Goal: Task Accomplishment & Management: Manage account settings

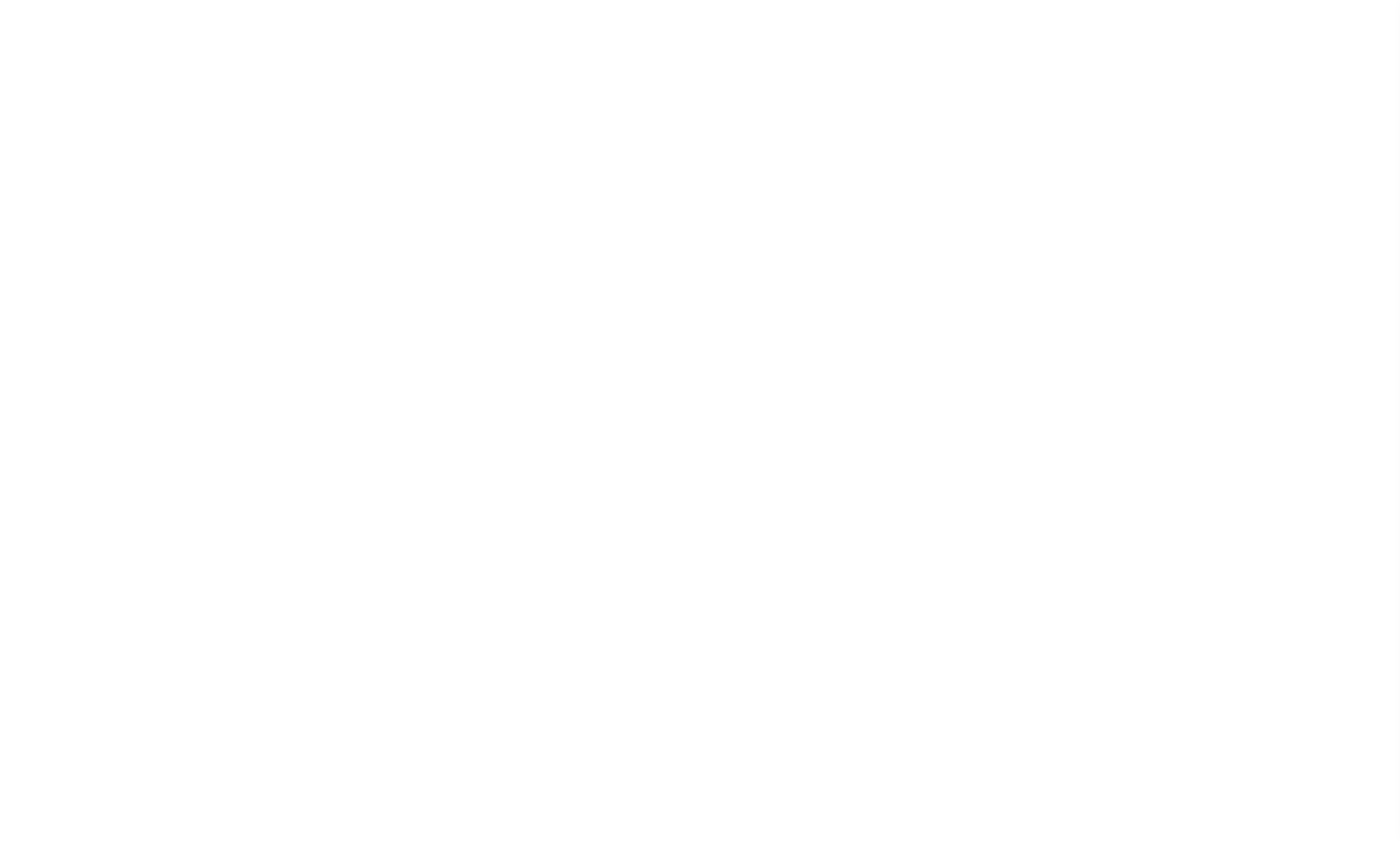
select select
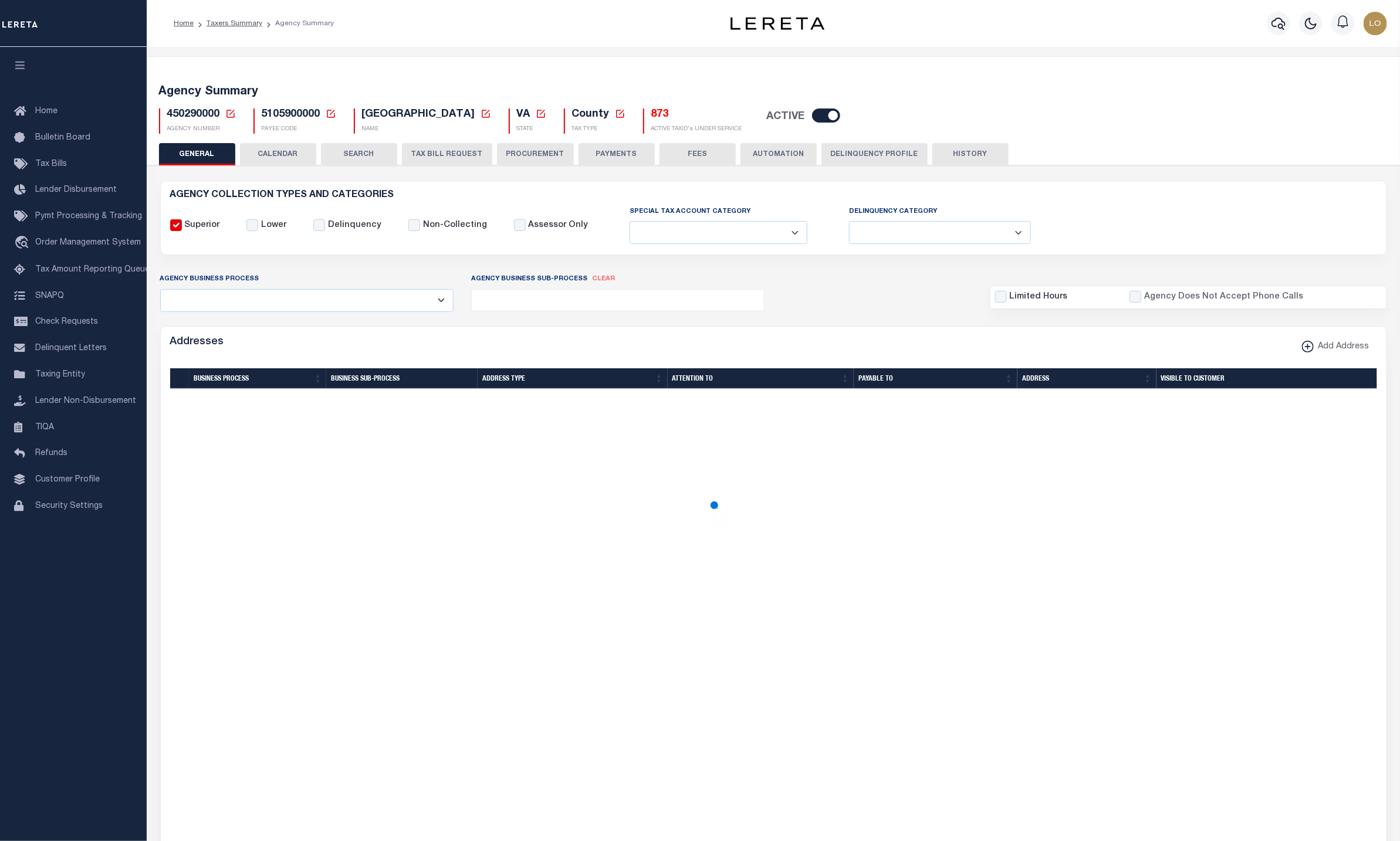
click at [278, 145] on button "CALENDAR" at bounding box center [277, 154] width 76 height 22
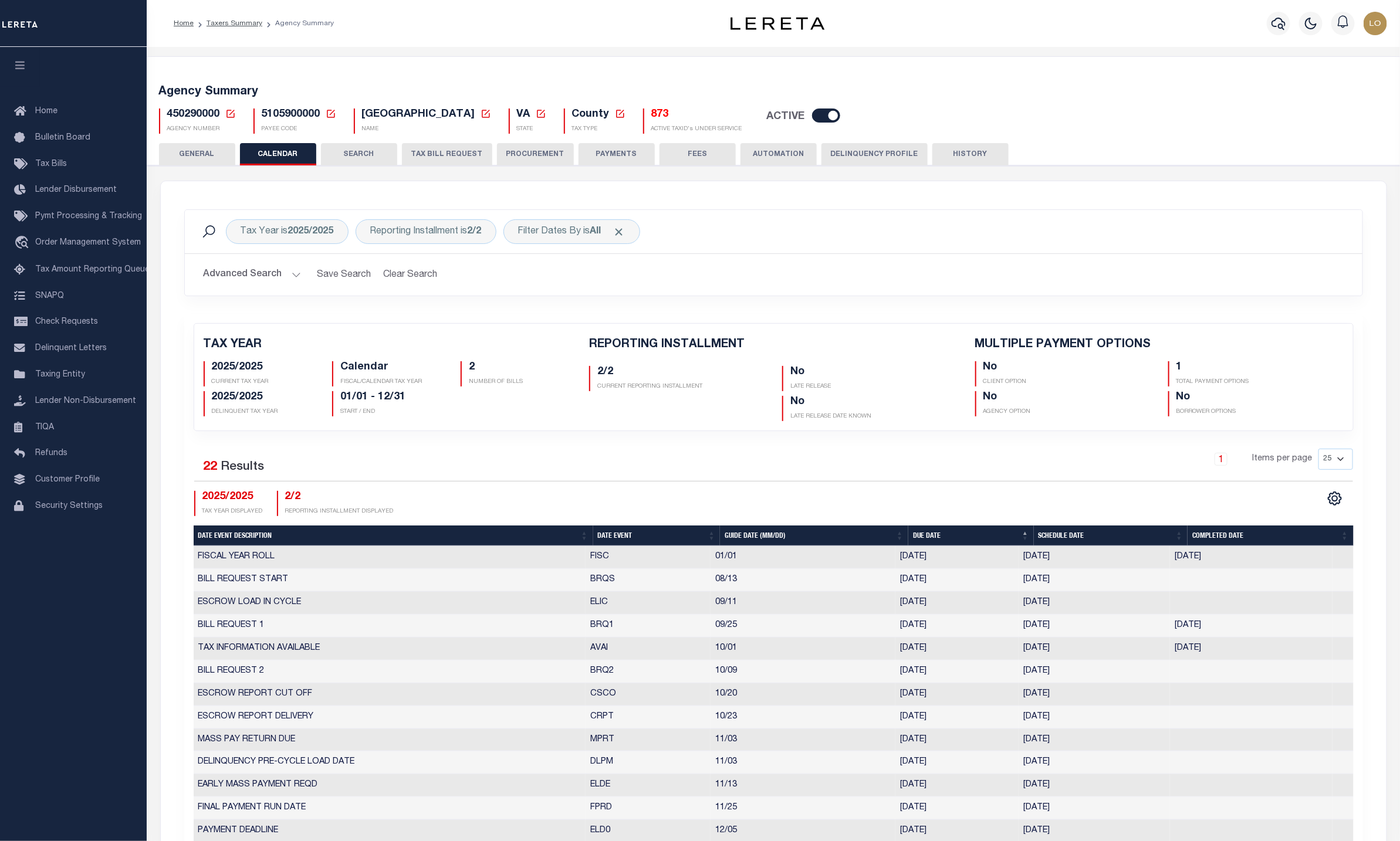
checkbox input "false"
type input "1"
click at [612, 238] on div "Filter Dates By is All" at bounding box center [571, 231] width 137 height 25
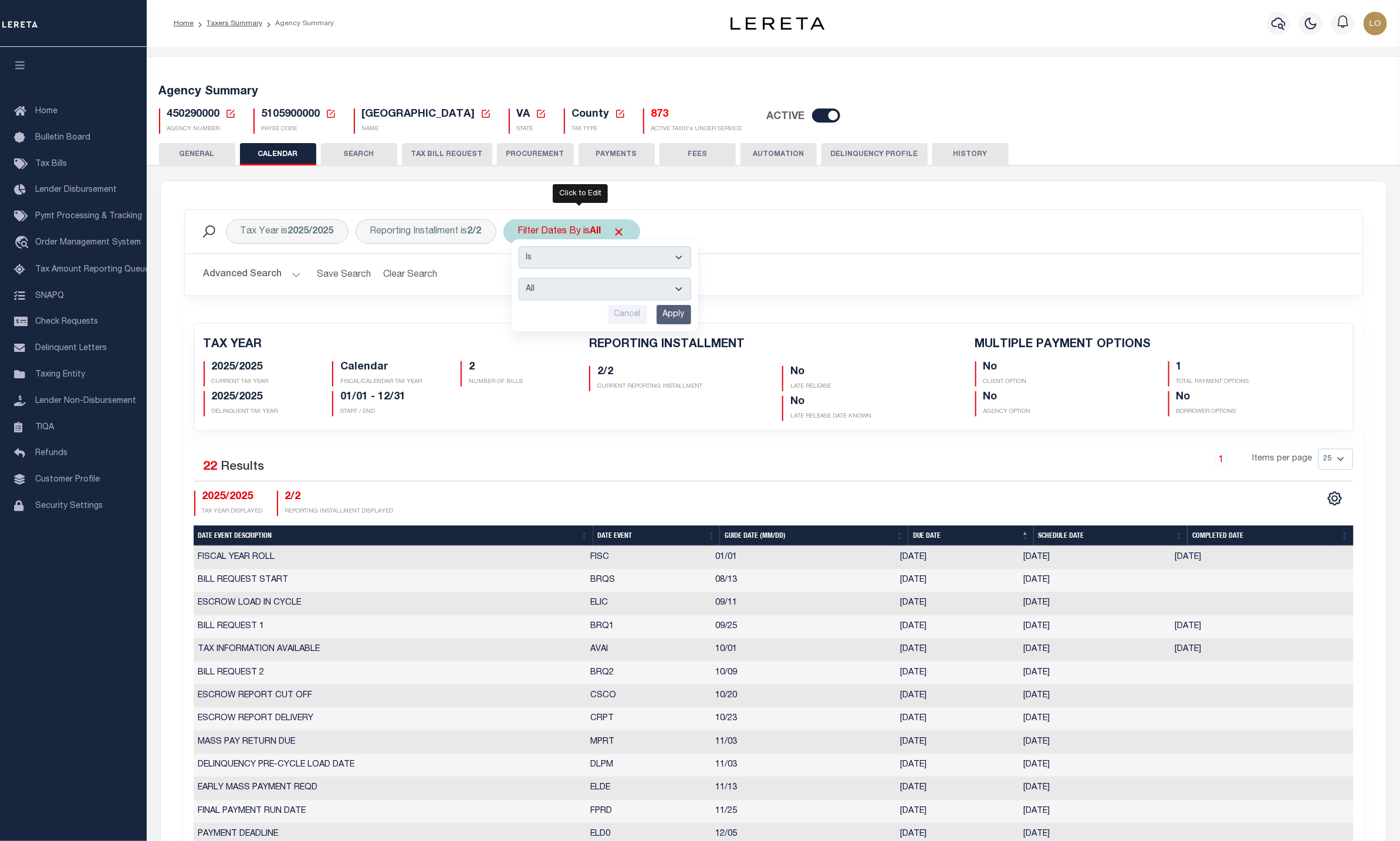
click at [573, 289] on select "Escrow Delinquency Customer Internal All" at bounding box center [605, 289] width 173 height 22
select select "1"
click at [525, 280] on select "Escrow Delinquency Customer Internal All" at bounding box center [605, 289] width 173 height 22
click at [691, 316] on input "Apply" at bounding box center [674, 314] width 35 height 19
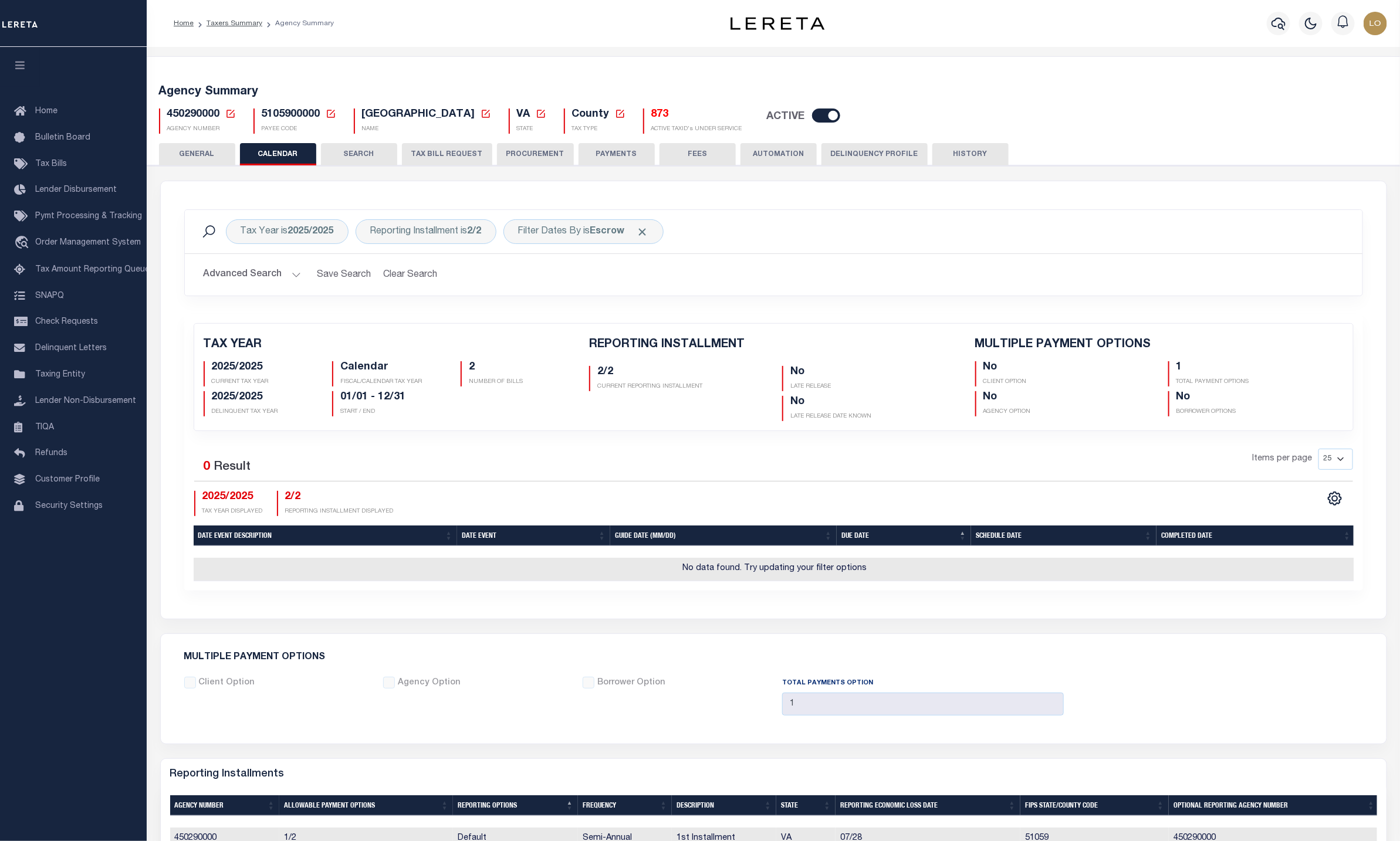
click at [1256, 286] on h2 "Advanced Search Save Search Clear Search PayeeReportingEventDatesGridWrapper_dy…" at bounding box center [773, 275] width 1159 height 23
click at [578, 234] on div "Filter Dates By is Escrow" at bounding box center [583, 231] width 160 height 25
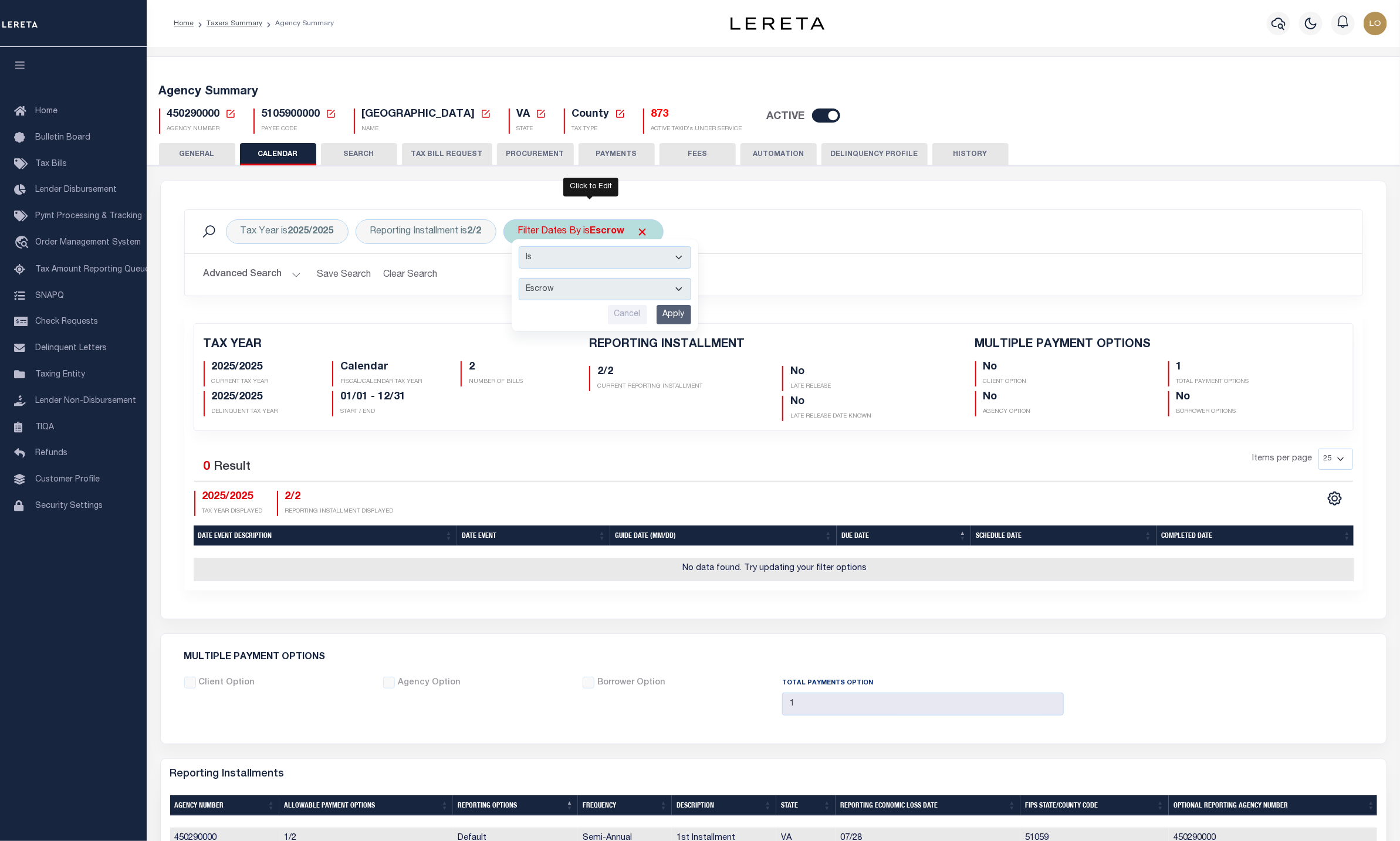
click at [559, 266] on select "Is Contains" at bounding box center [605, 257] width 173 height 22
select select "c"
click at [525, 248] on select "Is Contains" at bounding box center [605, 257] width 173 height 22
click at [680, 319] on input "Apply" at bounding box center [674, 314] width 35 height 19
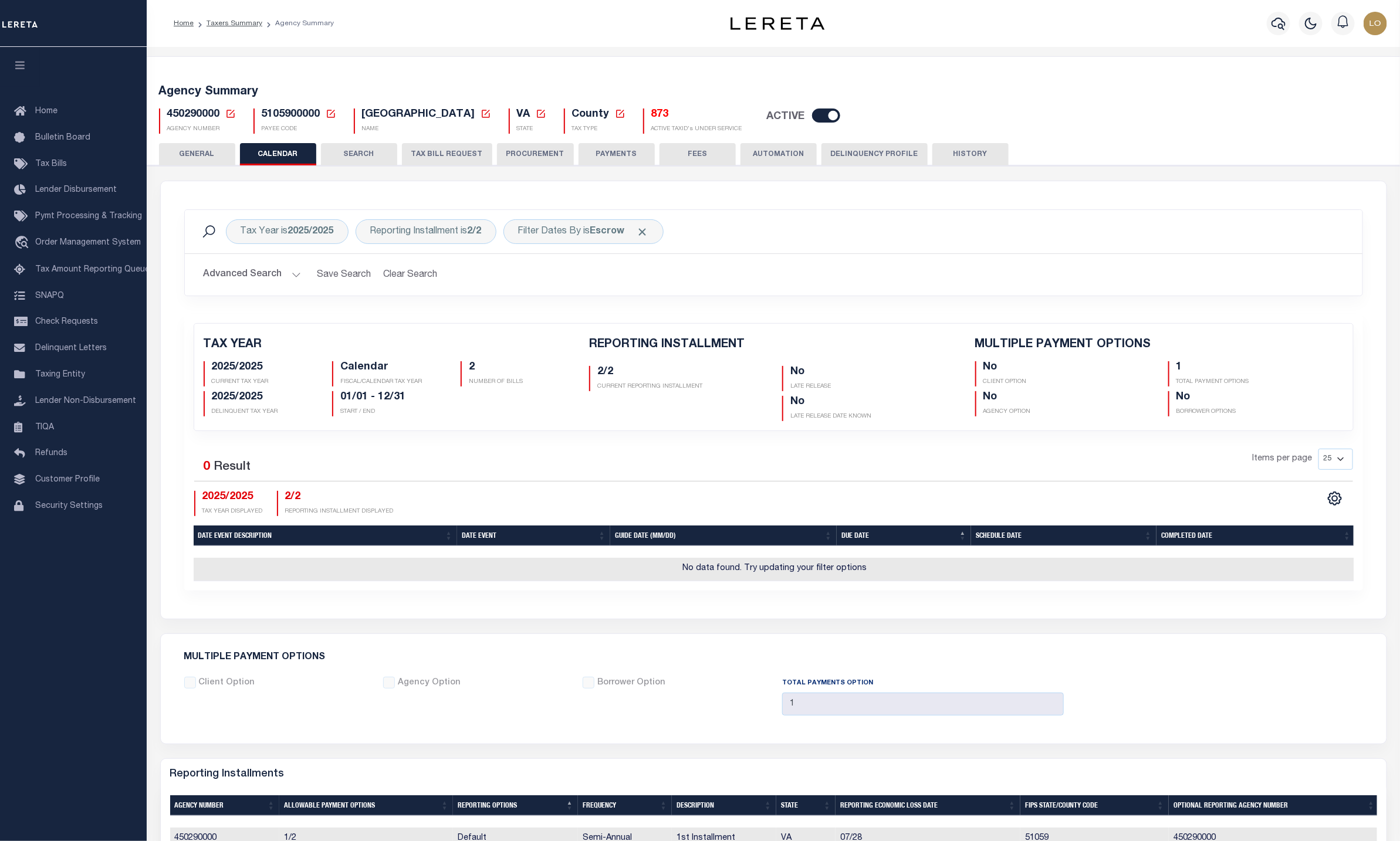
click at [1310, 257] on div "Advanced Search Save Search Clear Search PayeeReportingEventDatesGridWrapper_dy…" at bounding box center [773, 275] width 1178 height 41
click at [620, 230] on b "Escrow" at bounding box center [608, 231] width 35 height 9
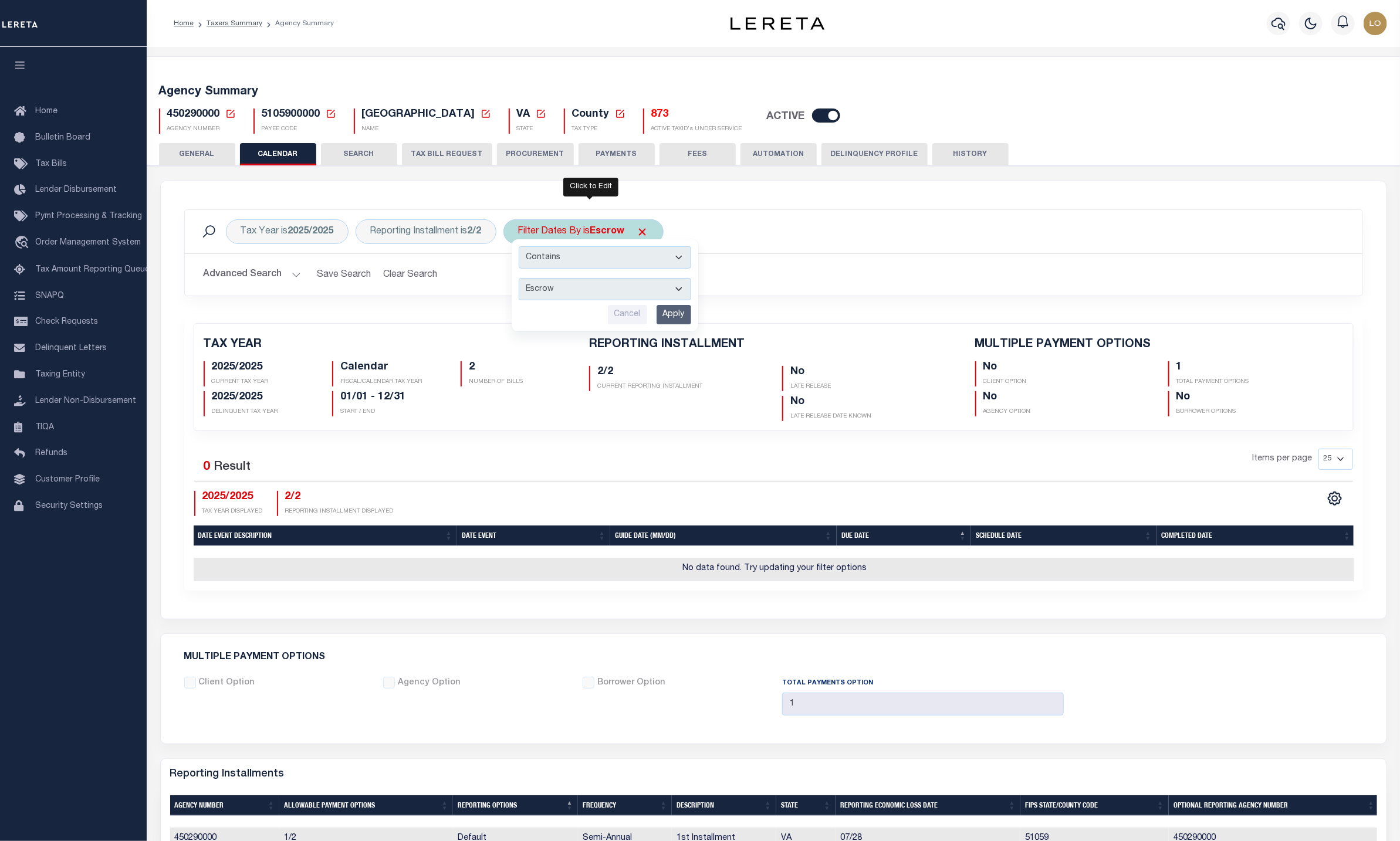
click at [578, 263] on select "Is Contains" at bounding box center [605, 257] width 173 height 22
select select "i"
click at [525, 248] on select "Is Contains" at bounding box center [605, 257] width 173 height 22
click at [682, 324] on input "Apply" at bounding box center [674, 314] width 35 height 19
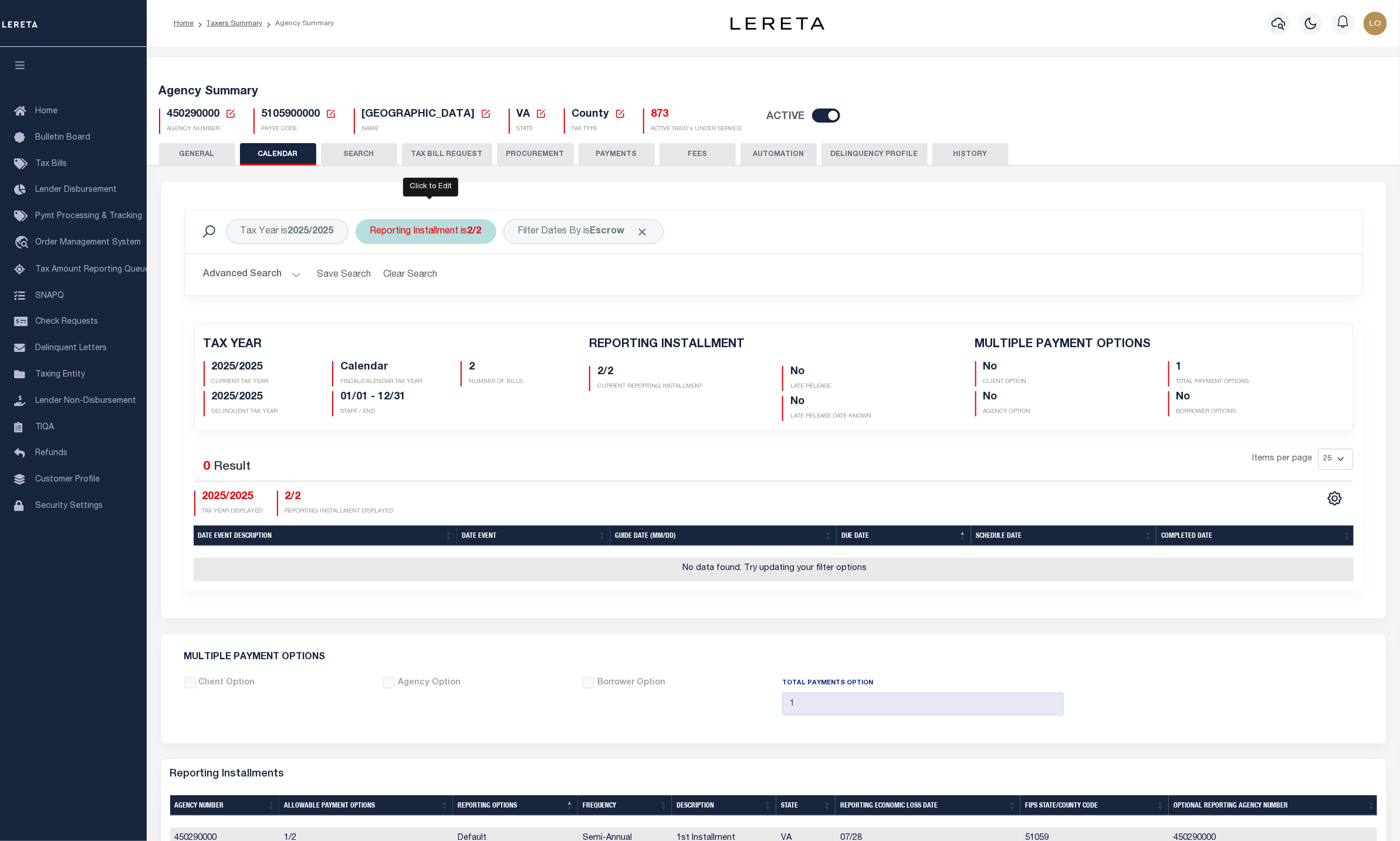
click at [423, 224] on div "Reporting Installment is 2/2" at bounding box center [425, 231] width 141 height 25
click at [438, 292] on select "1/2 2/2" at bounding box center [457, 289] width 173 height 22
select select "1/2"
click at [373, 280] on select "1/2 2/2" at bounding box center [457, 289] width 173 height 22
click at [532, 315] on input "Apply" at bounding box center [526, 314] width 35 height 19
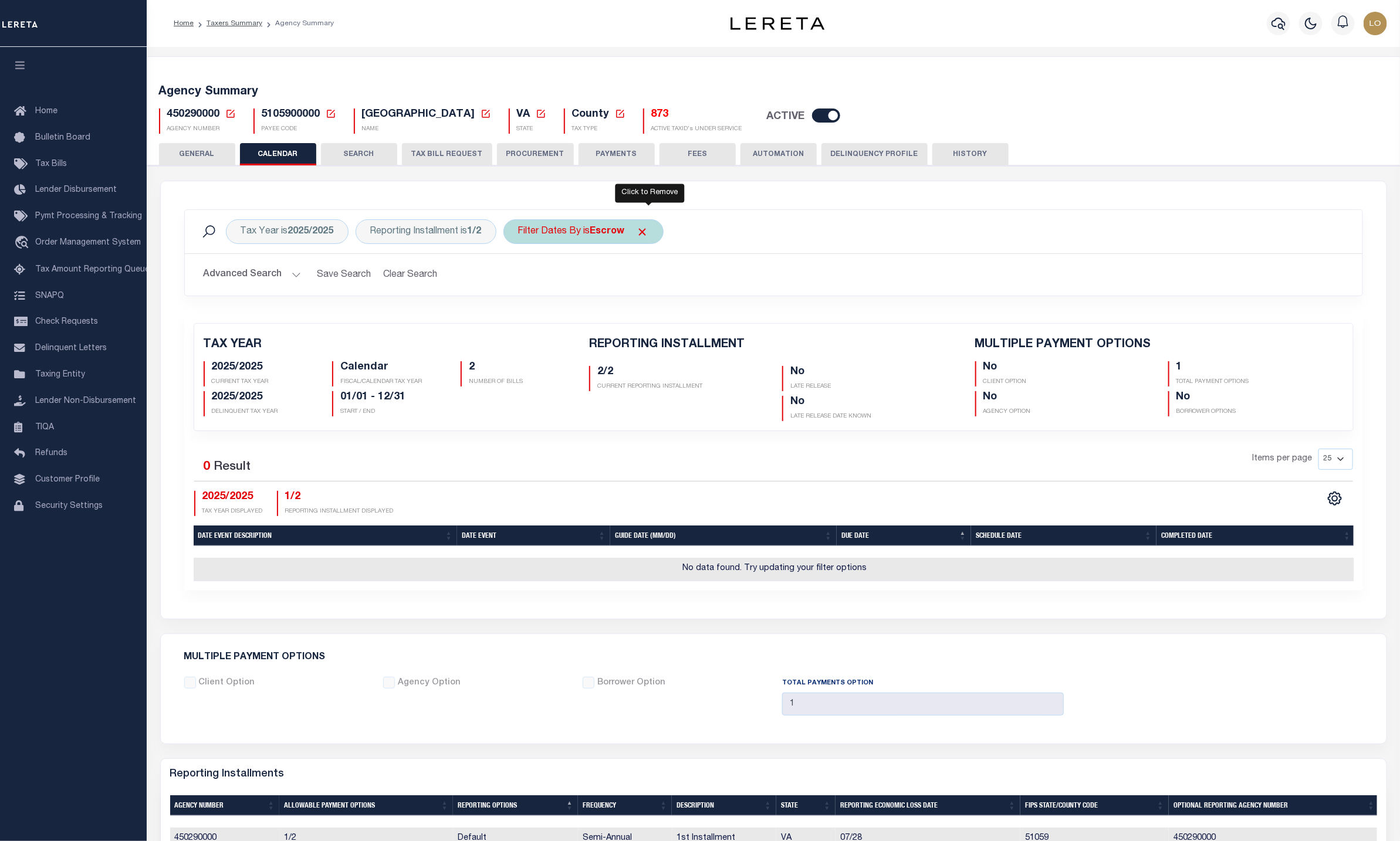
click at [649, 230] on span "Click to Remove" at bounding box center [642, 231] width 12 height 12
click at [814, 292] on div "Advanced Search Save Search Clear Search PayeeReportingEventDatesGridWrapper_dy…" at bounding box center [773, 275] width 1178 height 41
click at [407, 277] on button "Clear Search" at bounding box center [411, 275] width 64 height 23
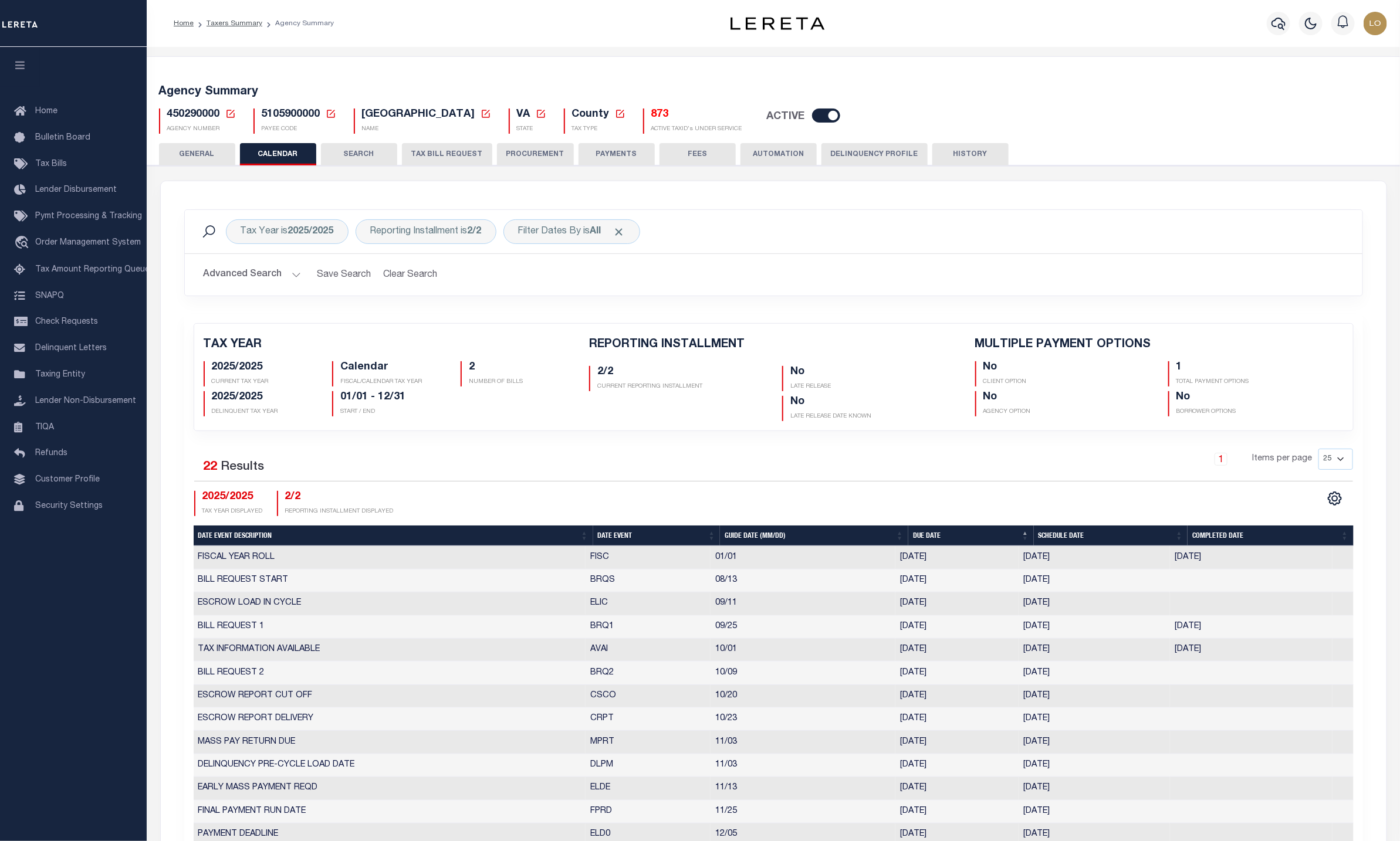
click at [1249, 186] on div "Tax Year is 2025/2025 Reporting Installment is 2/2 Filter Dates By is All Searc…" at bounding box center [773, 636] width 1226 height 911
click at [602, 234] on b "All" at bounding box center [596, 231] width 11 height 9
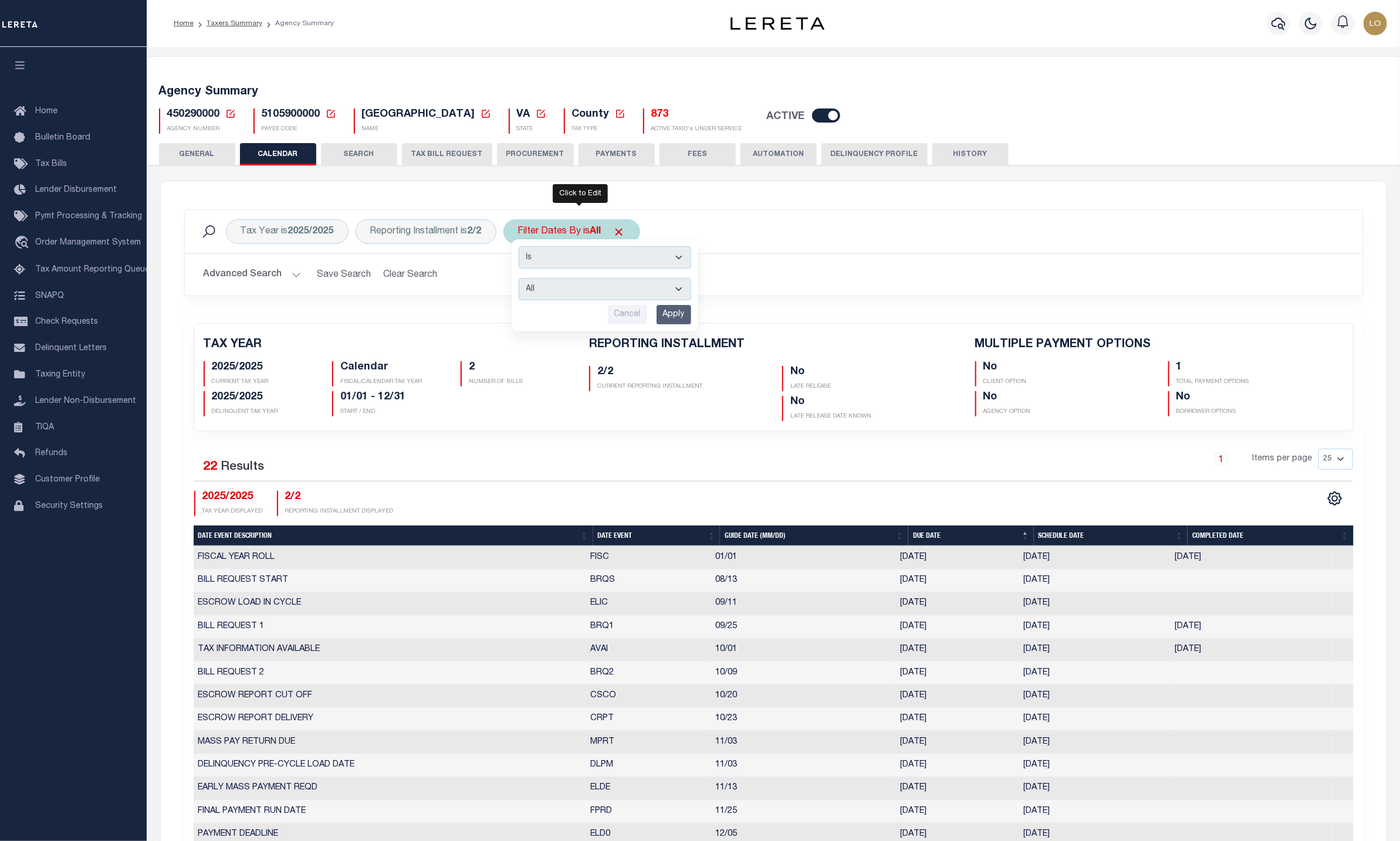
click at [595, 288] on select "Escrow Delinquency Customer Internal All" at bounding box center [605, 289] width 173 height 22
click at [525, 280] on select "Escrow Delinquency Customer Internal All" at bounding box center [605, 289] width 173 height 22
click at [574, 286] on select "Escrow Delinquency Customer Internal All" at bounding box center [605, 289] width 173 height 22
select select "1"
click at [525, 280] on select "Escrow Delinquency Customer Internal All" at bounding box center [605, 289] width 173 height 22
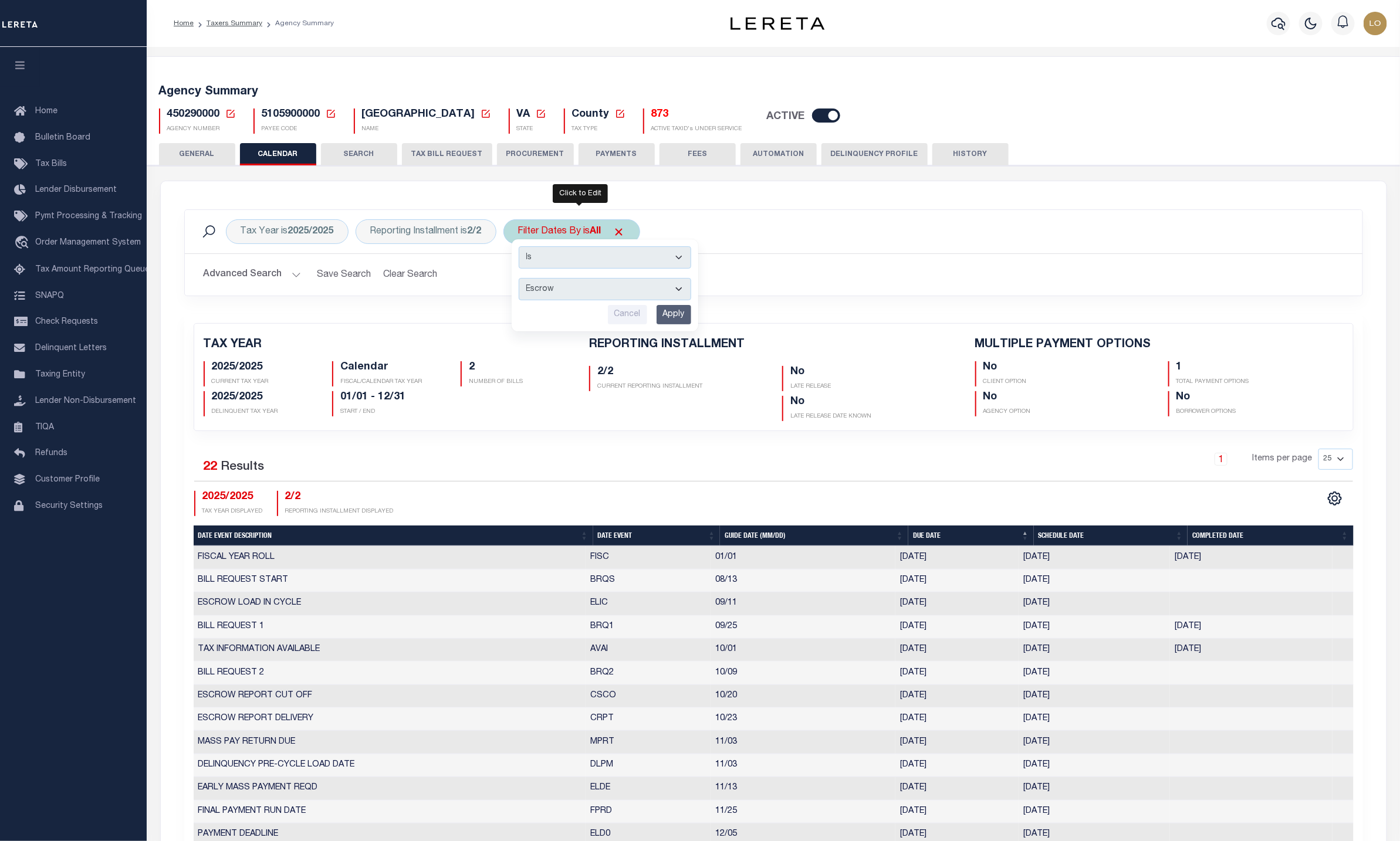
click at [680, 322] on input "Apply" at bounding box center [674, 314] width 35 height 19
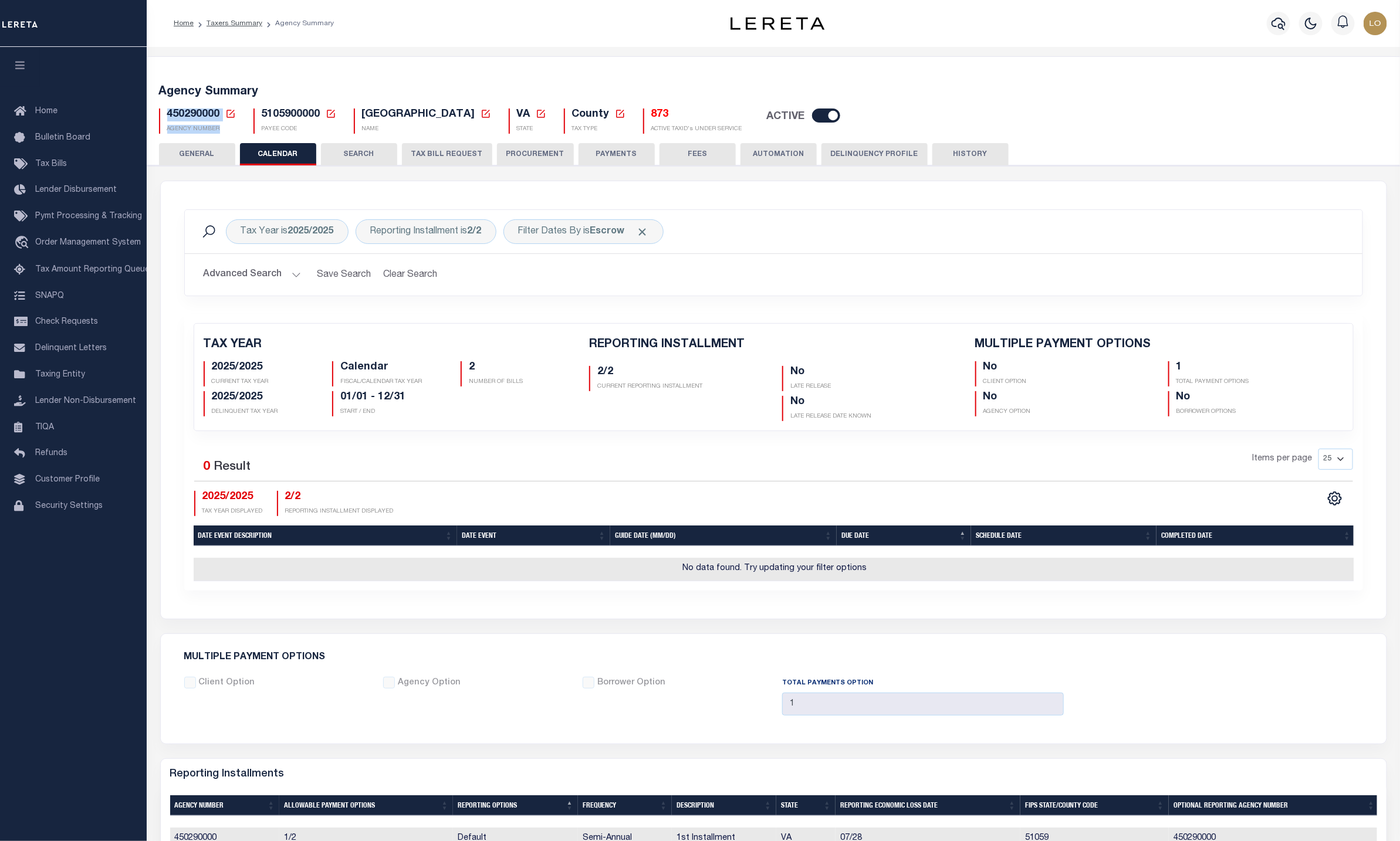
drag, startPoint x: 166, startPoint y: 115, endPoint x: 238, endPoint y: 134, distance: 74.5
click at [238, 134] on div "Agency Summary 450290000 Agency Number Edit Cancel Ok New Agency Number Cancel …" at bounding box center [773, 107] width 1258 height 73
copy div "450290000 Agency Number Edit Cancel Ok New Agency Number Cancel Ok AGENCY NUMBER"
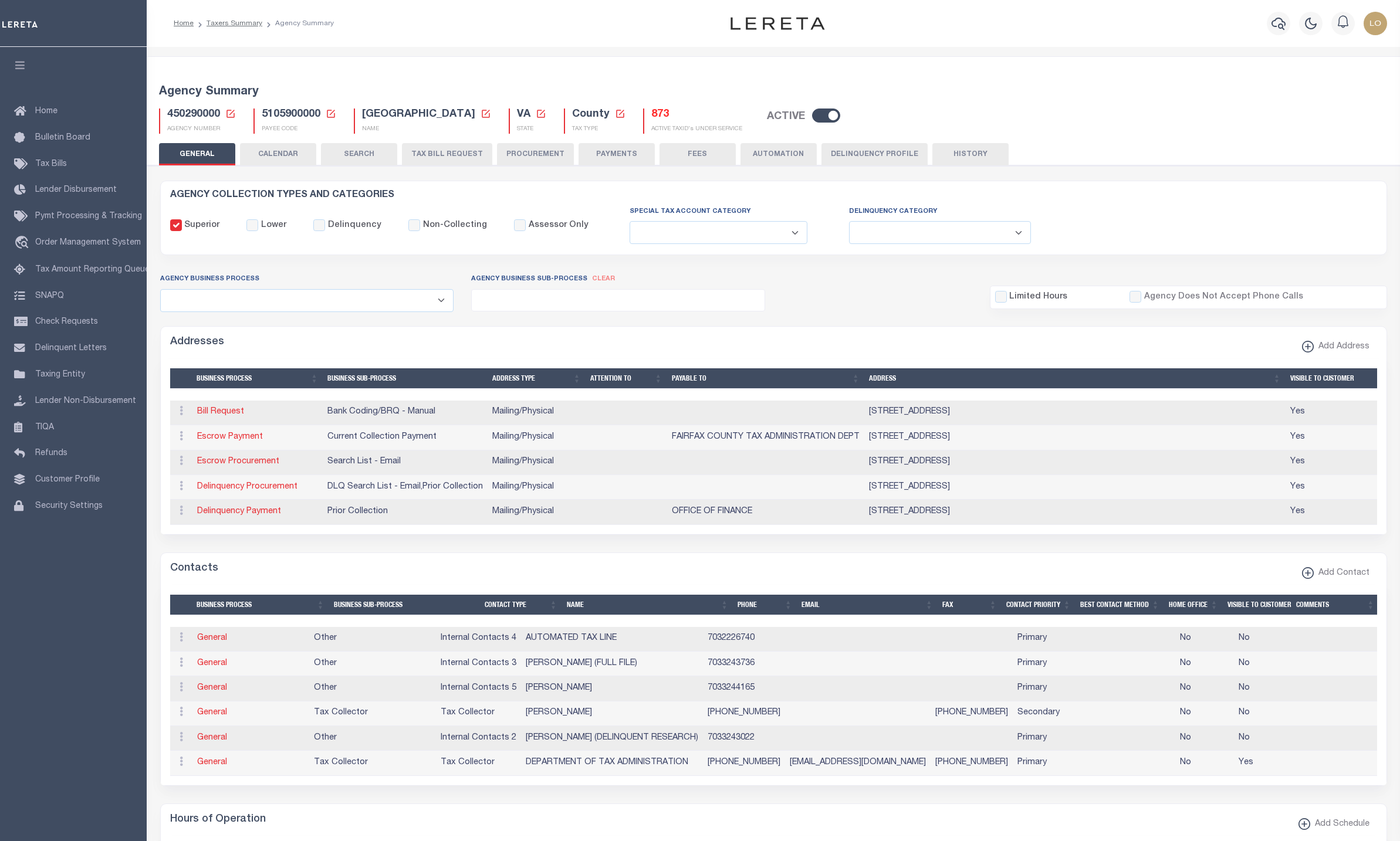
select select
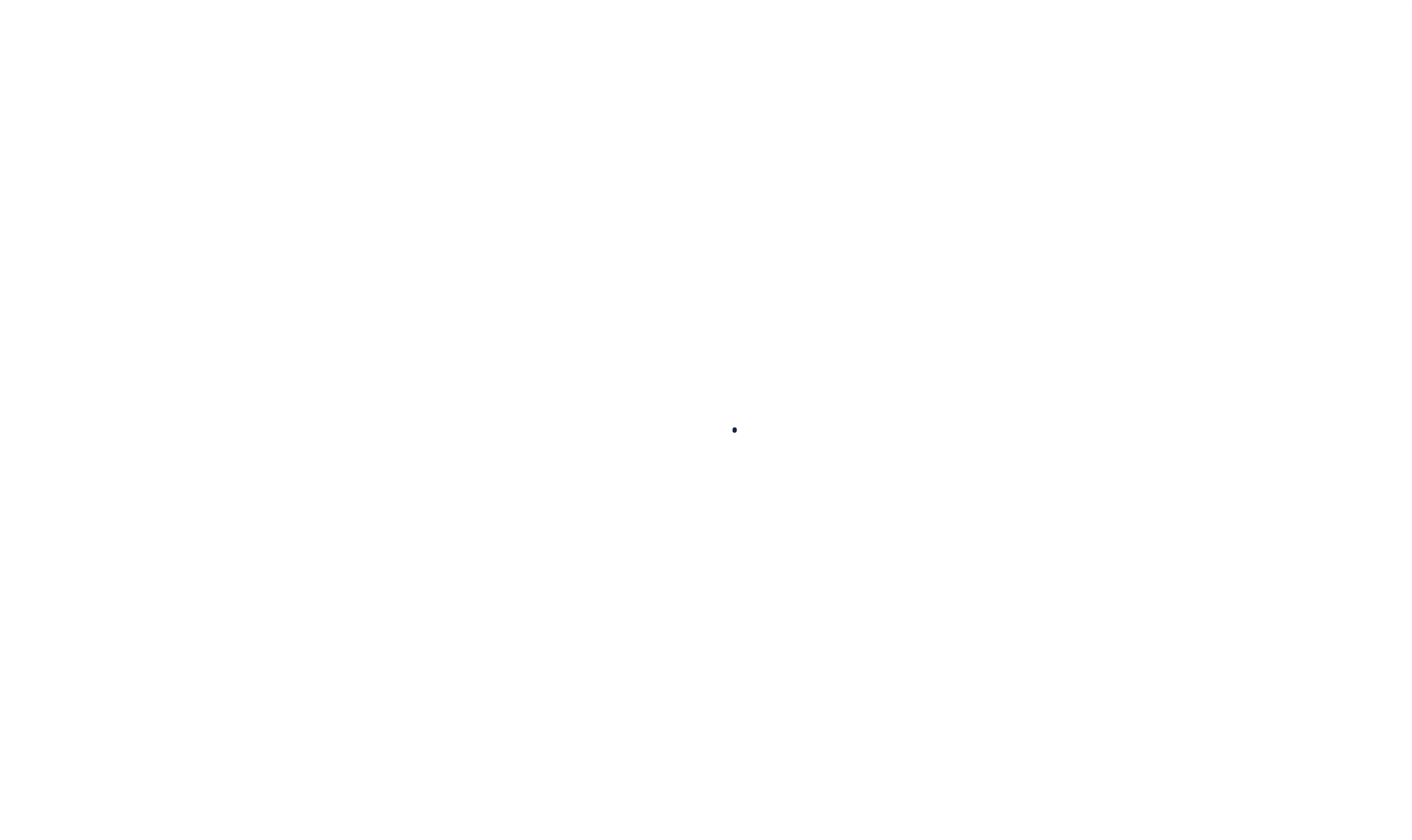
select select
checkbox input "false"
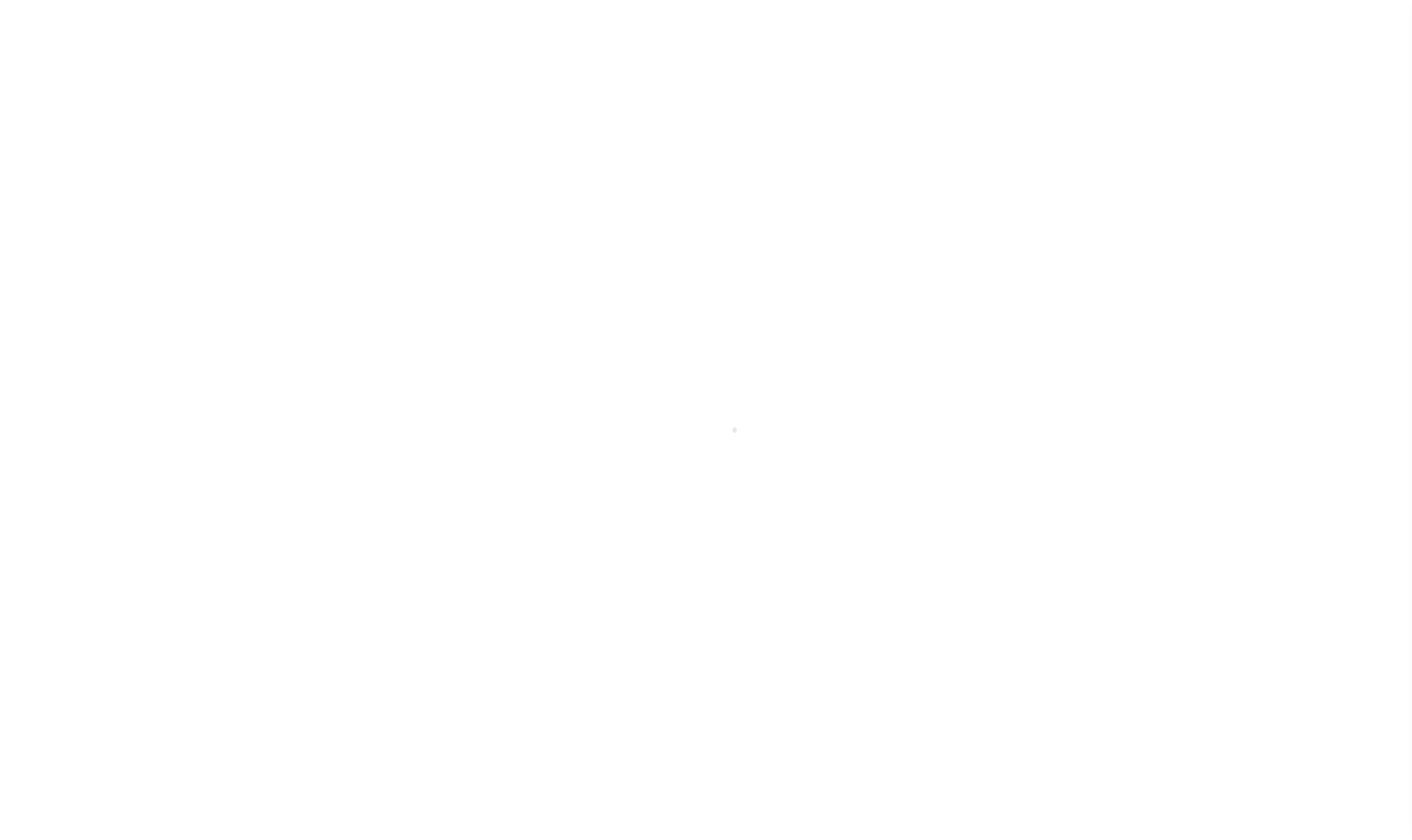
checkbox input "false"
type input "5105900000"
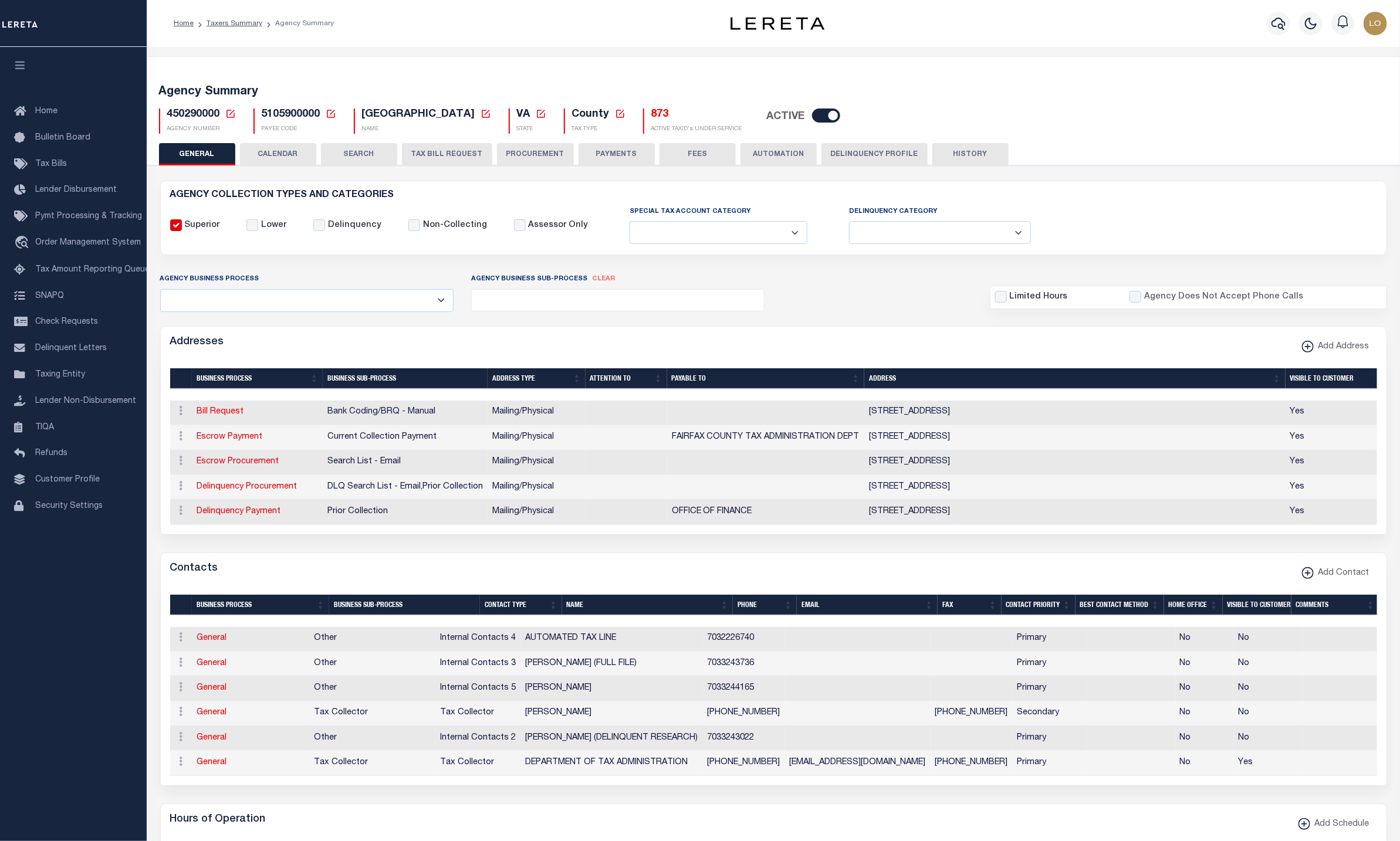
click at [269, 157] on button "CALENDAR" at bounding box center [277, 154] width 76 height 22
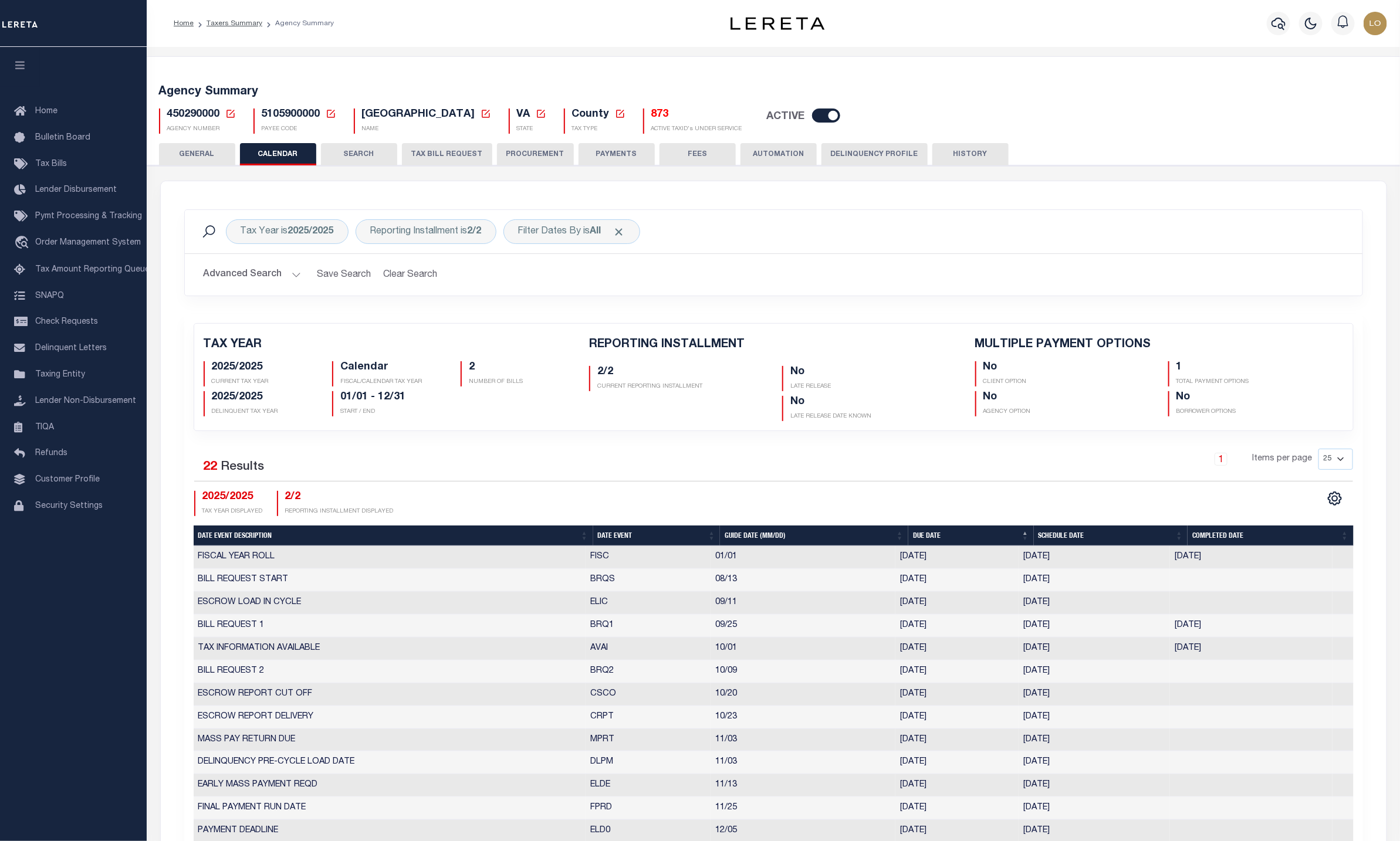
checkbox input "false"
type input "1"
click at [593, 240] on div "Filter Dates By is All" at bounding box center [571, 231] width 137 height 25
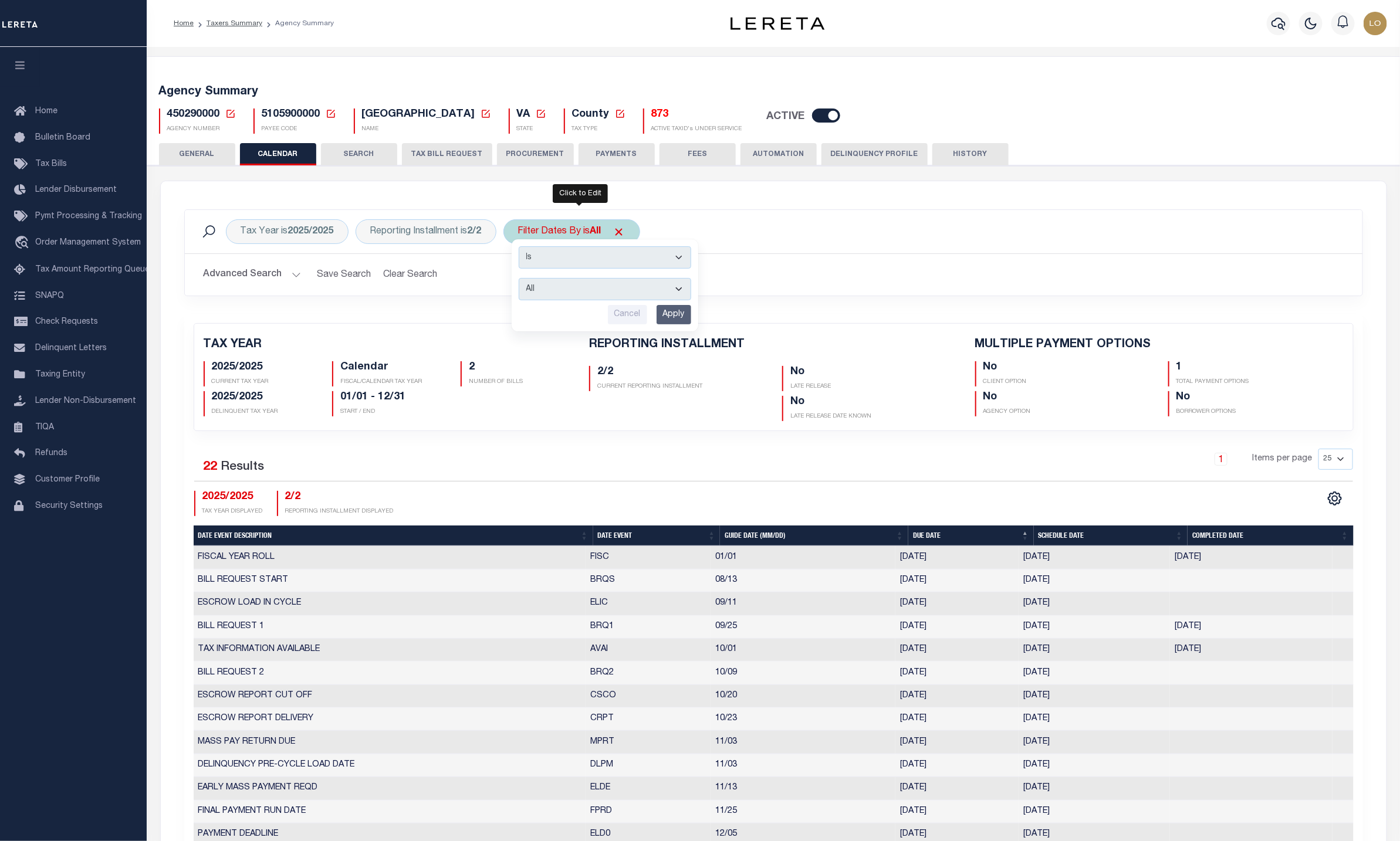
click at [582, 292] on select "Escrow Delinquency Customer Internal All" at bounding box center [605, 289] width 173 height 22
select select "1"
click at [525, 280] on select "Escrow Delinquency Customer Internal All" at bounding box center [605, 289] width 173 height 22
click at [692, 320] on input "Apply" at bounding box center [674, 314] width 35 height 19
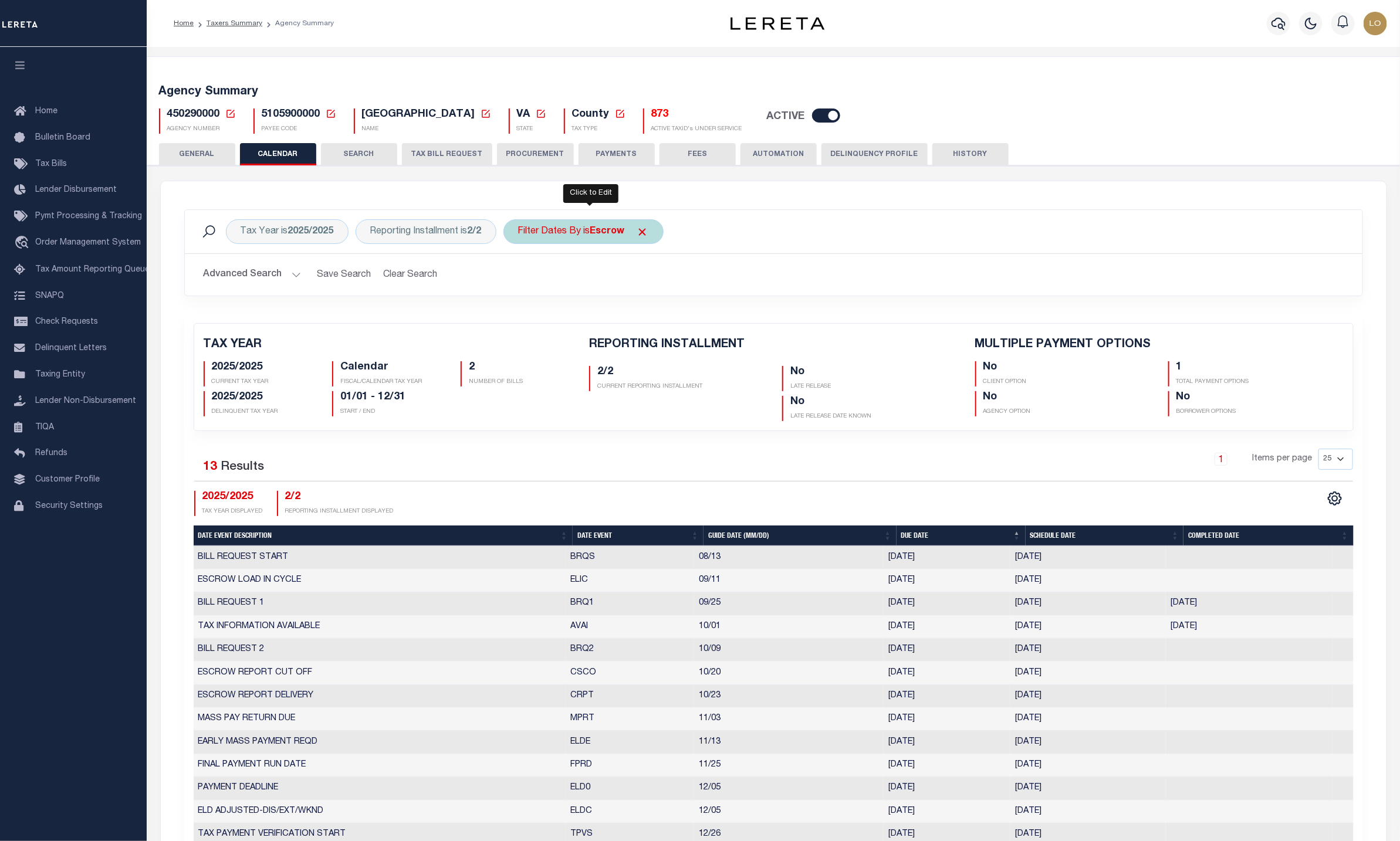
click at [561, 231] on div "Filter Dates By is Escrow" at bounding box center [583, 231] width 160 height 25
click at [616, 292] on select "Escrow Delinquency Customer Internal All" at bounding box center [605, 289] width 173 height 22
select select "2"
click at [525, 280] on select "Escrow Delinquency Customer Internal All" at bounding box center [605, 289] width 173 height 22
click at [674, 315] on input "Apply" at bounding box center [674, 314] width 35 height 19
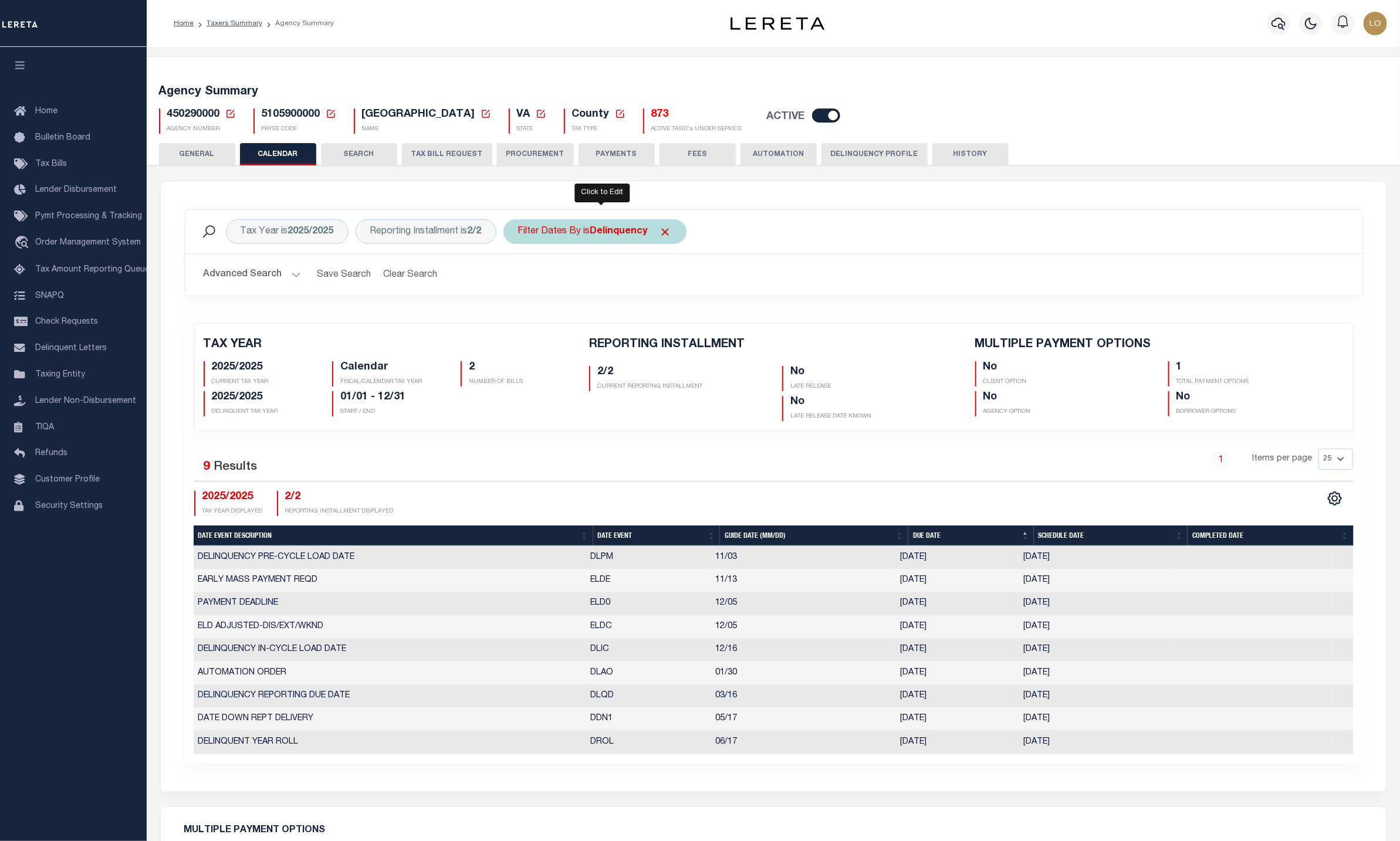
click at [627, 244] on div "Filter Dates By is Delinquency" at bounding box center [594, 231] width 183 height 25
click at [618, 287] on select "Escrow Delinquency Customer Internal All" at bounding box center [605, 289] width 173 height 22
select select "3"
click at [525, 280] on select "Escrow Delinquency Customer Internal All" at bounding box center [605, 289] width 173 height 22
click at [669, 318] on input "Apply" at bounding box center [674, 314] width 35 height 19
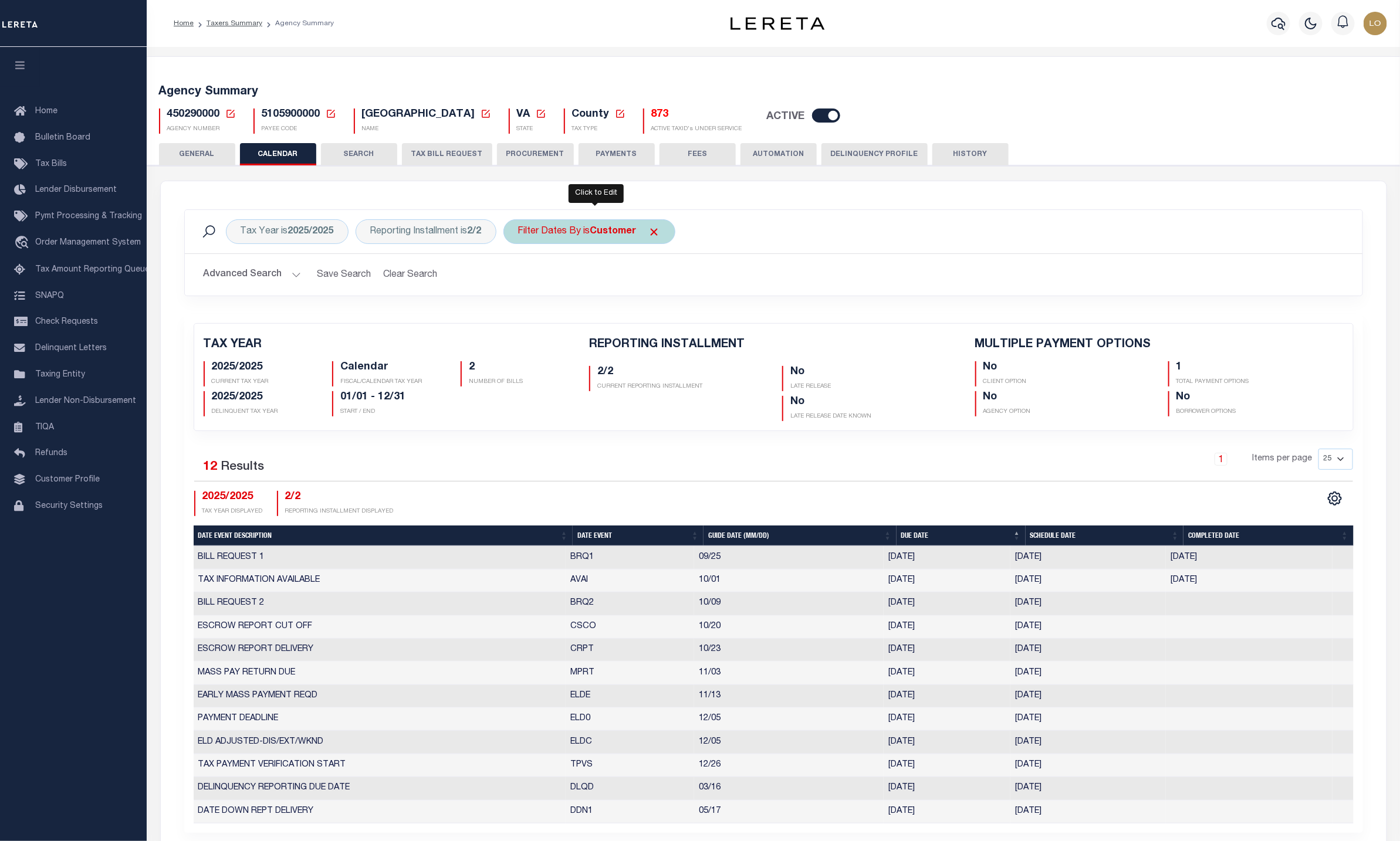
click at [614, 231] on b "Customer" at bounding box center [614, 231] width 46 height 9
click at [560, 297] on select "Escrow Delinquency Customer Internal All" at bounding box center [605, 289] width 173 height 22
select select "4"
click at [525, 280] on select "Escrow Delinquency Customer Internal All" at bounding box center [605, 289] width 173 height 22
click at [672, 314] on input "Apply" at bounding box center [674, 314] width 35 height 19
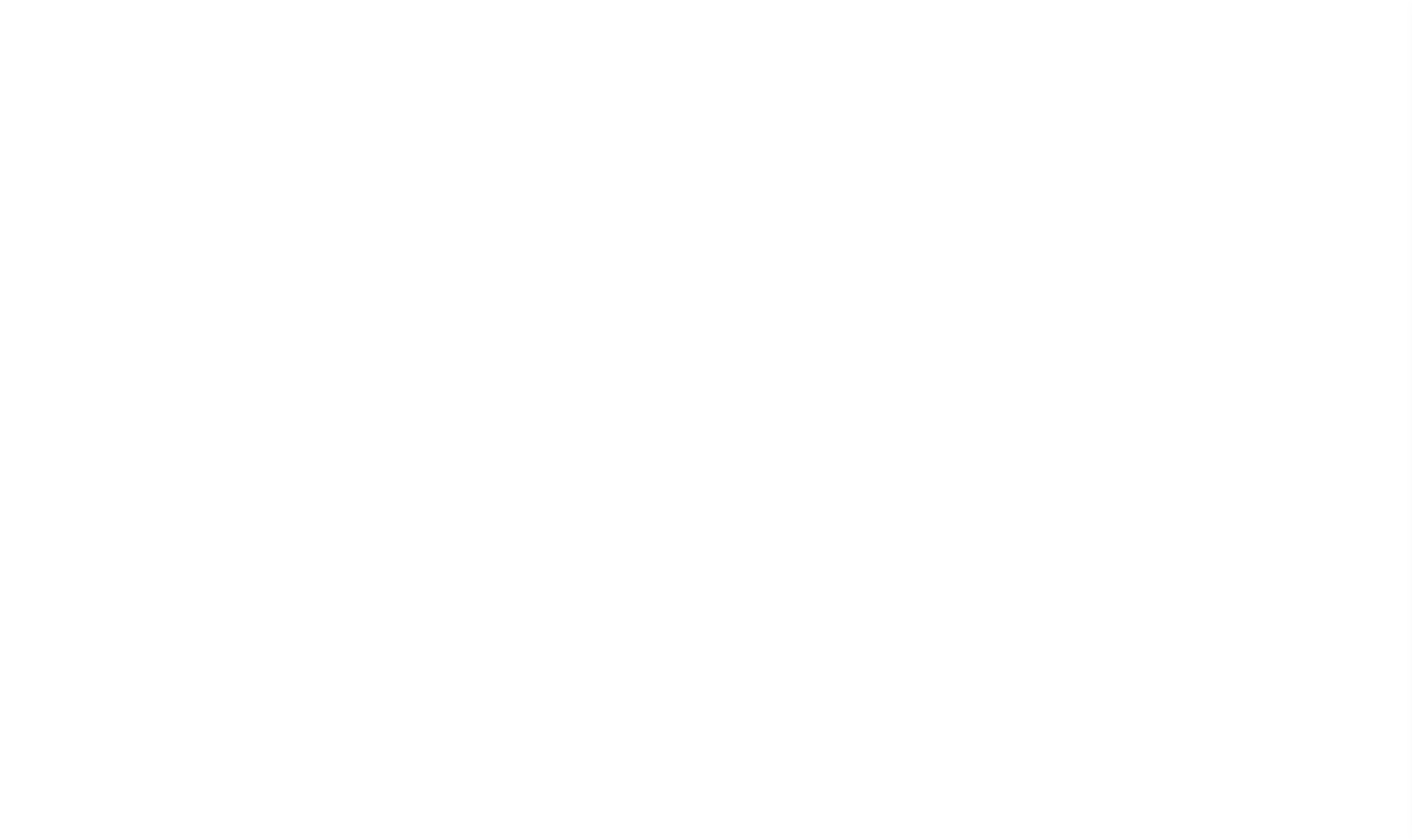
select select
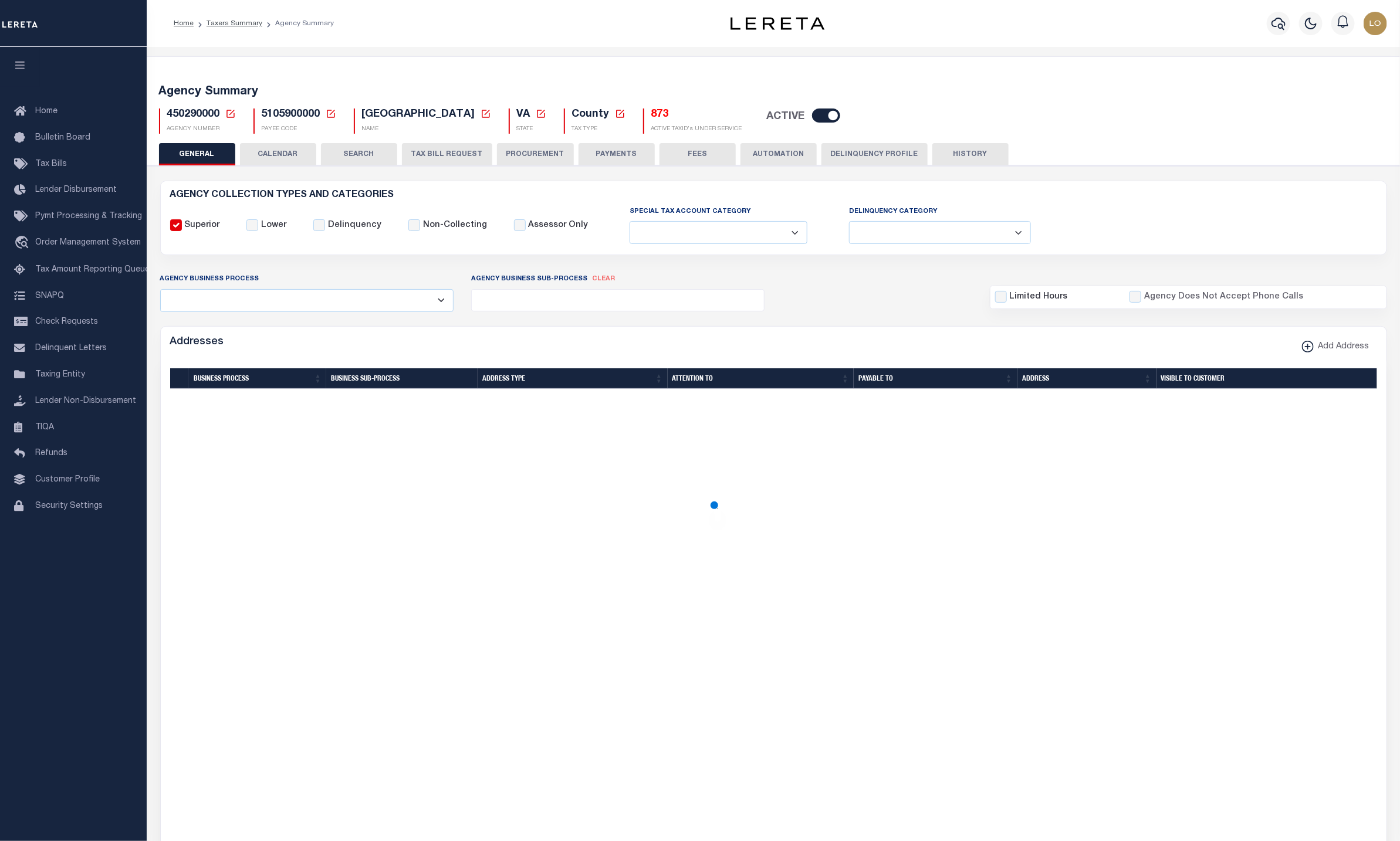
click at [294, 155] on button "CALENDAR" at bounding box center [277, 154] width 76 height 22
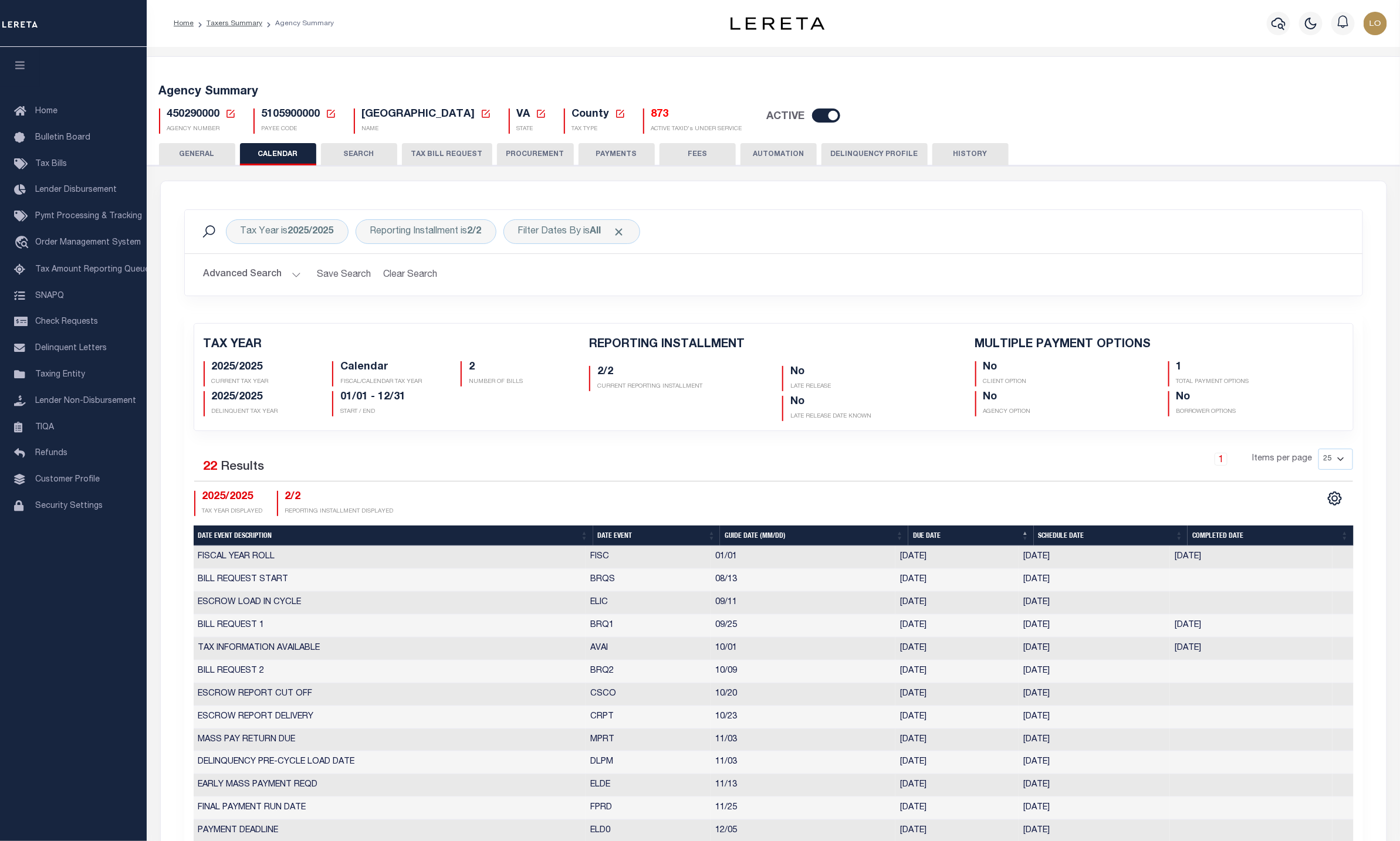
checkbox input "false"
type input "1"
click at [578, 236] on div "Filter Dates By is All" at bounding box center [571, 231] width 137 height 25
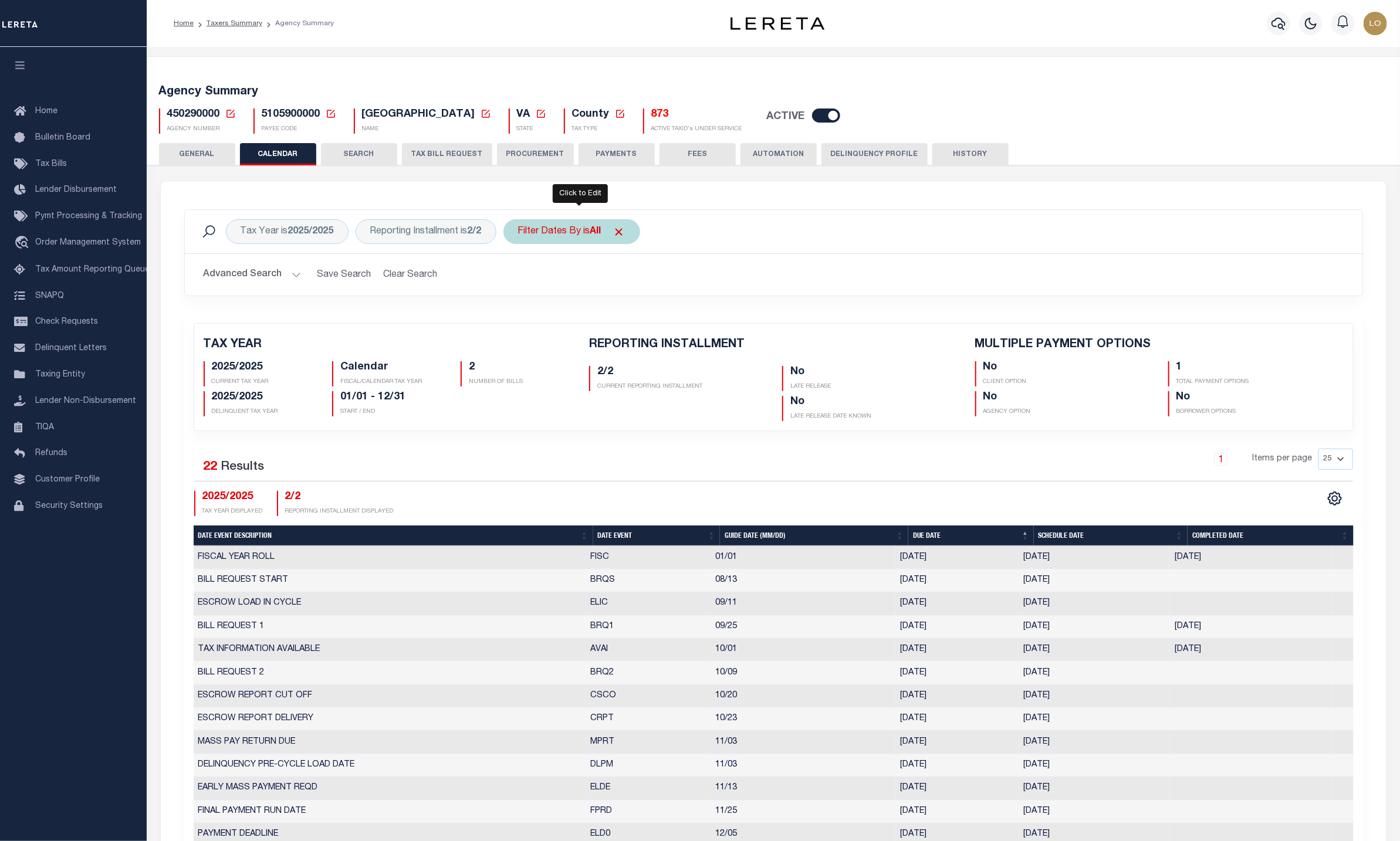
select select "0"
click at [604, 294] on select "Escrow Delinquency Customer Internal All" at bounding box center [605, 289] width 173 height 22
click at [805, 261] on div "Advanced Search Save Search Clear Search Client Number Contains Contains" at bounding box center [773, 275] width 1178 height 41
click at [599, 243] on div "Filter Dates By is All Is Contains Escrow Delinquency Customer Internal All Can…" at bounding box center [571, 231] width 137 height 25
click at [645, 286] on select "Escrow Delinquency Customer Internal All" at bounding box center [605, 289] width 173 height 22
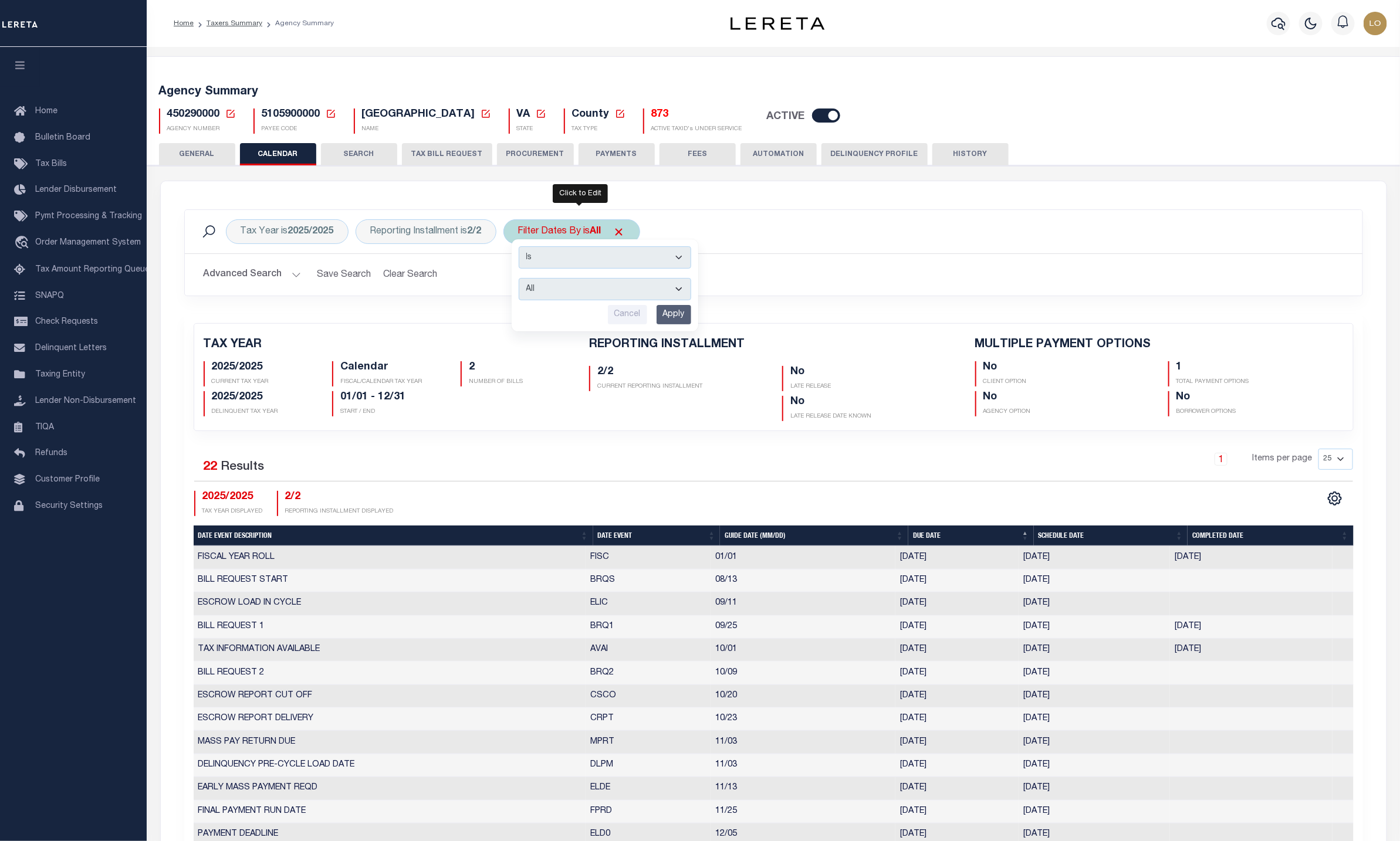
select select "1"
click at [525, 280] on select "Escrow Delinquency Customer Internal All" at bounding box center [605, 289] width 173 height 22
click at [677, 314] on input "Apply" at bounding box center [674, 314] width 35 height 19
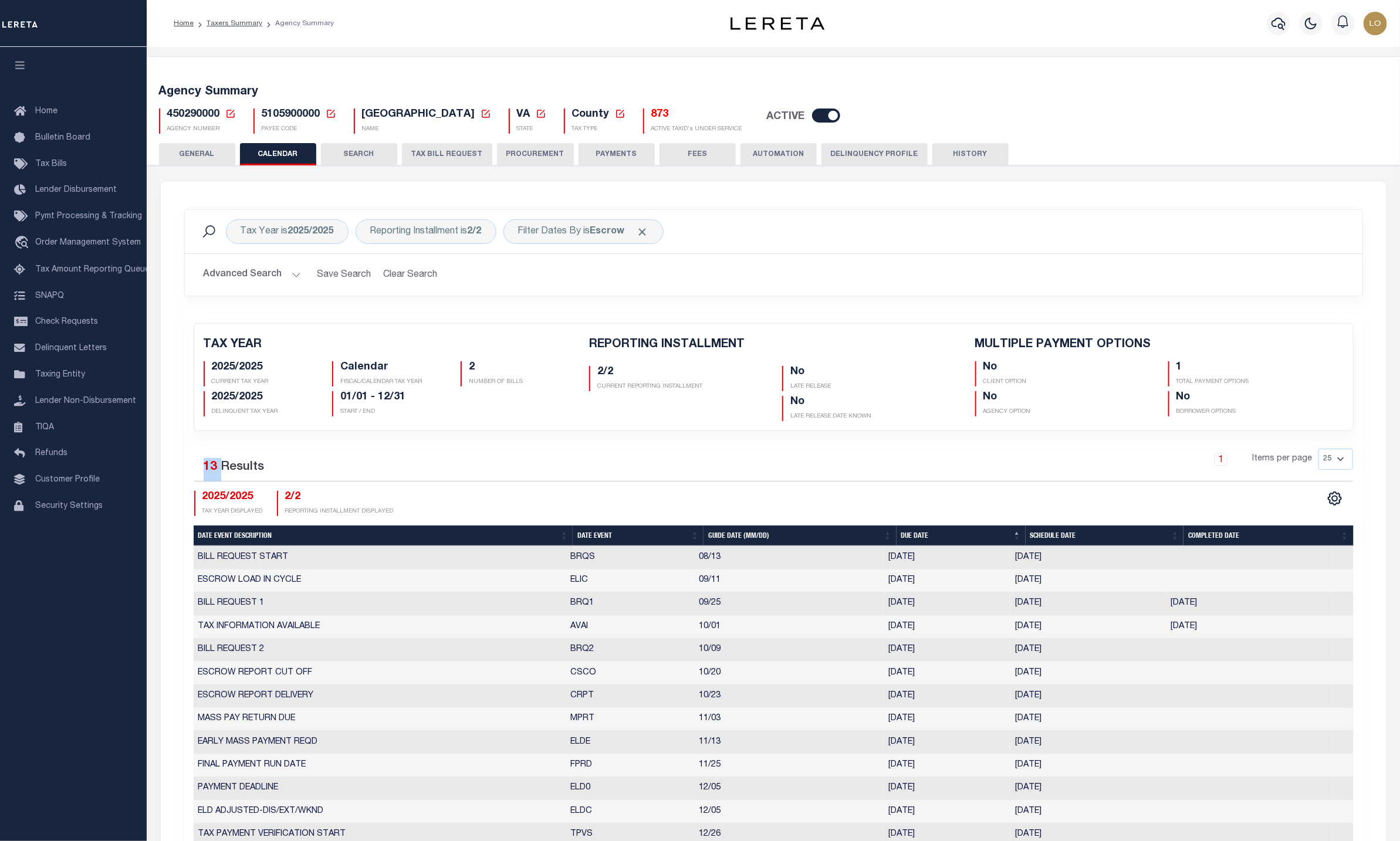
drag, startPoint x: 198, startPoint y: 468, endPoint x: 220, endPoint y: 472, distance: 22.4
click at [220, 472] on div "Selected 13 Results" at bounding box center [332, 465] width 277 height 33
click at [595, 231] on div "Filter Dates By is Escrow" at bounding box center [583, 231] width 160 height 25
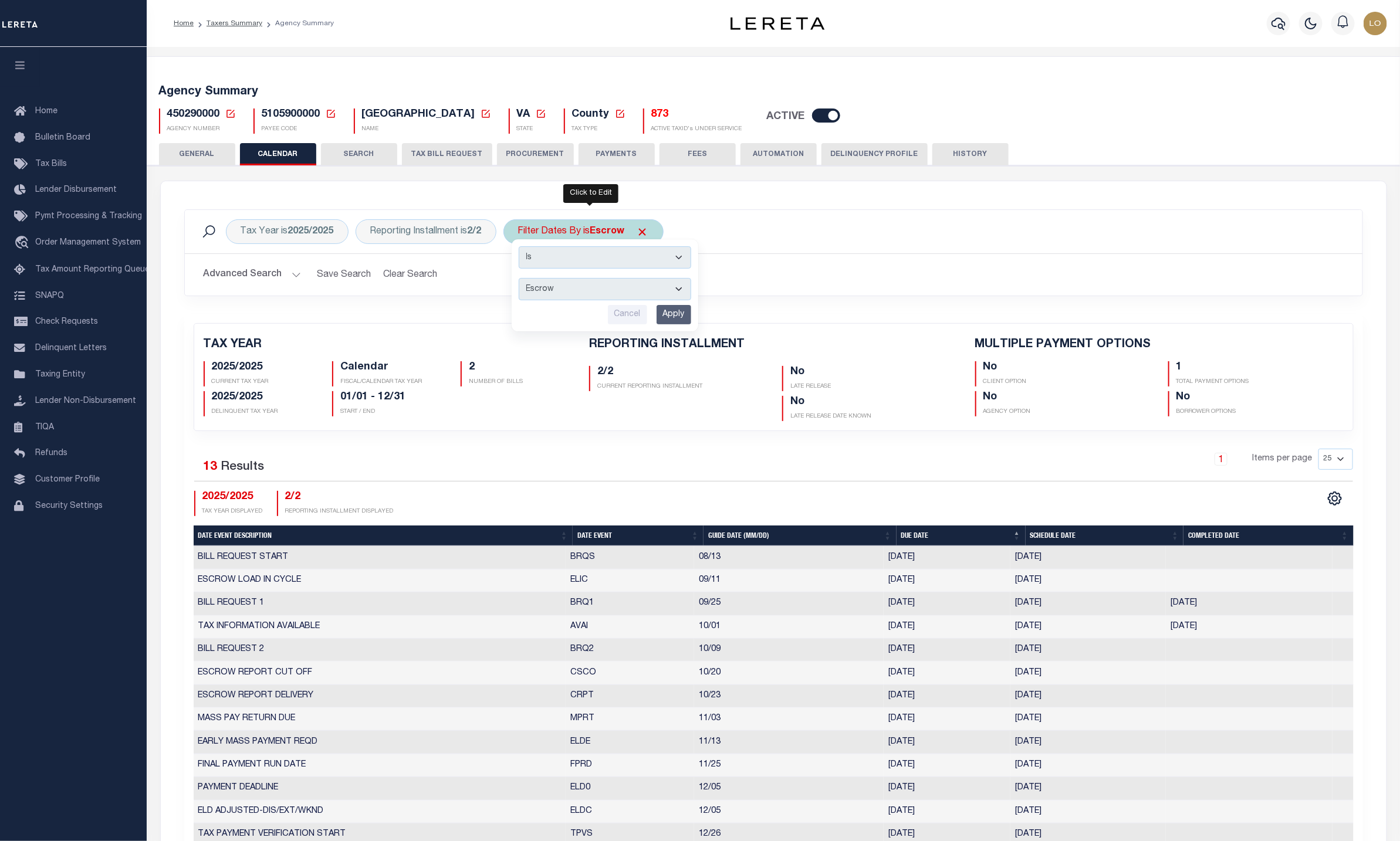
click at [601, 294] on select "Escrow Delinquency Customer Internal All" at bounding box center [605, 289] width 173 height 22
select select "2"
click at [525, 280] on select "Escrow Delinquency Customer Internal All" at bounding box center [605, 289] width 173 height 22
click at [670, 316] on input "Apply" at bounding box center [674, 314] width 35 height 19
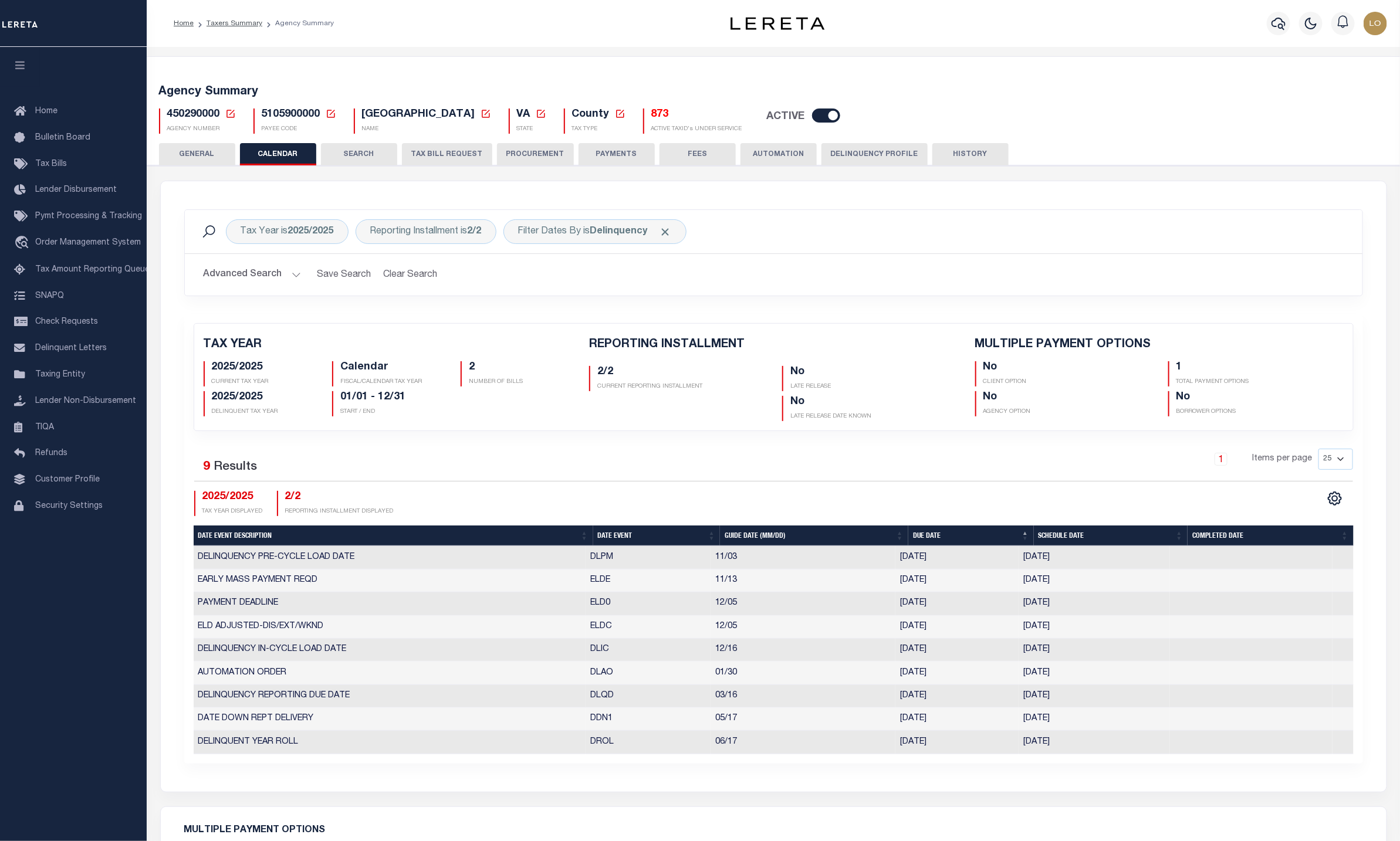
drag, startPoint x: 198, startPoint y: 476, endPoint x: 222, endPoint y: 474, distance: 24.1
click at [217, 476] on div "Selected 9 Results" at bounding box center [332, 465] width 277 height 33
click at [615, 240] on div "Filter Dates By is Delinquency" at bounding box center [594, 231] width 183 height 25
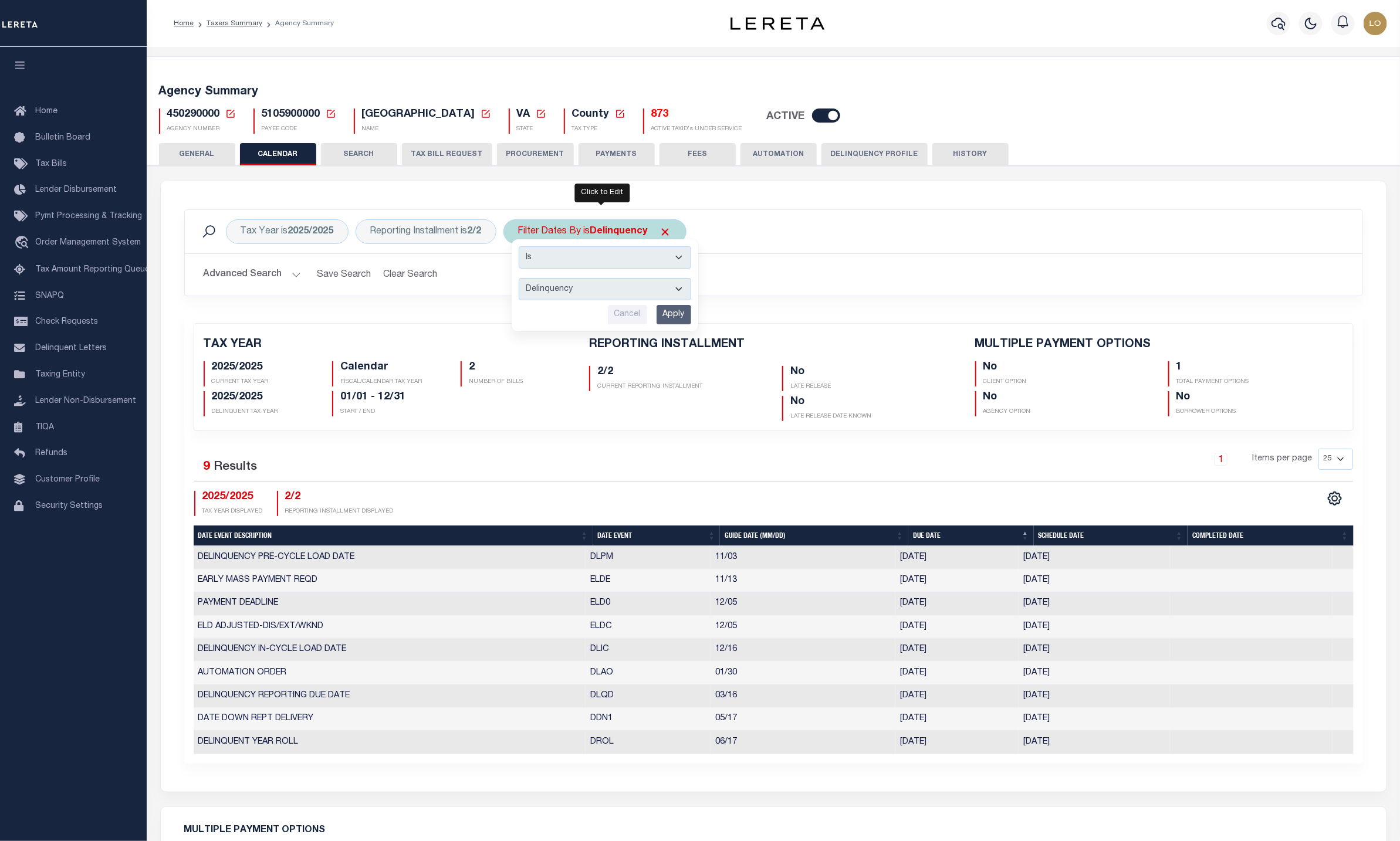
click at [595, 298] on select "Escrow Delinquency Customer Internal All" at bounding box center [605, 289] width 173 height 22
select select "3"
click at [525, 280] on select "Escrow Delinquency Customer Internal All" at bounding box center [605, 289] width 173 height 22
click at [678, 310] on input "Apply" at bounding box center [674, 314] width 35 height 19
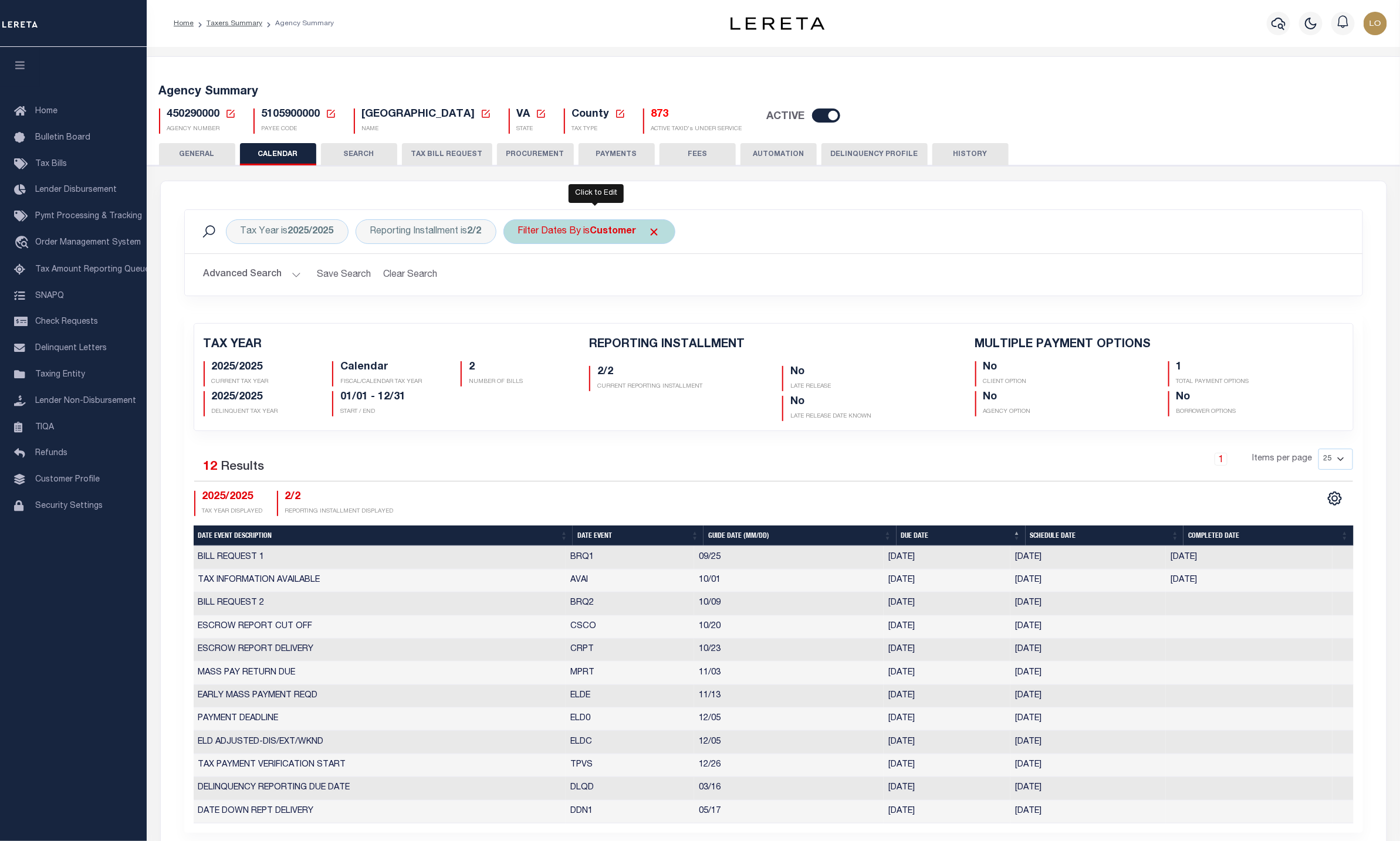
click at [605, 228] on b "Customer" at bounding box center [614, 231] width 46 height 9
click at [594, 286] on select "Escrow Delinquency Customer Internal All" at bounding box center [605, 289] width 173 height 22
select select "4"
click at [525, 280] on select "Escrow Delinquency Customer Internal All" at bounding box center [605, 289] width 173 height 22
click at [672, 320] on input "Apply" at bounding box center [674, 314] width 35 height 19
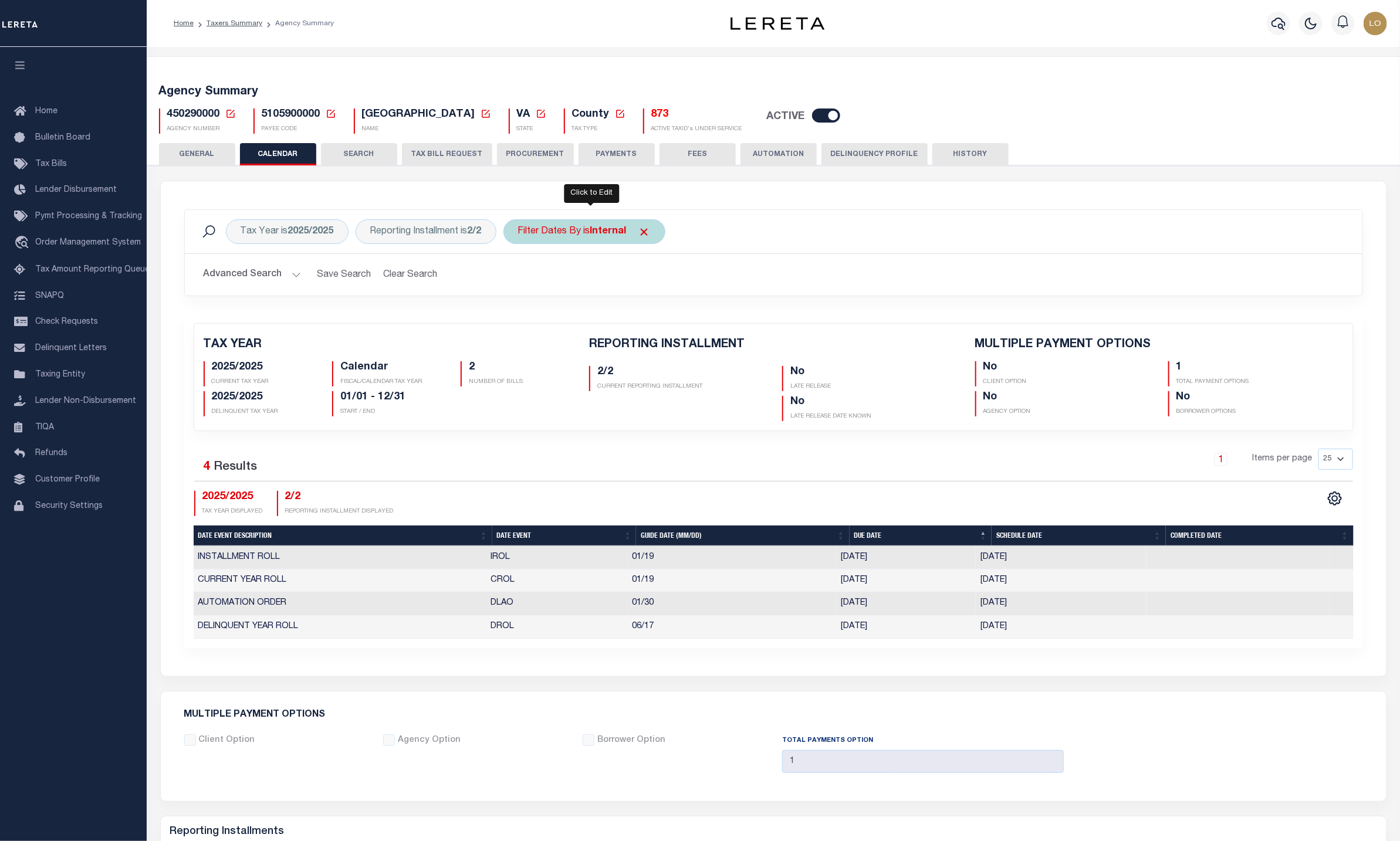
click at [606, 229] on b "Internal" at bounding box center [609, 231] width 37 height 9
click at [573, 289] on select "Escrow Delinquency Customer Internal All" at bounding box center [605, 289] width 173 height 22
select select "0"
click at [525, 280] on select "Escrow Delinquency Customer Internal All" at bounding box center [605, 289] width 173 height 22
click at [692, 320] on input "Apply" at bounding box center [674, 314] width 35 height 19
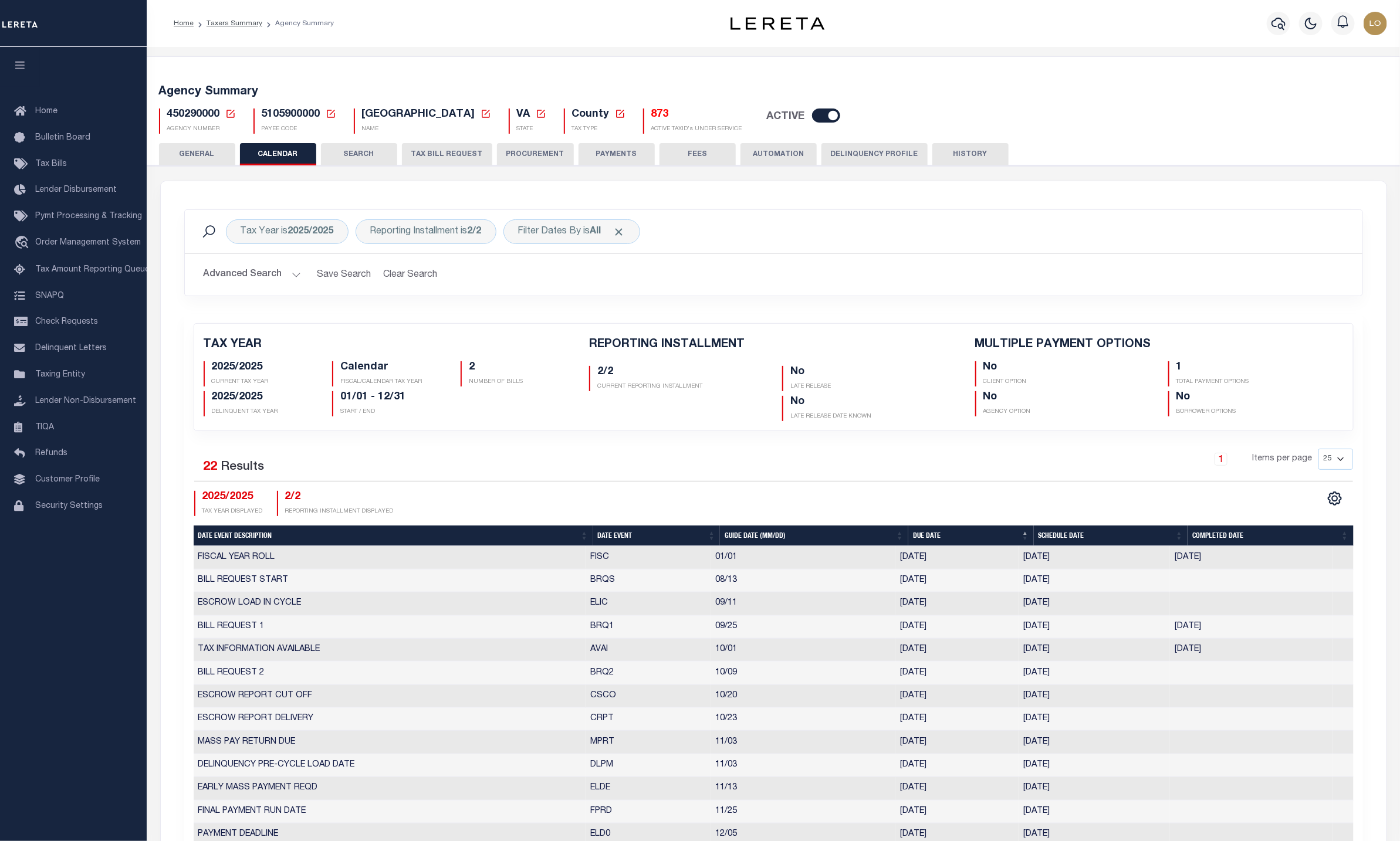
click at [830, 259] on div "Advanced Search Save Search Clear Search PayeeReportingEventDatesGridWrapper_dy…" at bounding box center [773, 275] width 1178 height 41
click at [551, 233] on div "Filter Dates By is All" at bounding box center [571, 231] width 137 height 25
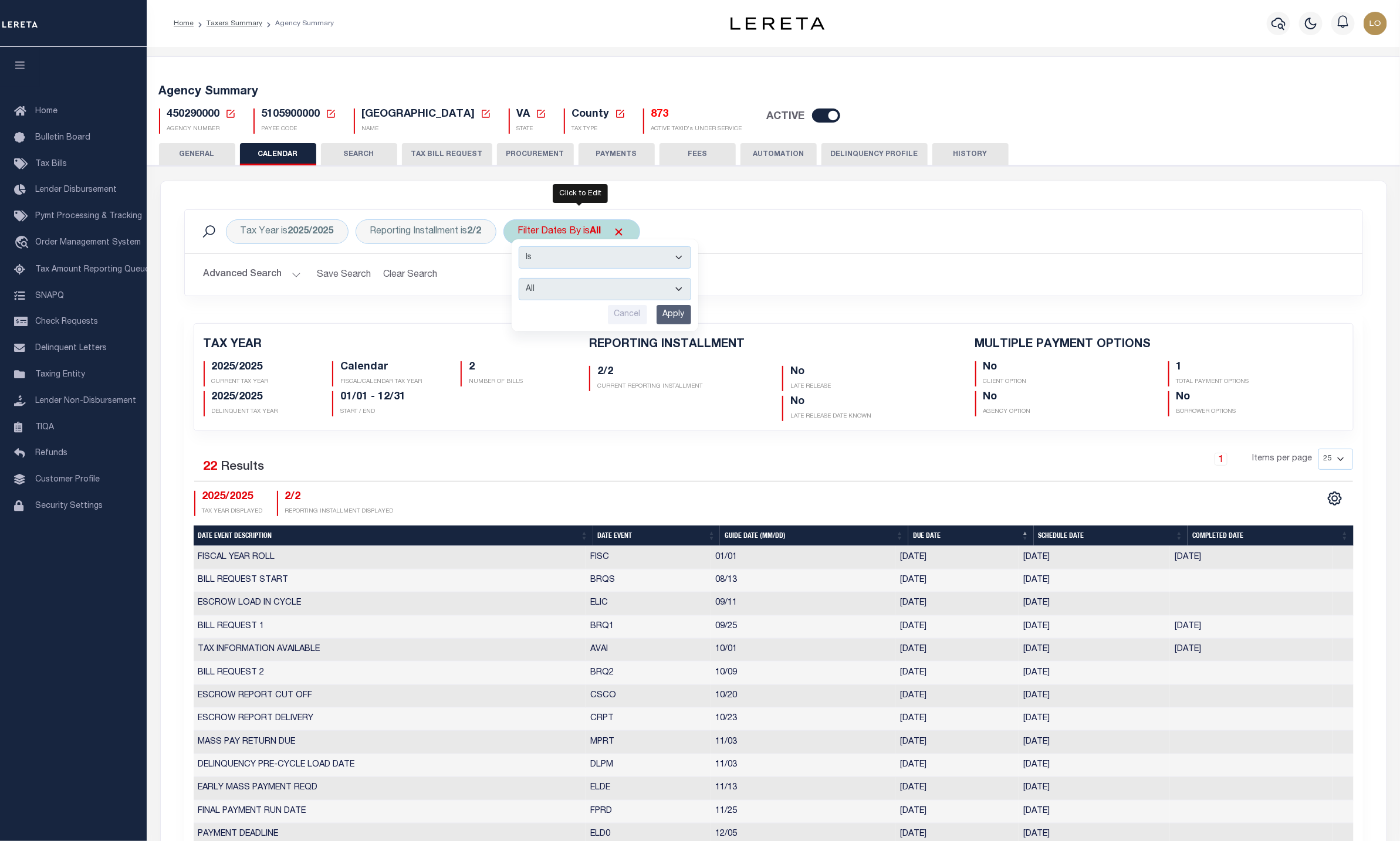
click at [599, 292] on select "Escrow Delinquency Customer Internal All" at bounding box center [605, 289] width 173 height 22
select select "1"
click at [525, 280] on select "Escrow Delinquency Customer Internal All" at bounding box center [605, 289] width 173 height 22
click at [675, 315] on input "Apply" at bounding box center [674, 314] width 35 height 19
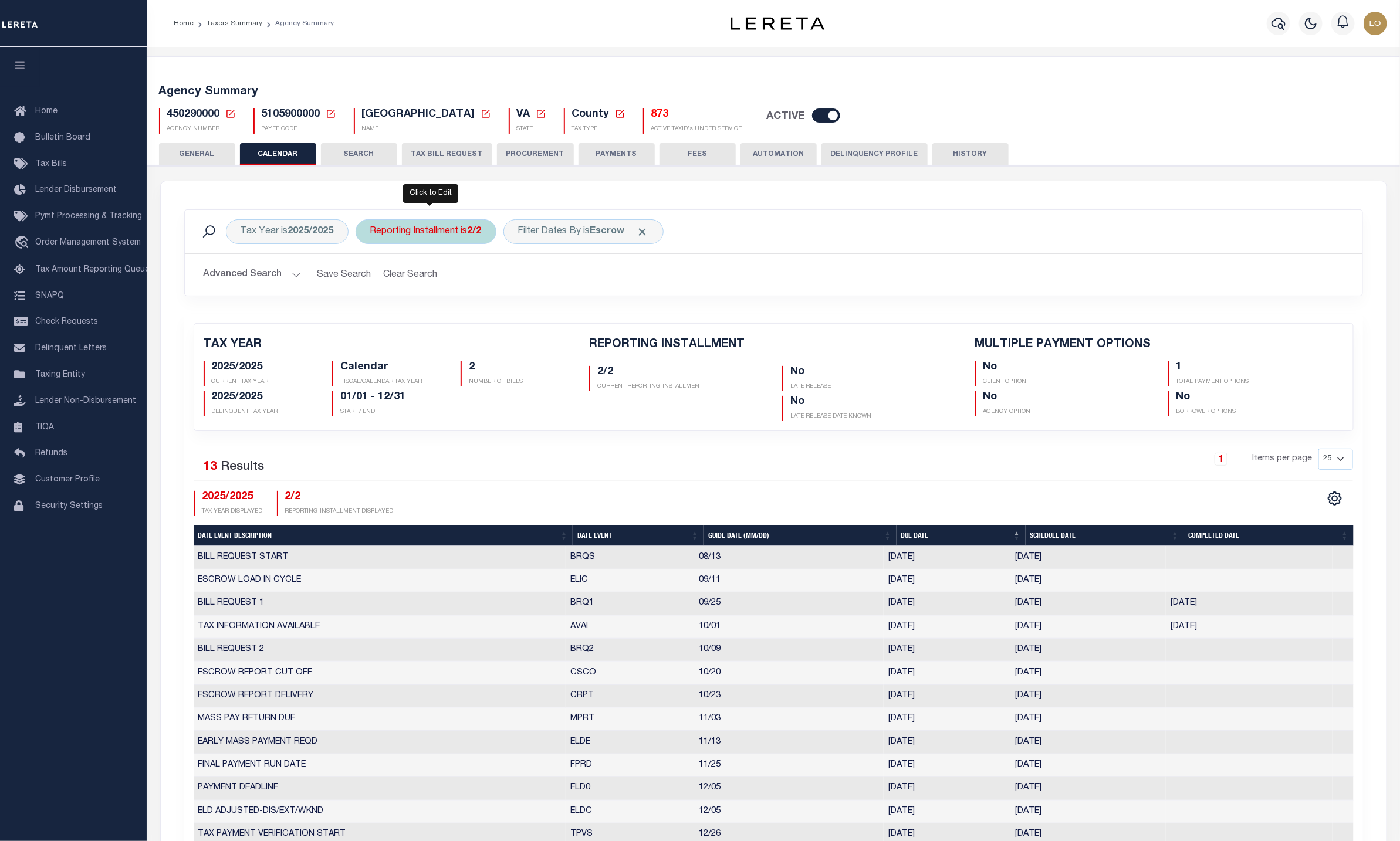
click at [420, 238] on div "Reporting Installment is 2/2" at bounding box center [425, 231] width 141 height 25
click at [417, 286] on select "1/2 2/2" at bounding box center [457, 289] width 173 height 22
select select "1/2"
click at [373, 280] on select "1/2 2/2" at bounding box center [457, 289] width 173 height 22
click at [534, 317] on input "Apply" at bounding box center [526, 314] width 35 height 19
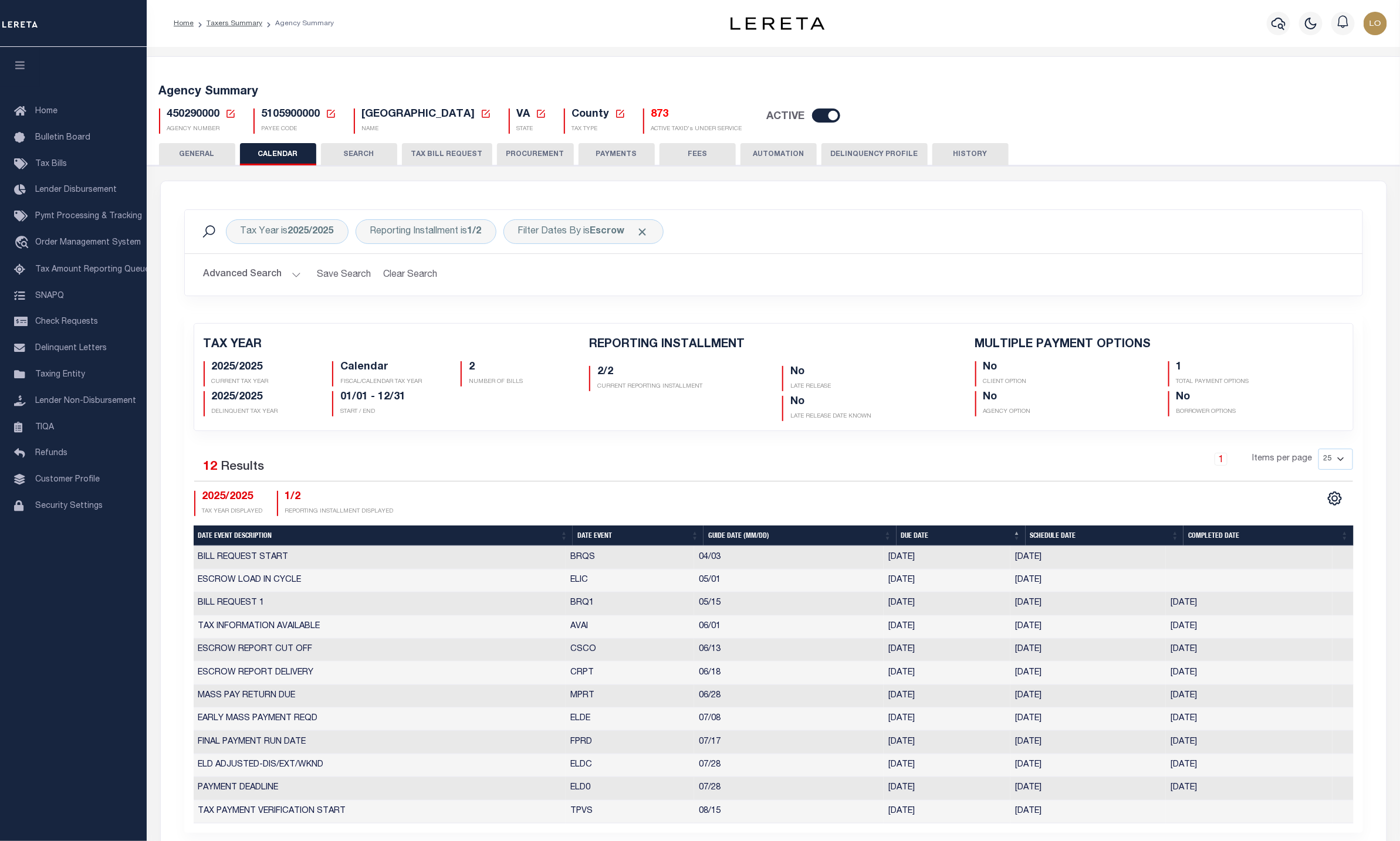
click at [785, 261] on div "Advanced Search Save Search Clear Search PayeeReportingEventDatesGridWrapper_dy…" at bounding box center [773, 275] width 1178 height 41
click at [610, 151] on button "PAYMENTS" at bounding box center [616, 154] width 76 height 22
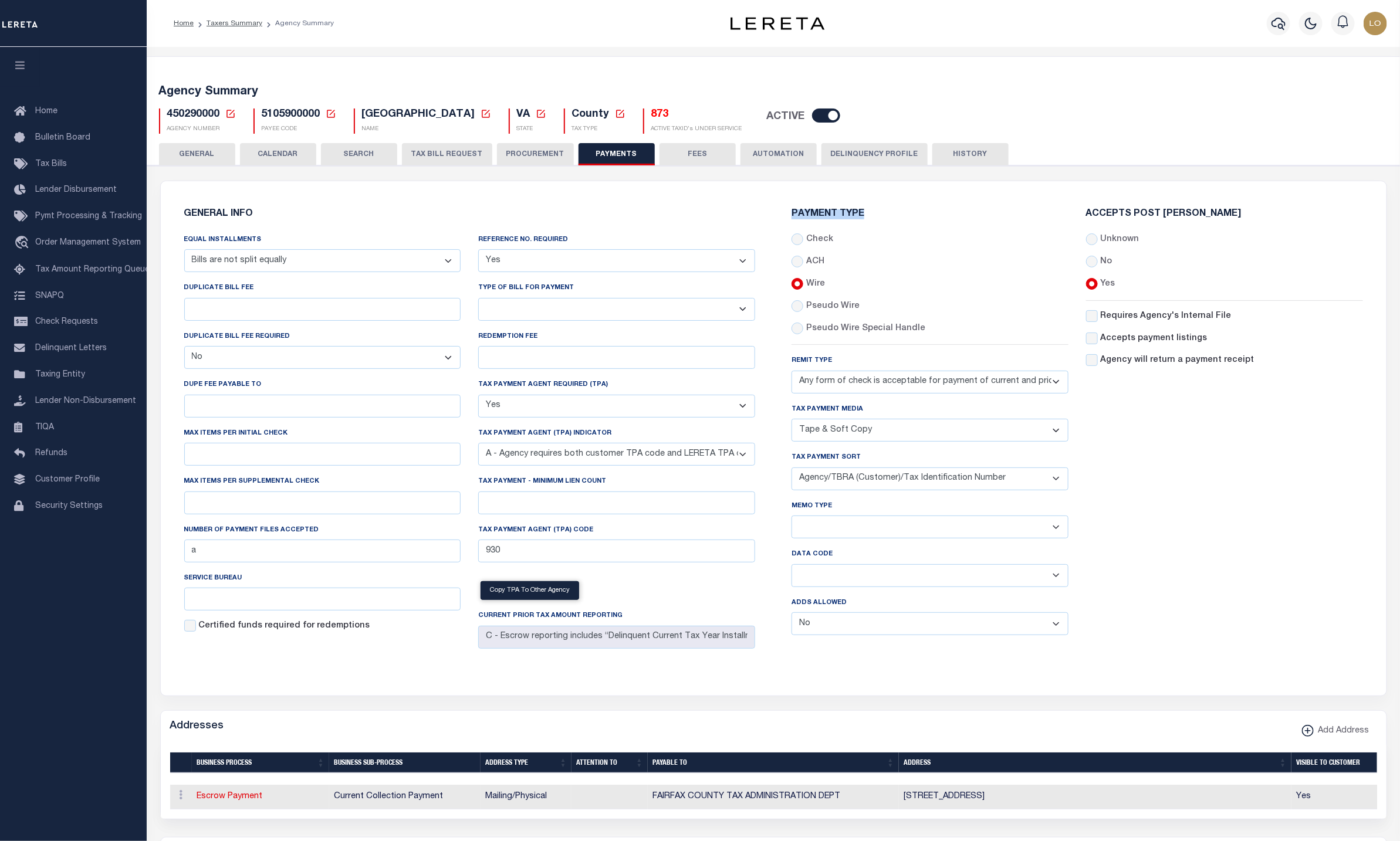
drag, startPoint x: 787, startPoint y: 208, endPoint x: 893, endPoint y: 219, distance: 106.6
click at [893, 219] on div "Payment Type Check ACH Wire" at bounding box center [1078, 427] width 591 height 464
click at [899, 387] on select "Any form of check is acceptable for payment of current and prior year taxes. On…" at bounding box center [931, 382] width 277 height 23
click at [1044, 383] on select "Any form of check is acceptable for payment of current and prior year taxes. On…" at bounding box center [931, 382] width 277 height 23
click at [852, 386] on select "Any form of check is acceptable for payment of current and prior year taxes. On…" at bounding box center [931, 382] width 277 height 23
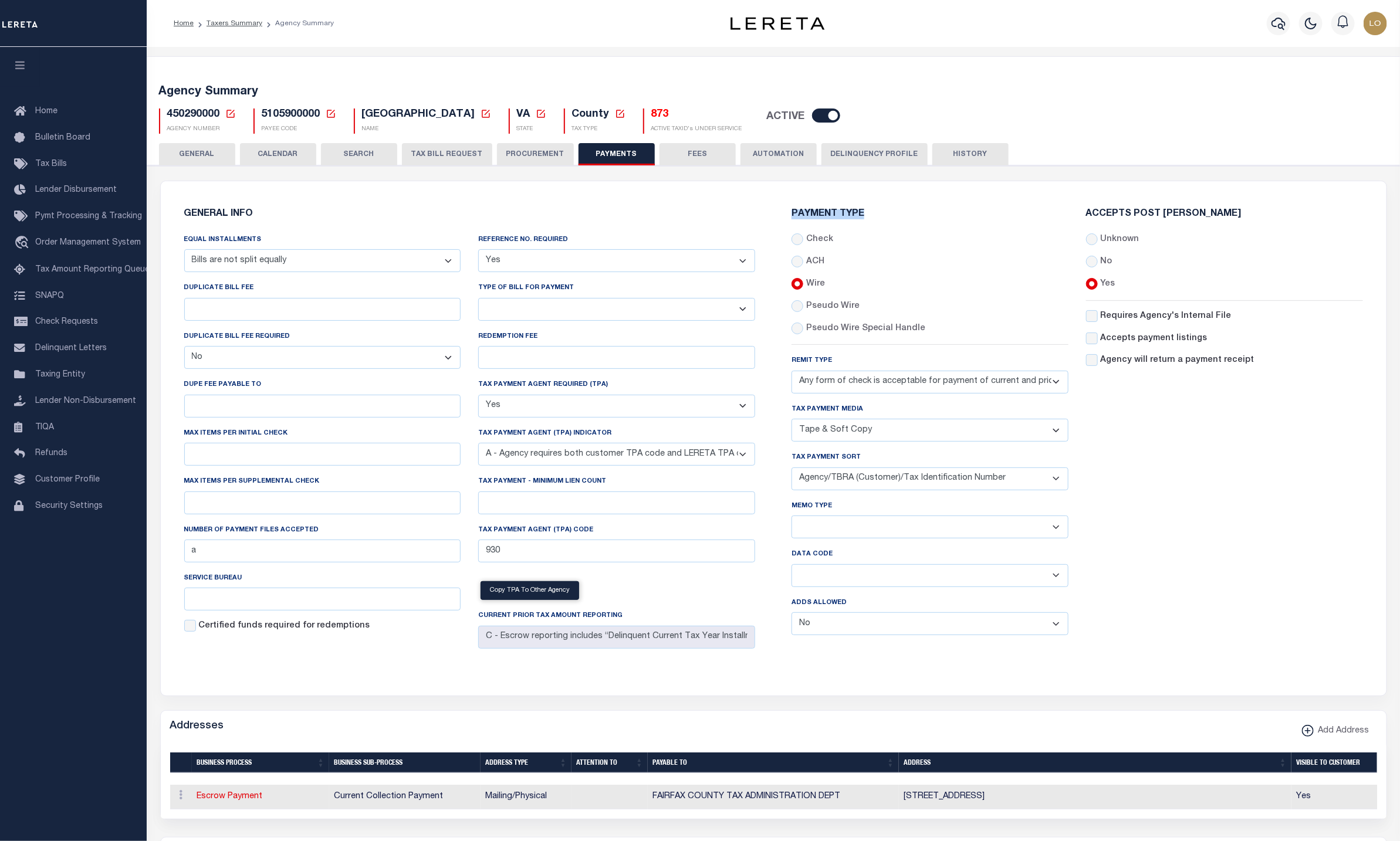
drag, startPoint x: 290, startPoint y: 148, endPoint x: 1294, endPoint y: 301, distance: 1015.6
click at [290, 148] on button "CALENDAR" at bounding box center [277, 154] width 76 height 22
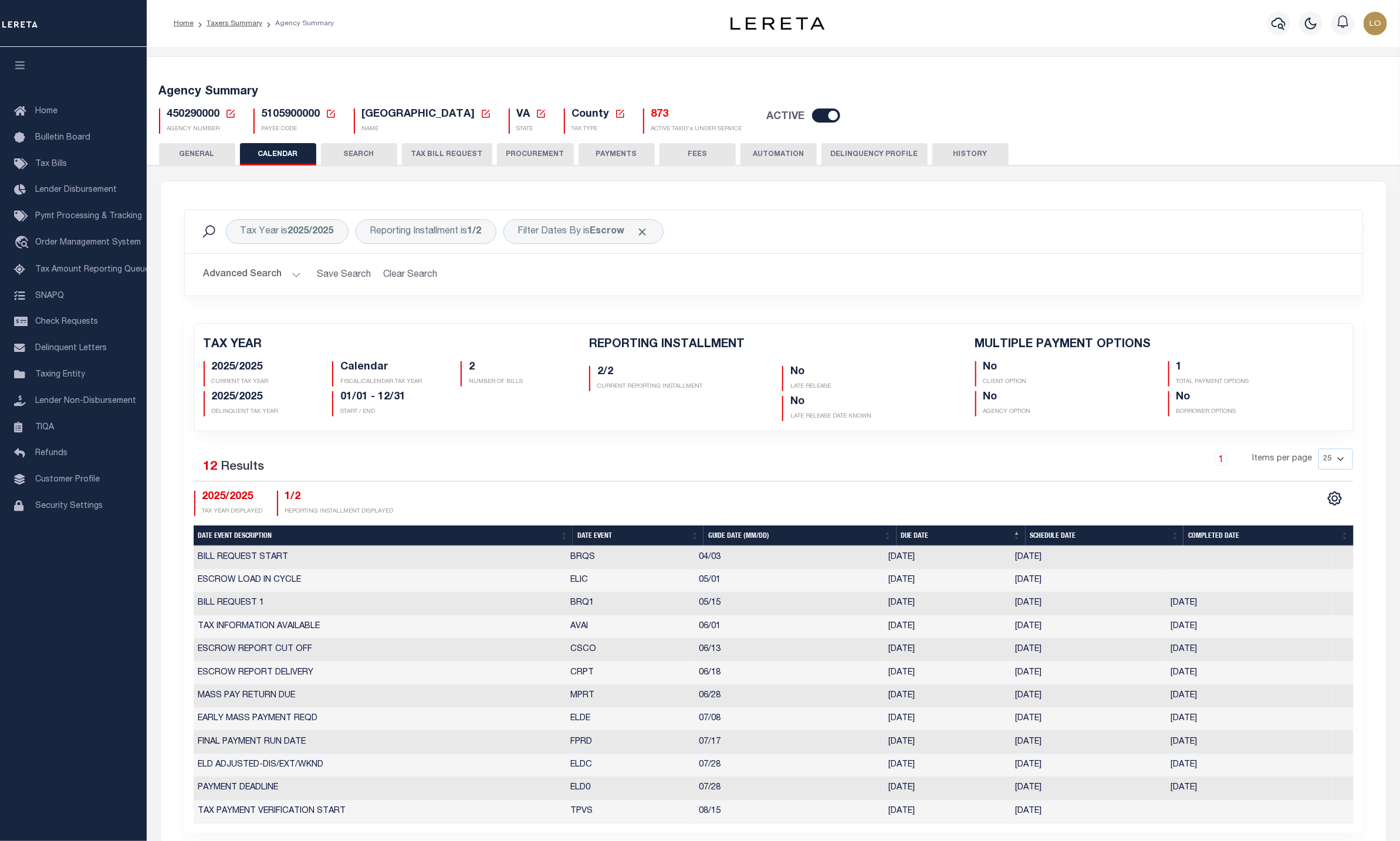
drag, startPoint x: 331, startPoint y: 109, endPoint x: 341, endPoint y: 130, distance: 23.3
click at [331, 109] on icon at bounding box center [332, 114] width 11 height 11
click at [367, 161] on input "Payee Code" at bounding box center [422, 155] width 140 height 23
paste input "3608716008"
type input "3608716008"
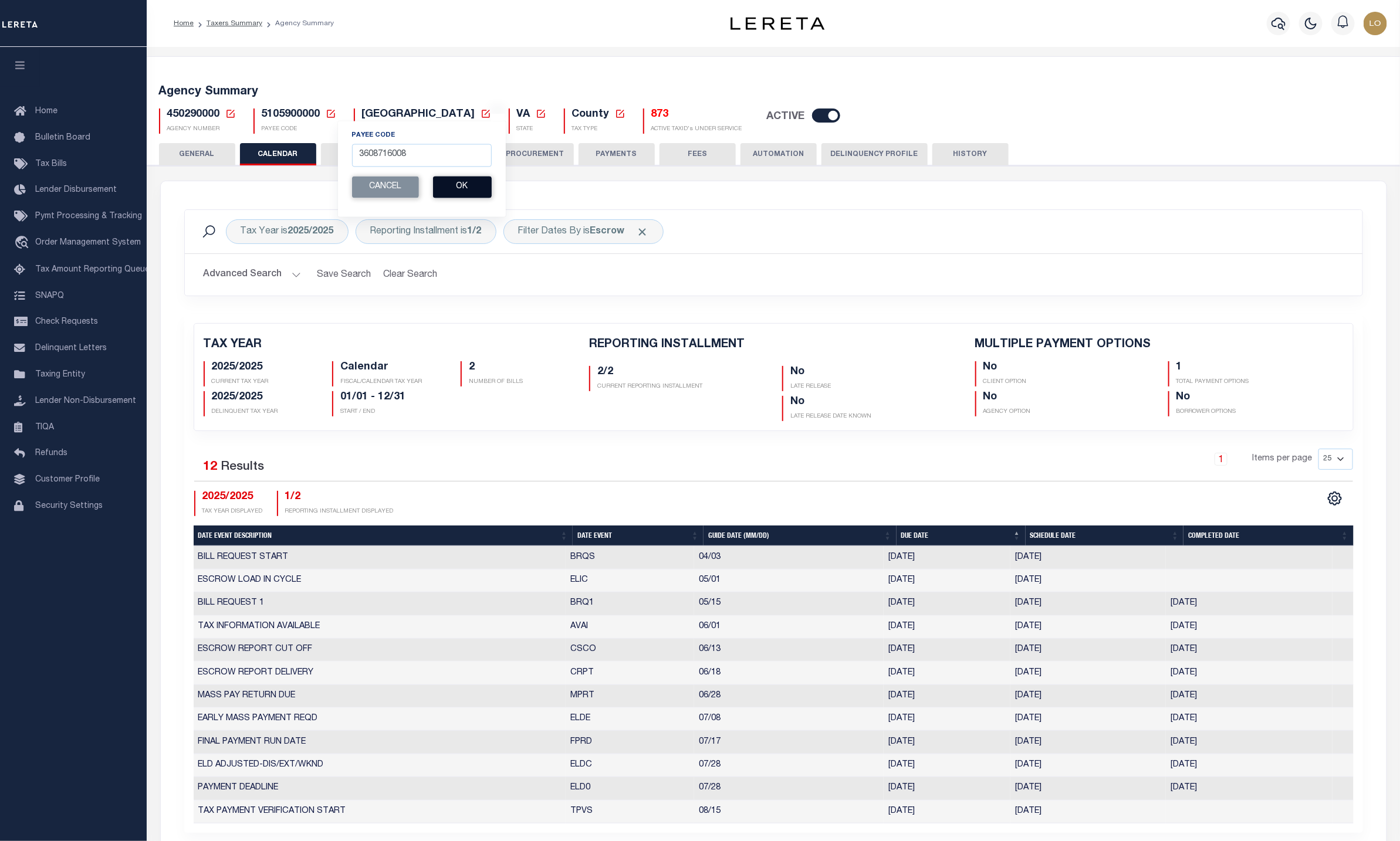
click at [466, 191] on button "Ok" at bounding box center [463, 187] width 59 height 22
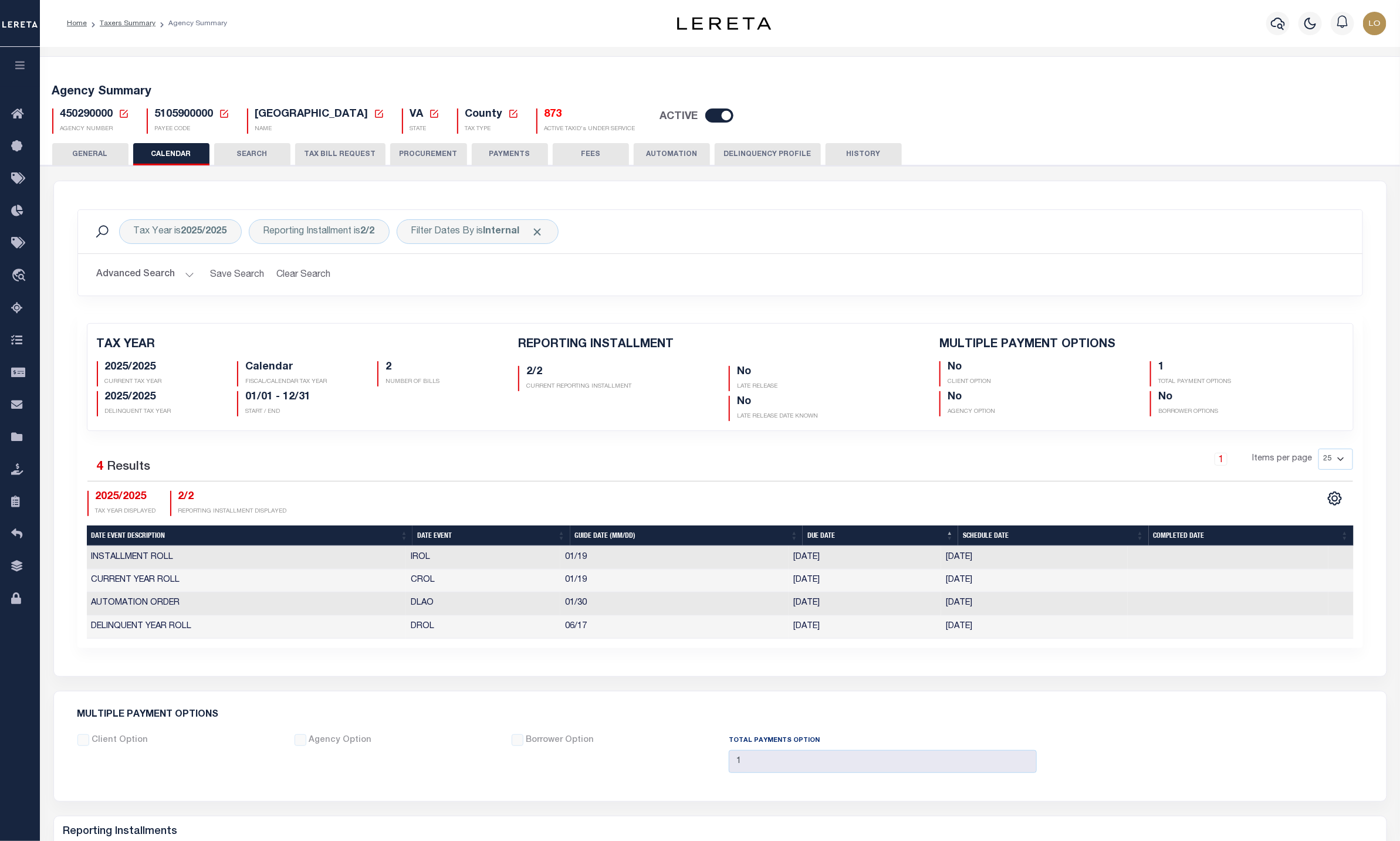
click at [308, 153] on button "TAX BILL REQUEST" at bounding box center [340, 154] width 90 height 22
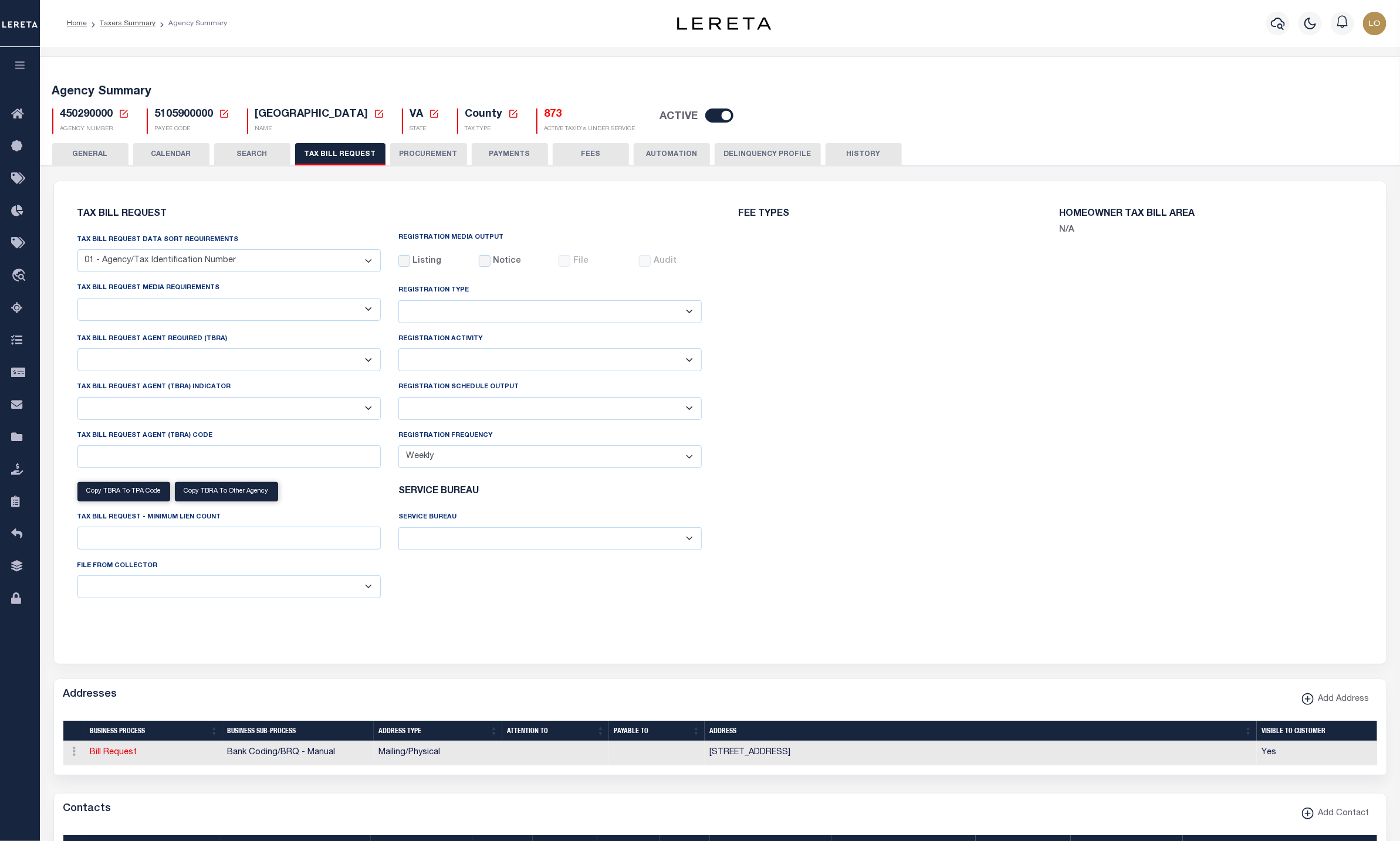
select select "28"
checkbox input "false"
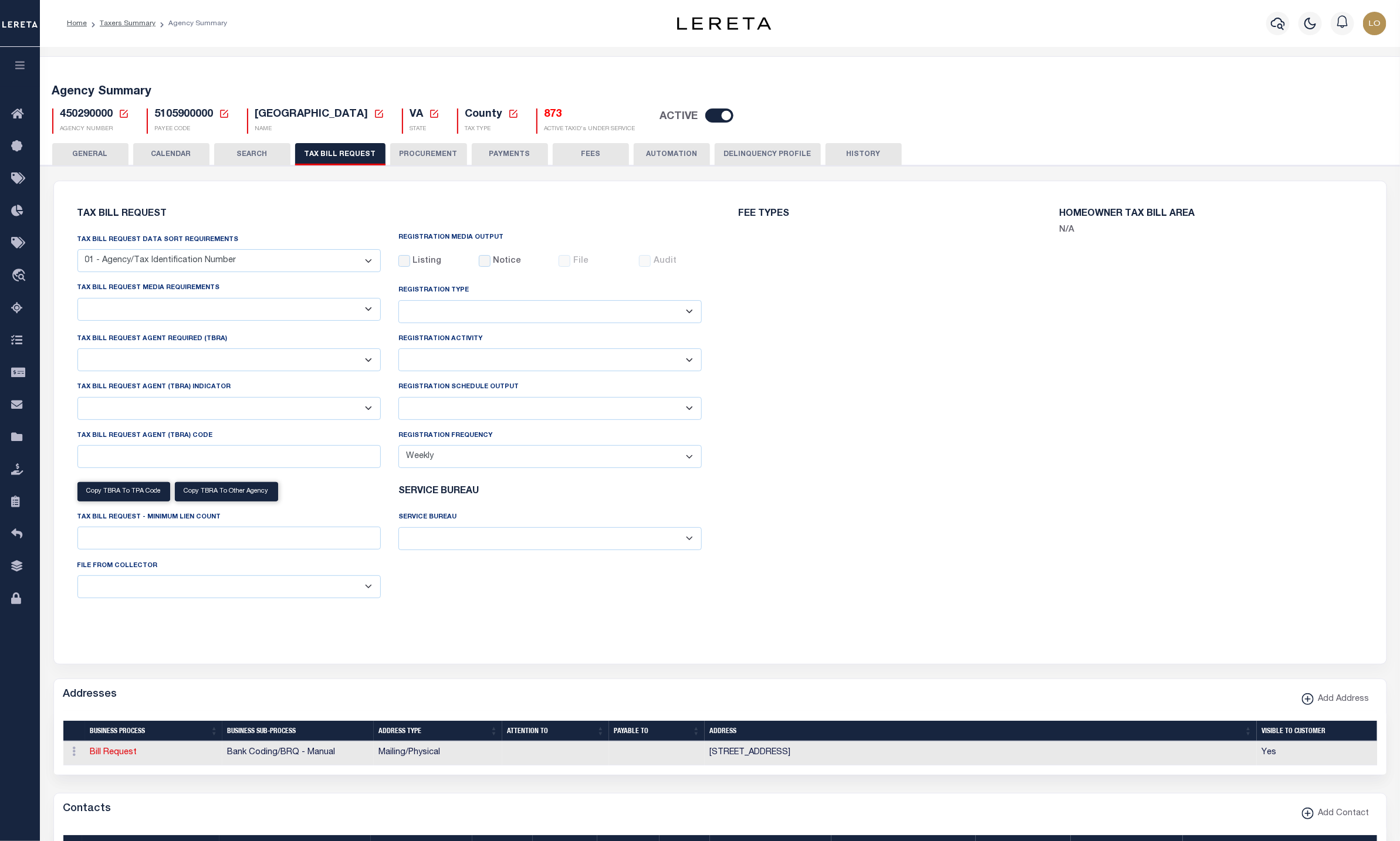
select select "22"
select select "true"
select select "9"
type input "930"
select select
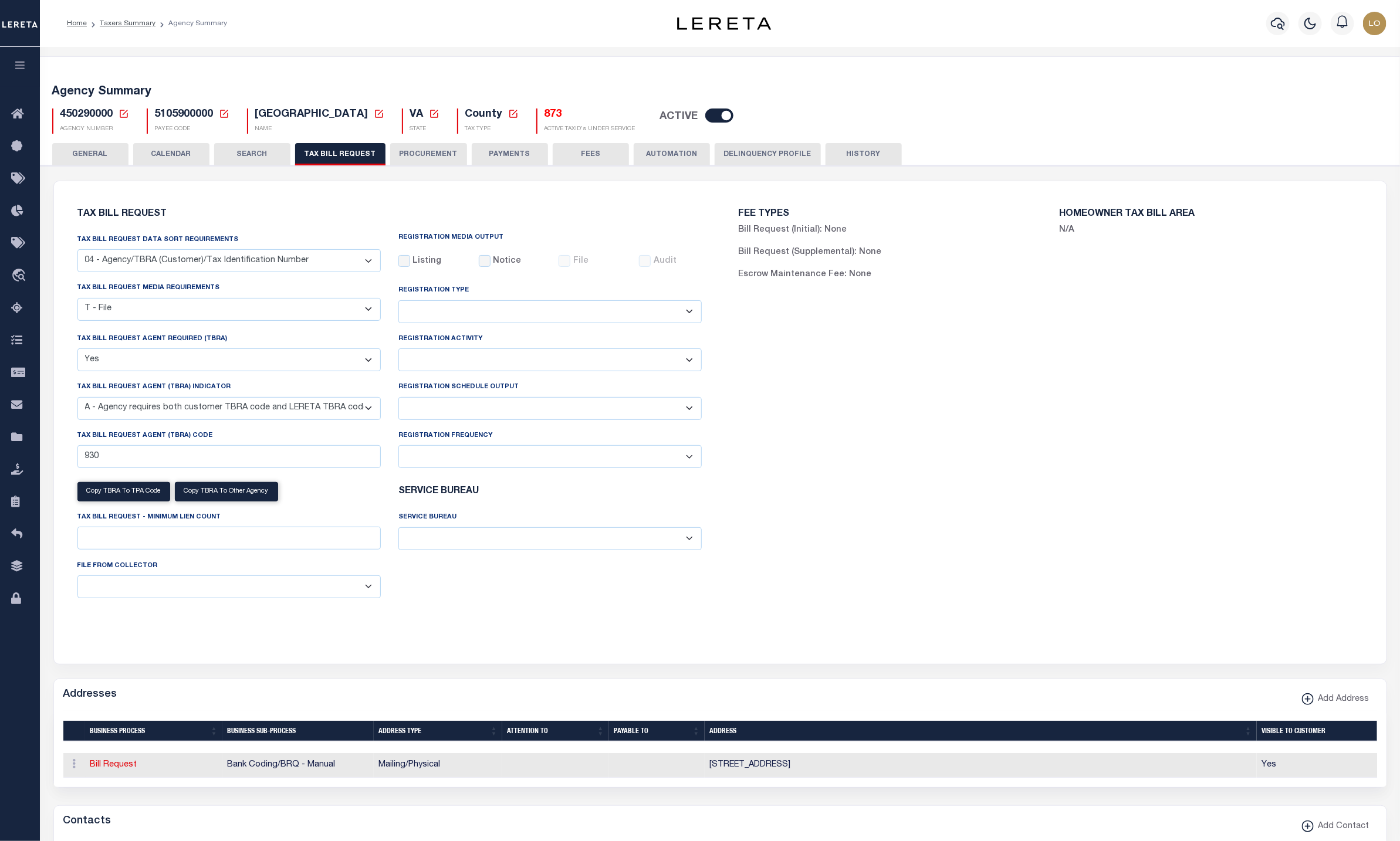
click at [166, 111] on span "5105900000" at bounding box center [185, 115] width 59 height 11
copy h5 "5105900000"
click at [219, 117] on icon at bounding box center [224, 114] width 11 height 11
click at [291, 148] on input "Payee Code" at bounding box center [315, 155] width 140 height 23
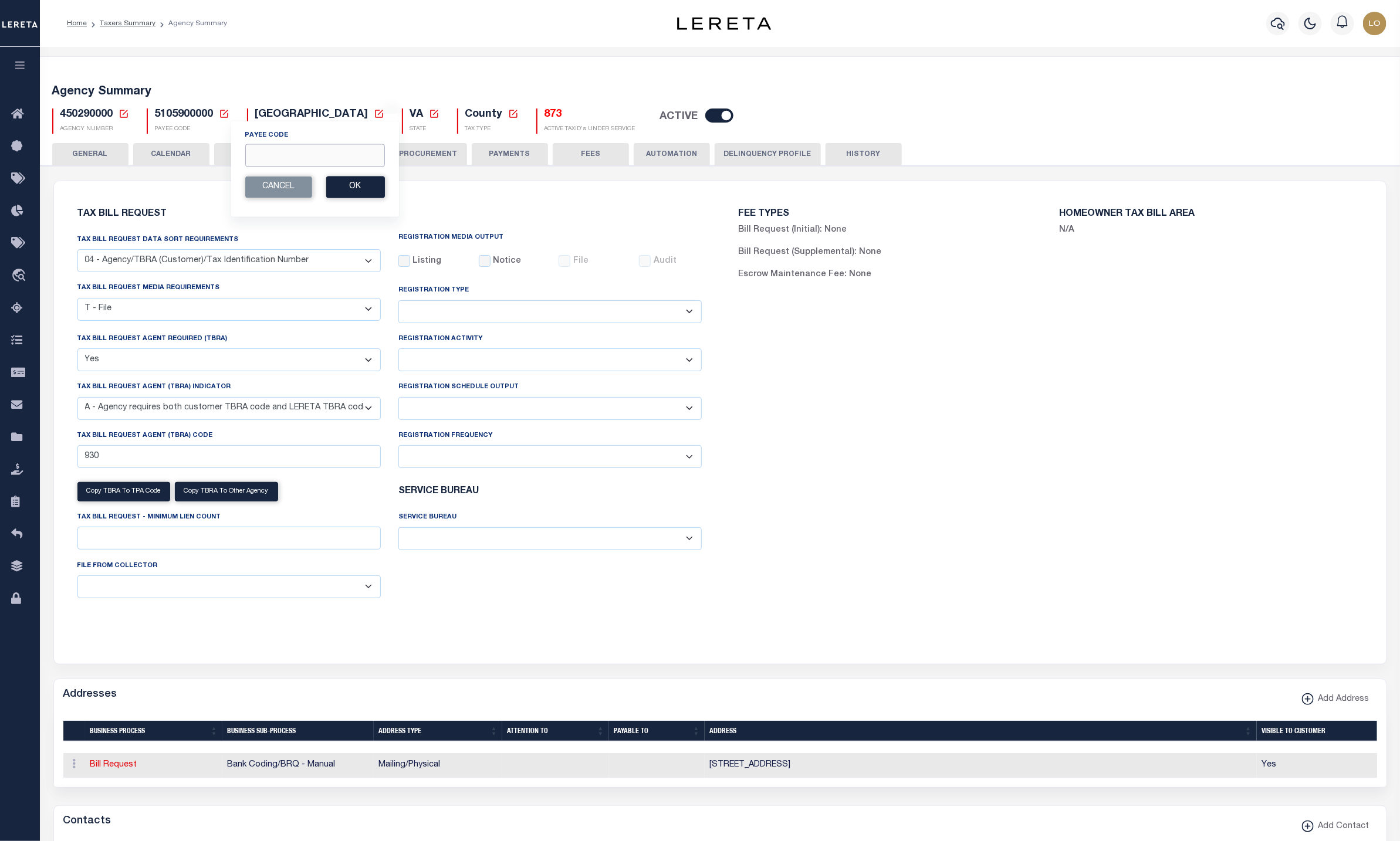
paste input "3608716008"
type input "3608716008"
click at [358, 194] on button "Ok" at bounding box center [356, 187] width 59 height 22
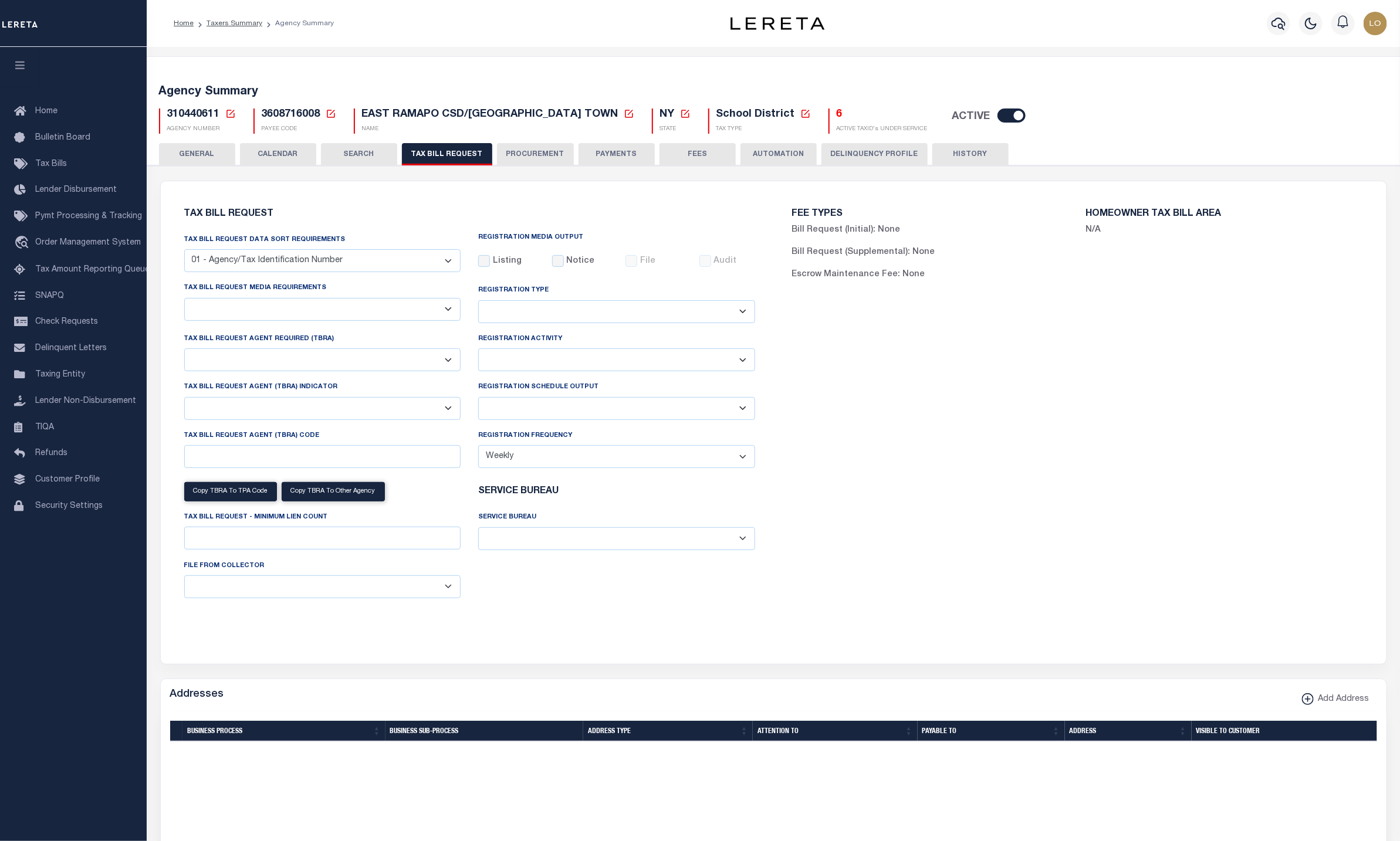
checkbox input "false"
select select "20"
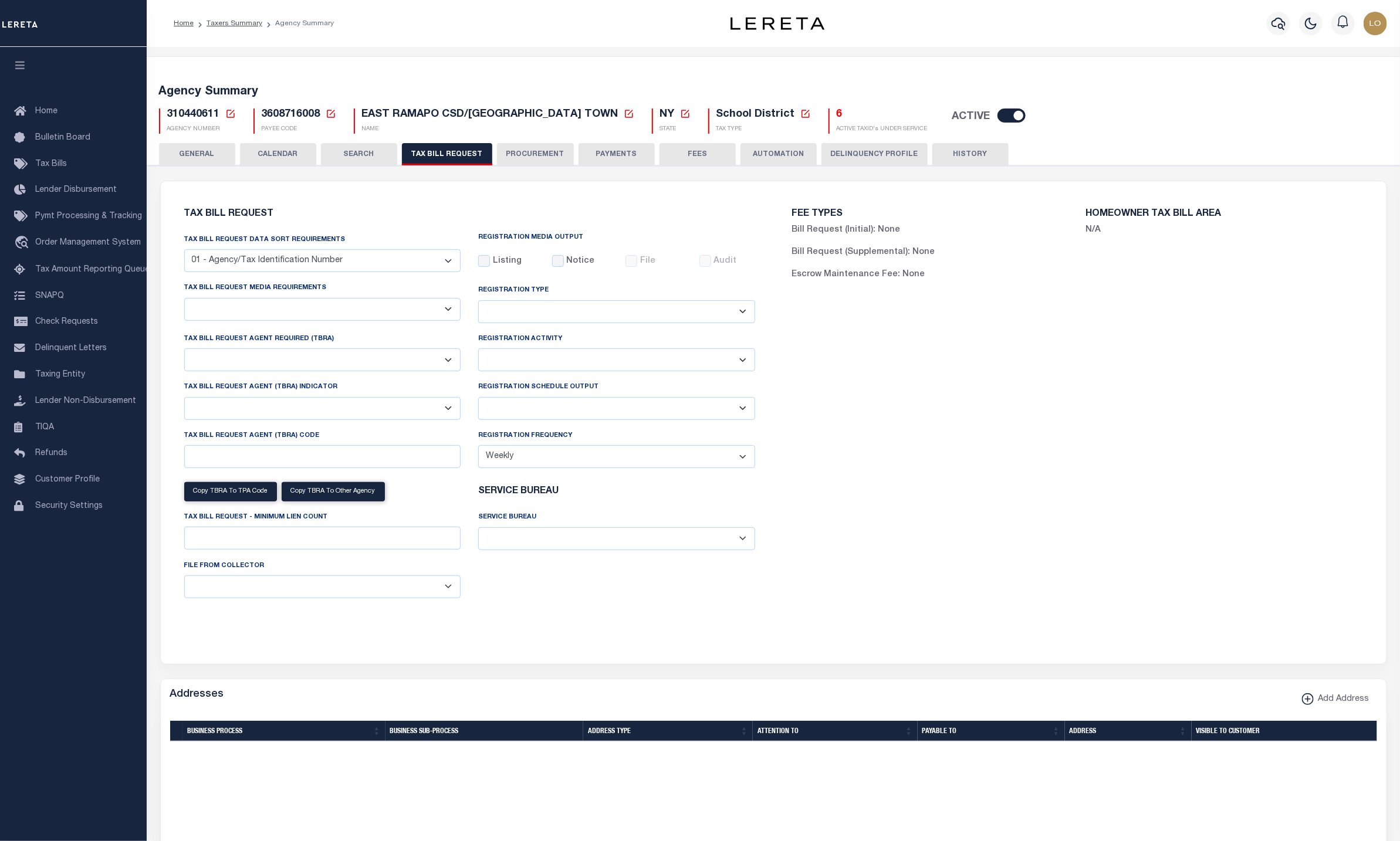
select select "true"
select select "9"
type input "70"
select select
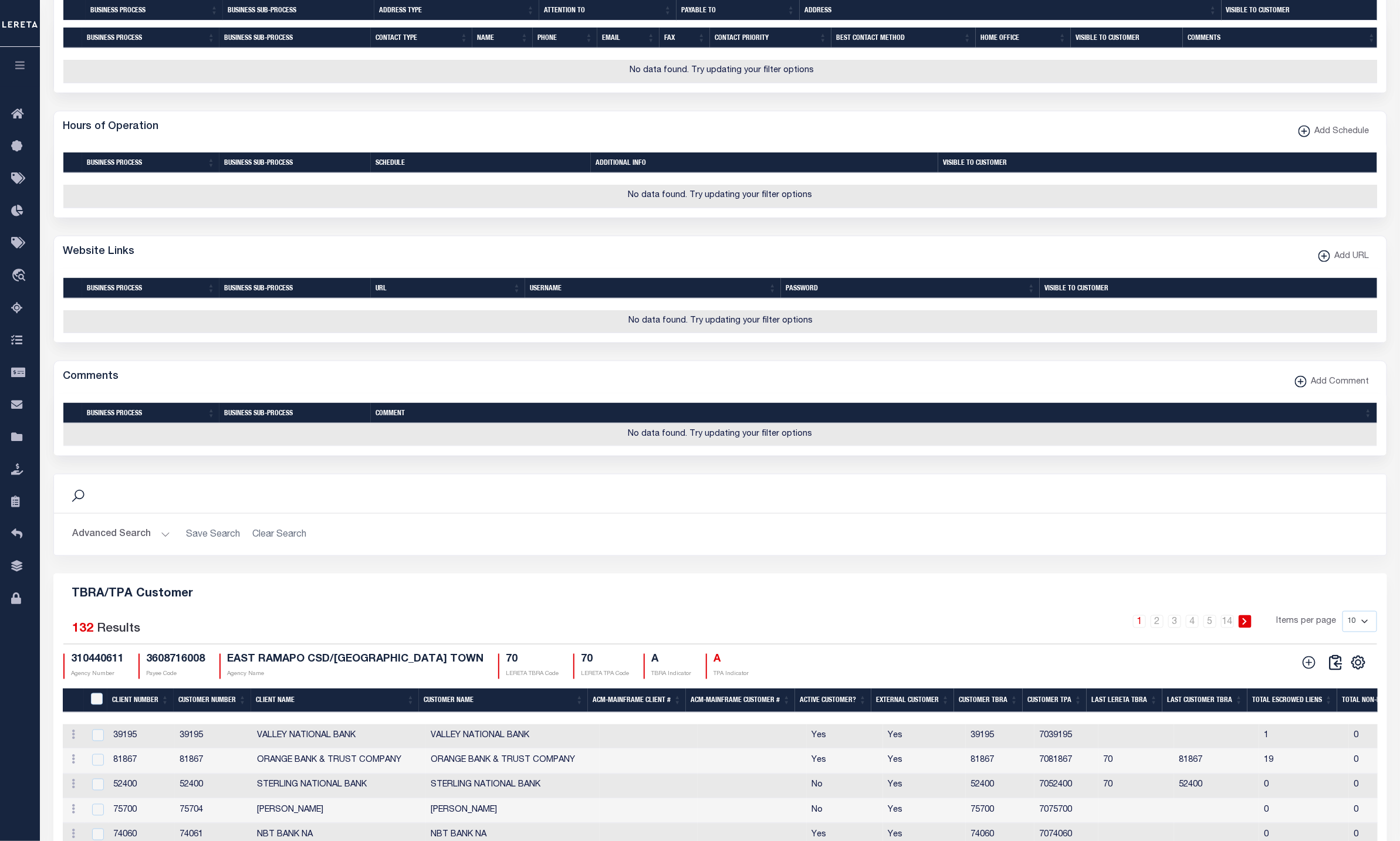
scroll to position [746, 0]
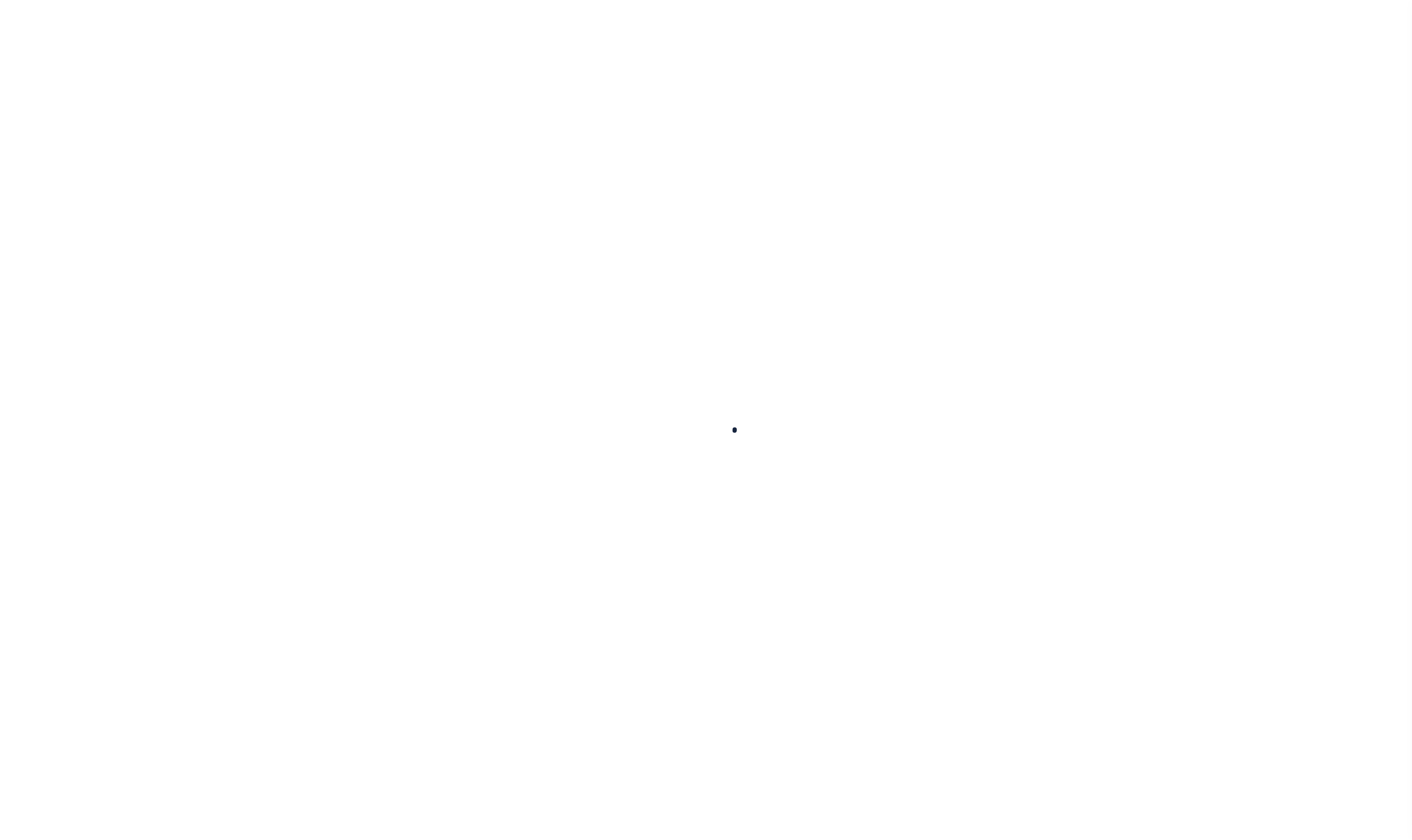
select select
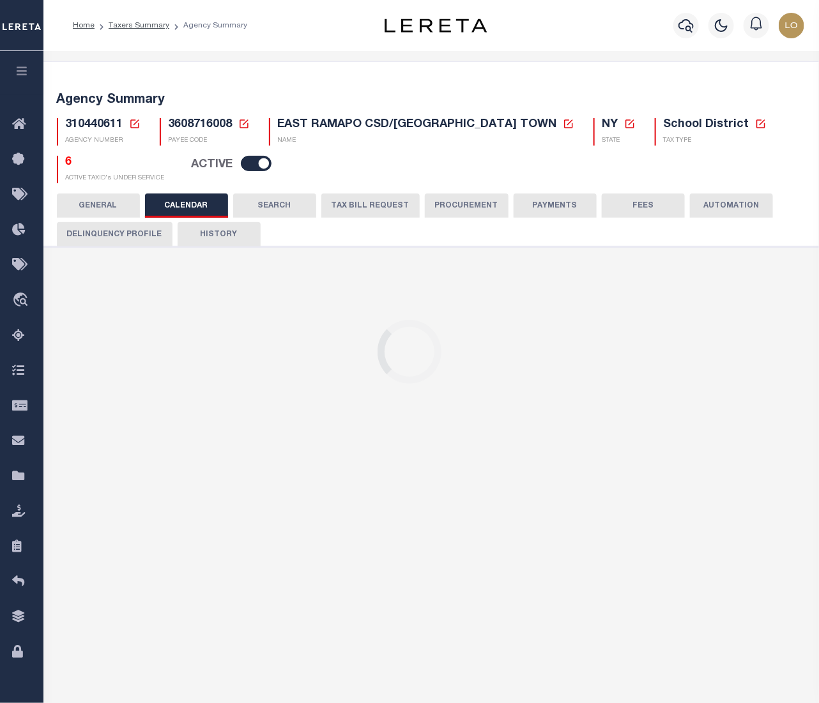
select select "67"
select select "false"
type input "1"
checkbox input "false"
select select "1"
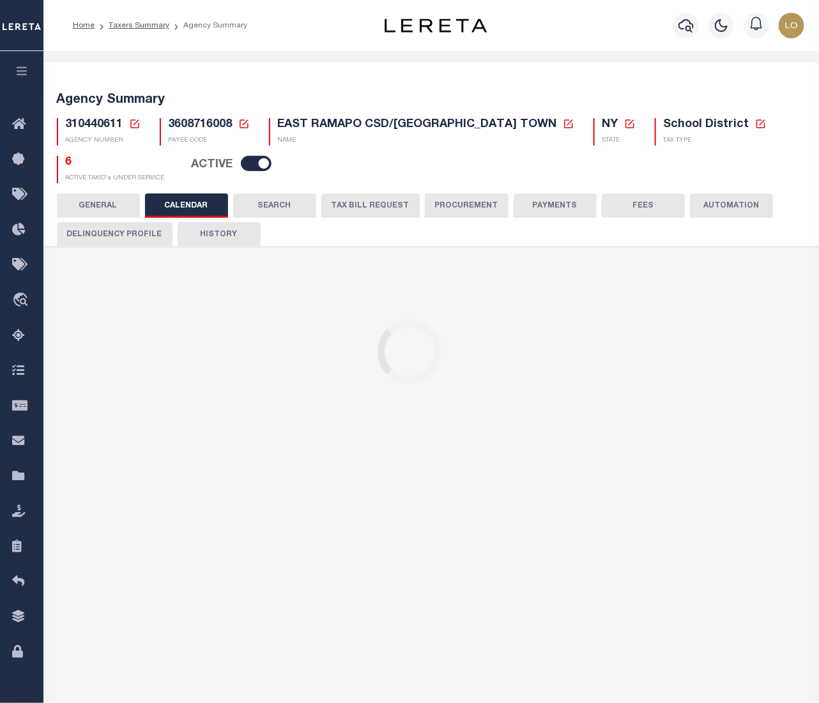
select select "true"
select select "1"
type input "70"
type input "N - Escrow reporting should not include - “Delinquent Prior Year(s) Exist”, “De…"
radio input "true"
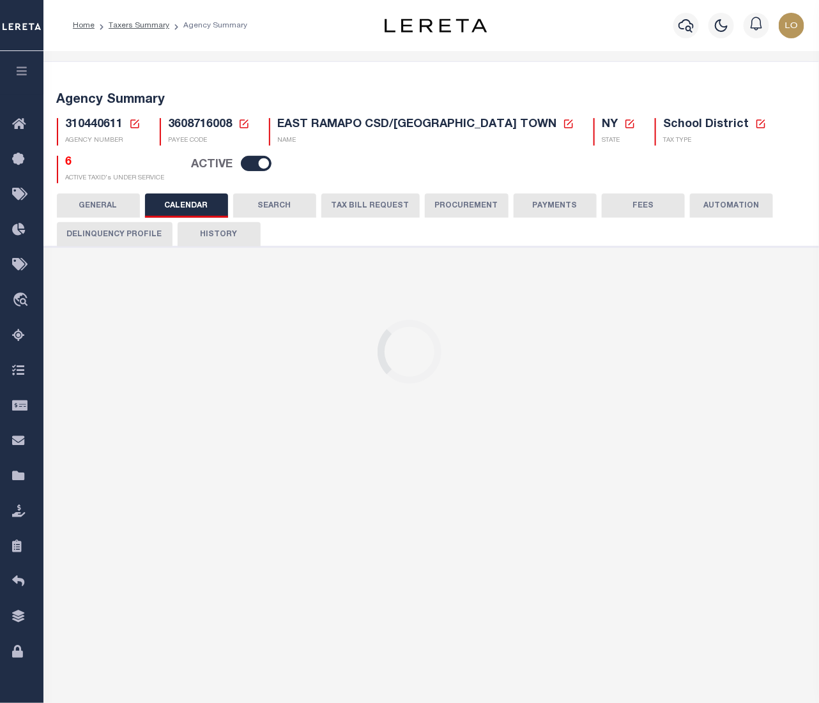
select select "70"
select select "44"
select select "50"
radio input "true"
checkbox input "false"
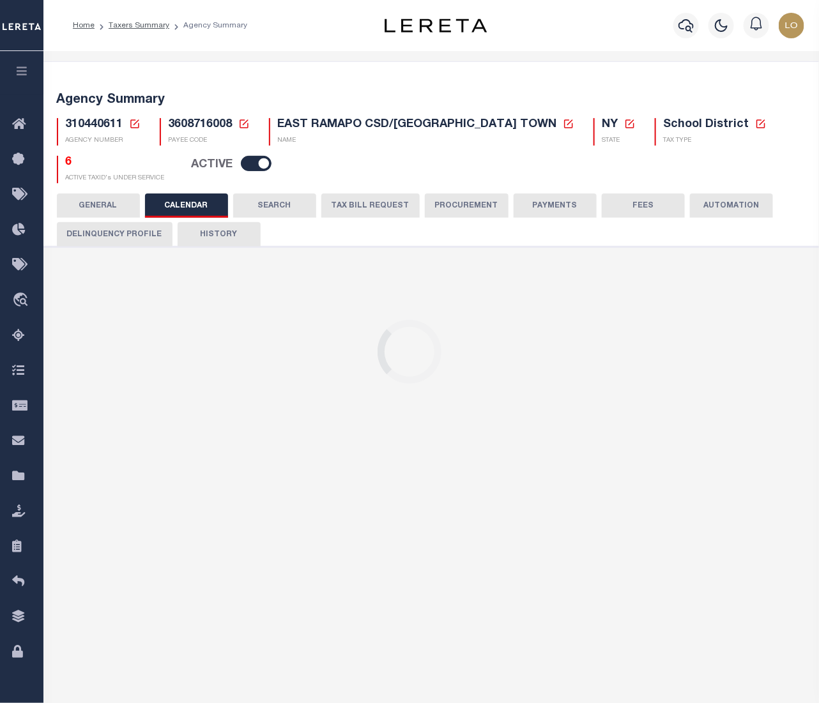
checkbox input "false"
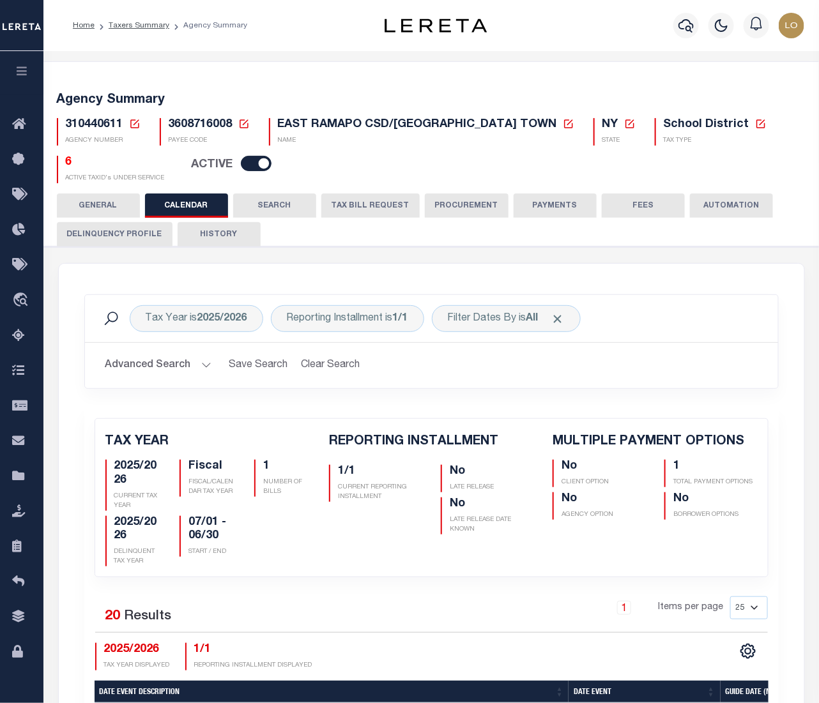
click at [553, 194] on button "PAYMENTS" at bounding box center [555, 206] width 83 height 24
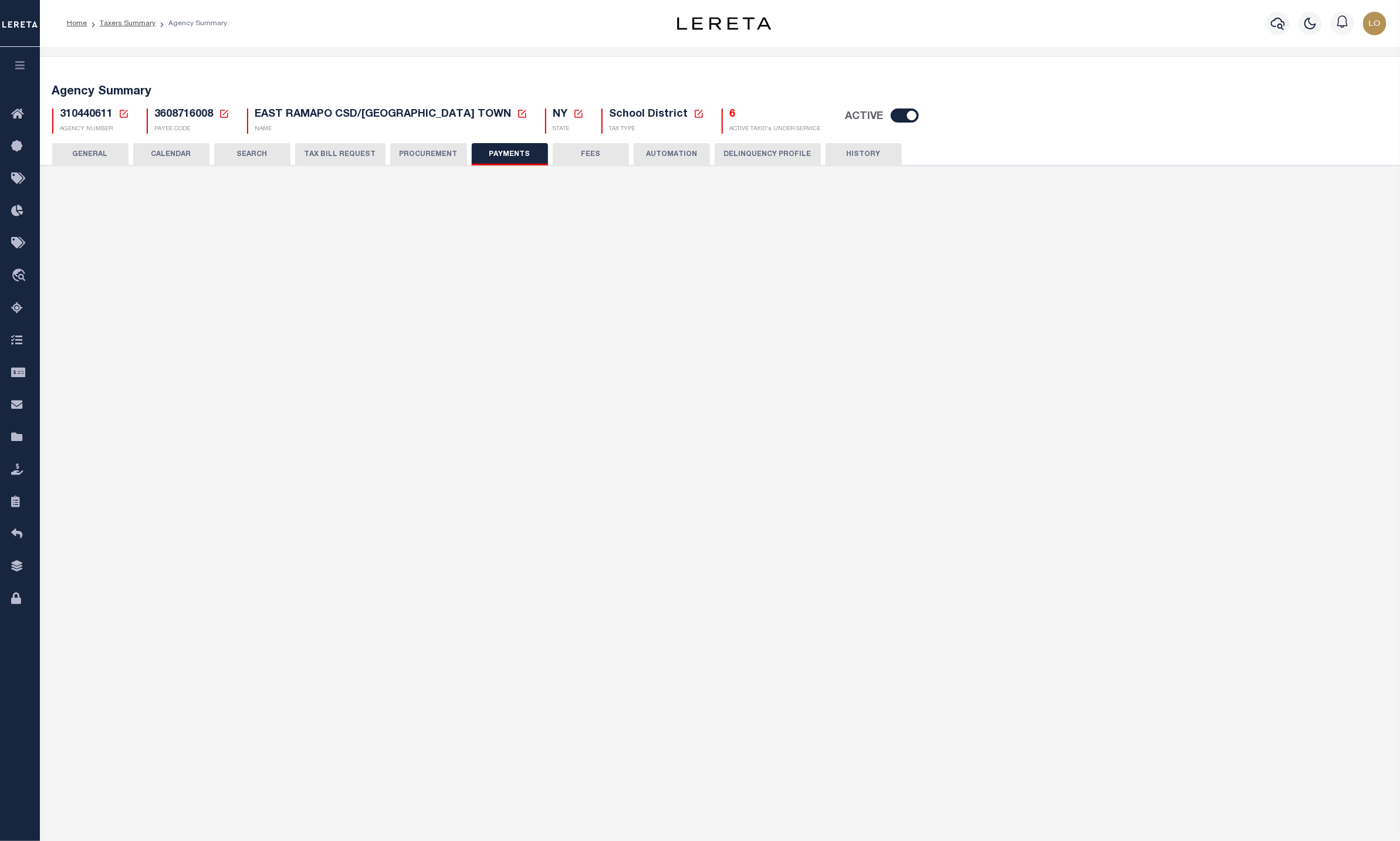
click at [357, 151] on button "TAX BILL REQUEST" at bounding box center [340, 154] width 90 height 22
checkbox input "false"
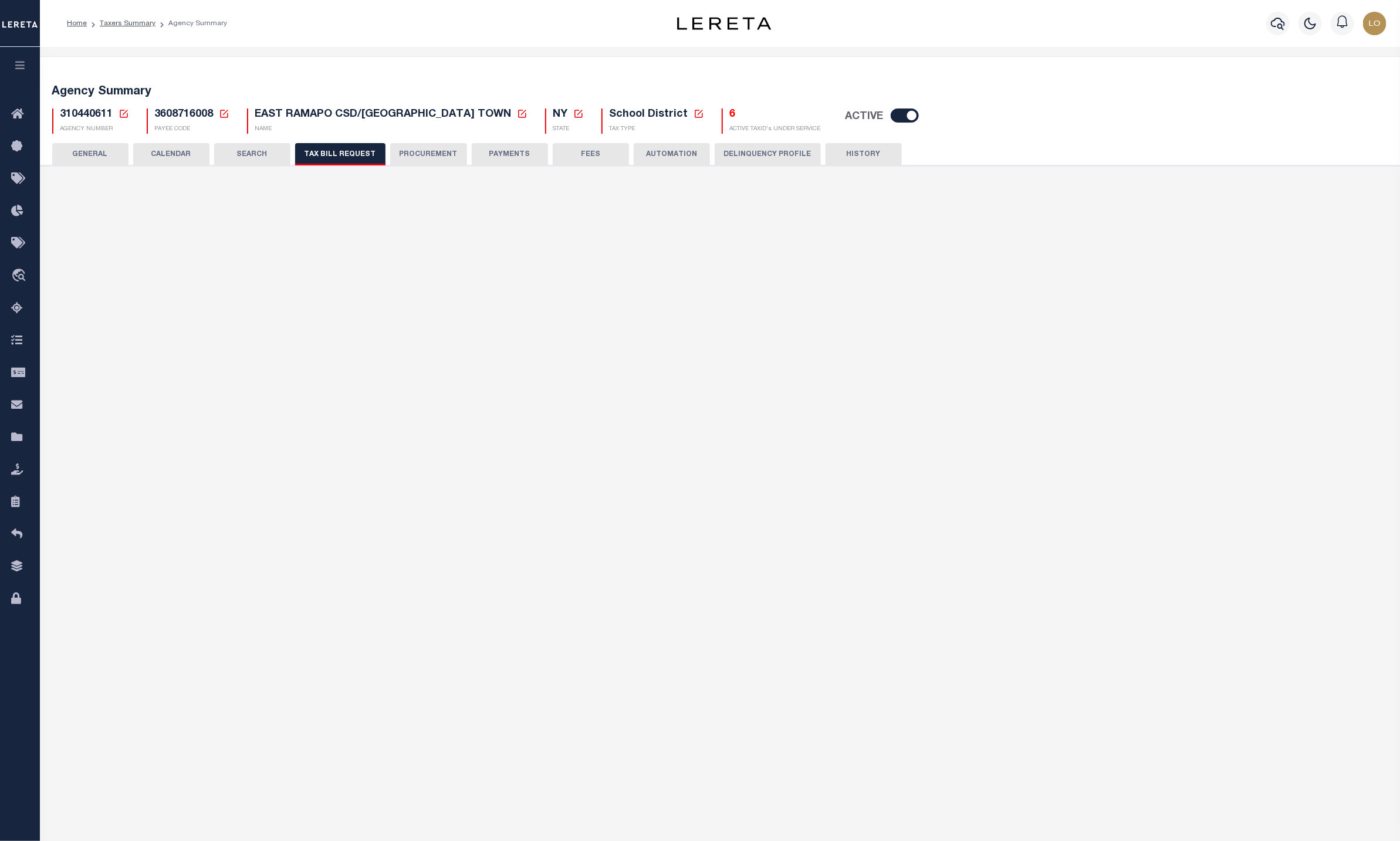
select select "20"
select select "true"
select select "9"
type input "70"
select select
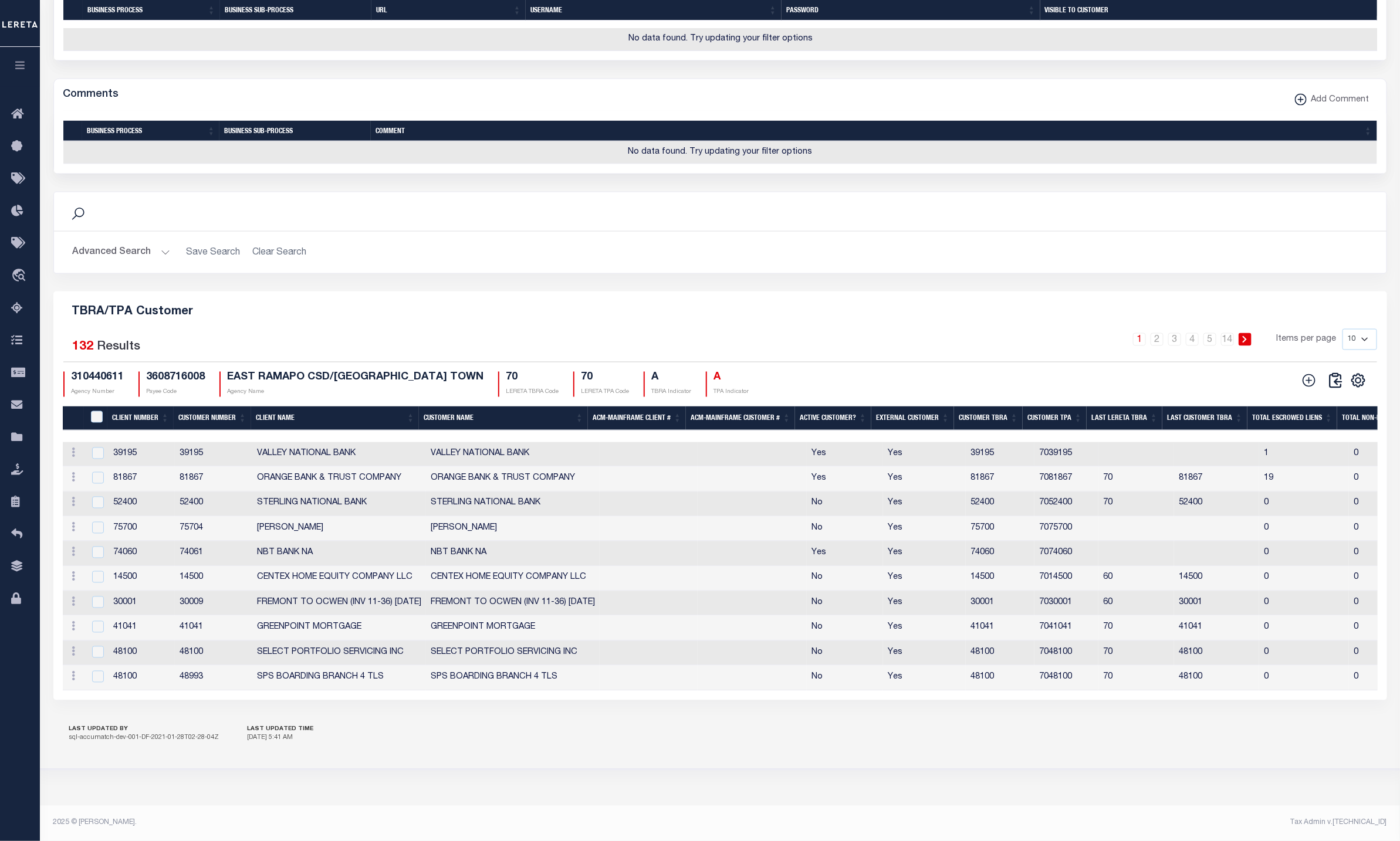
scroll to position [1164, 0]
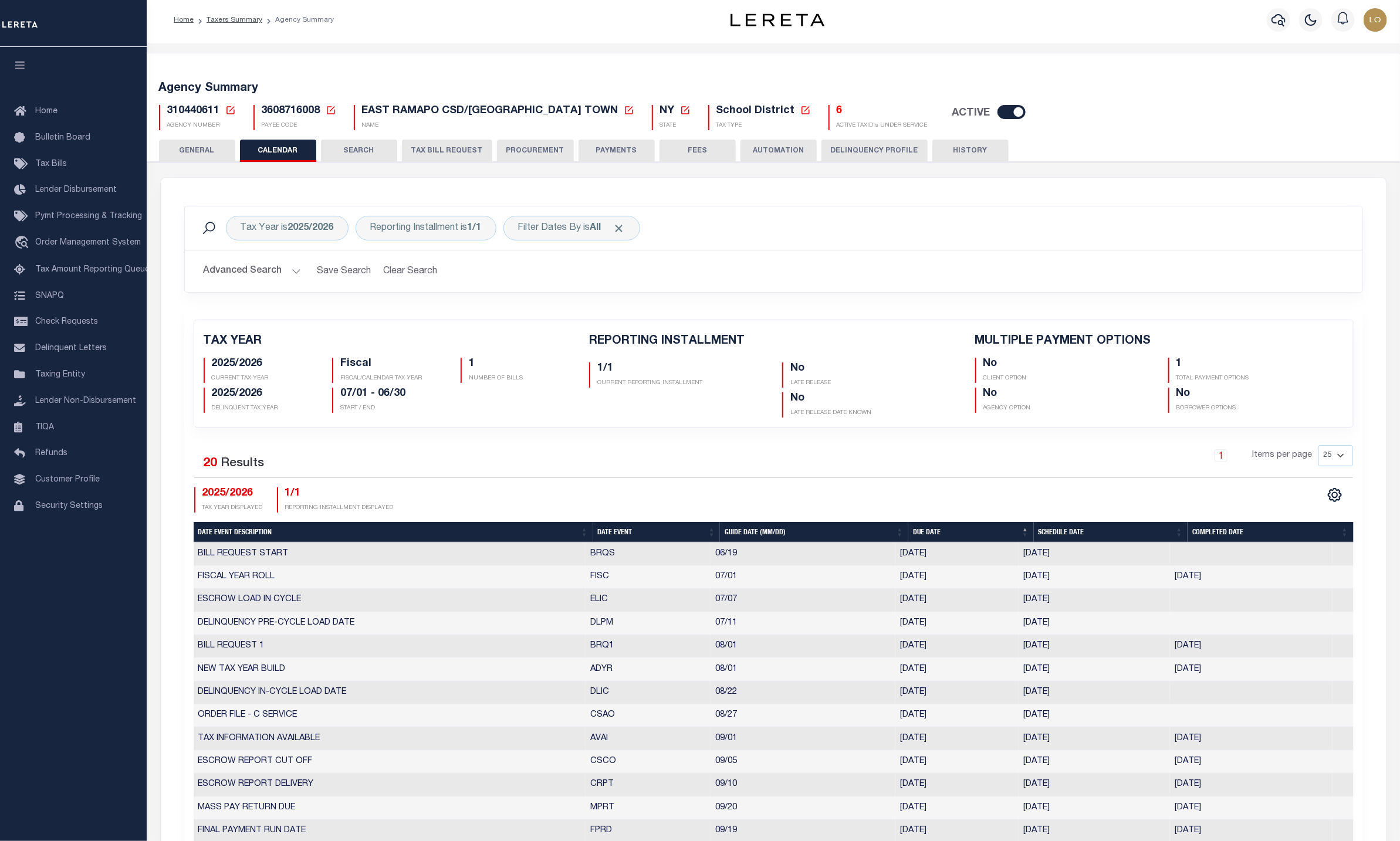
scroll to position [4, 0]
click at [462, 147] on button "TAX BILL REQUEST" at bounding box center [447, 151] width 90 height 22
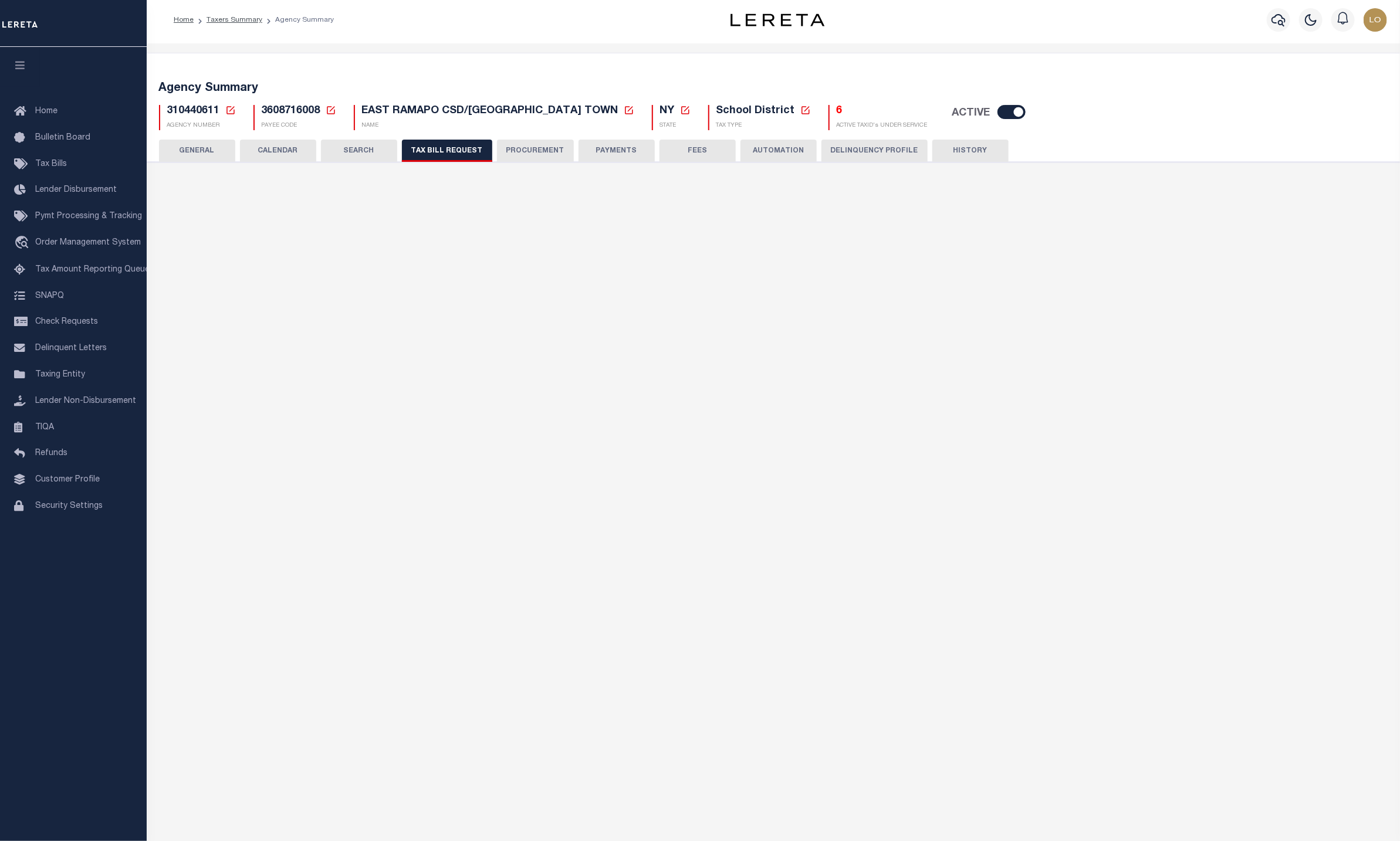
checkbox input "false"
select select "20"
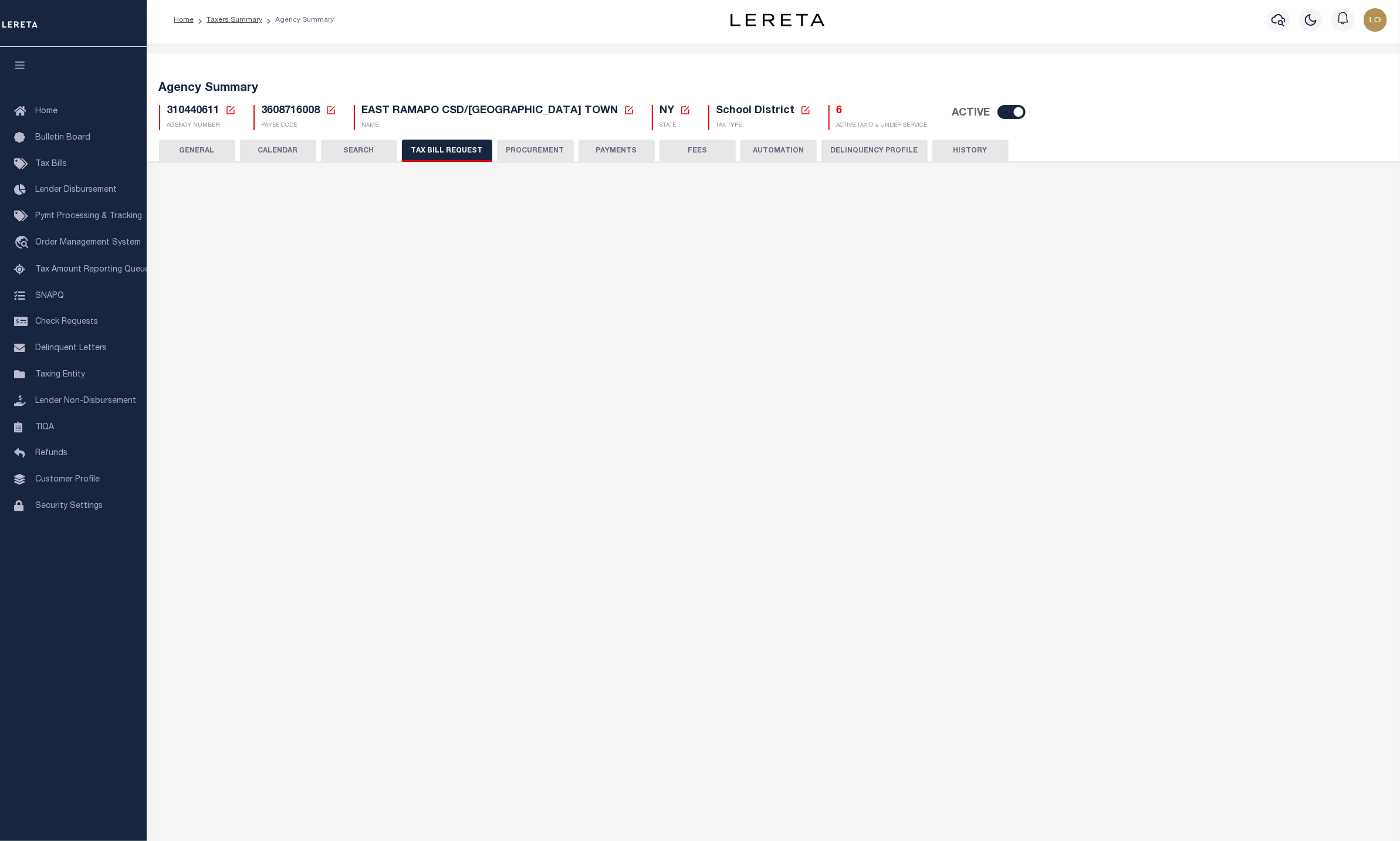
select select "true"
select select "9"
type input "70"
select select
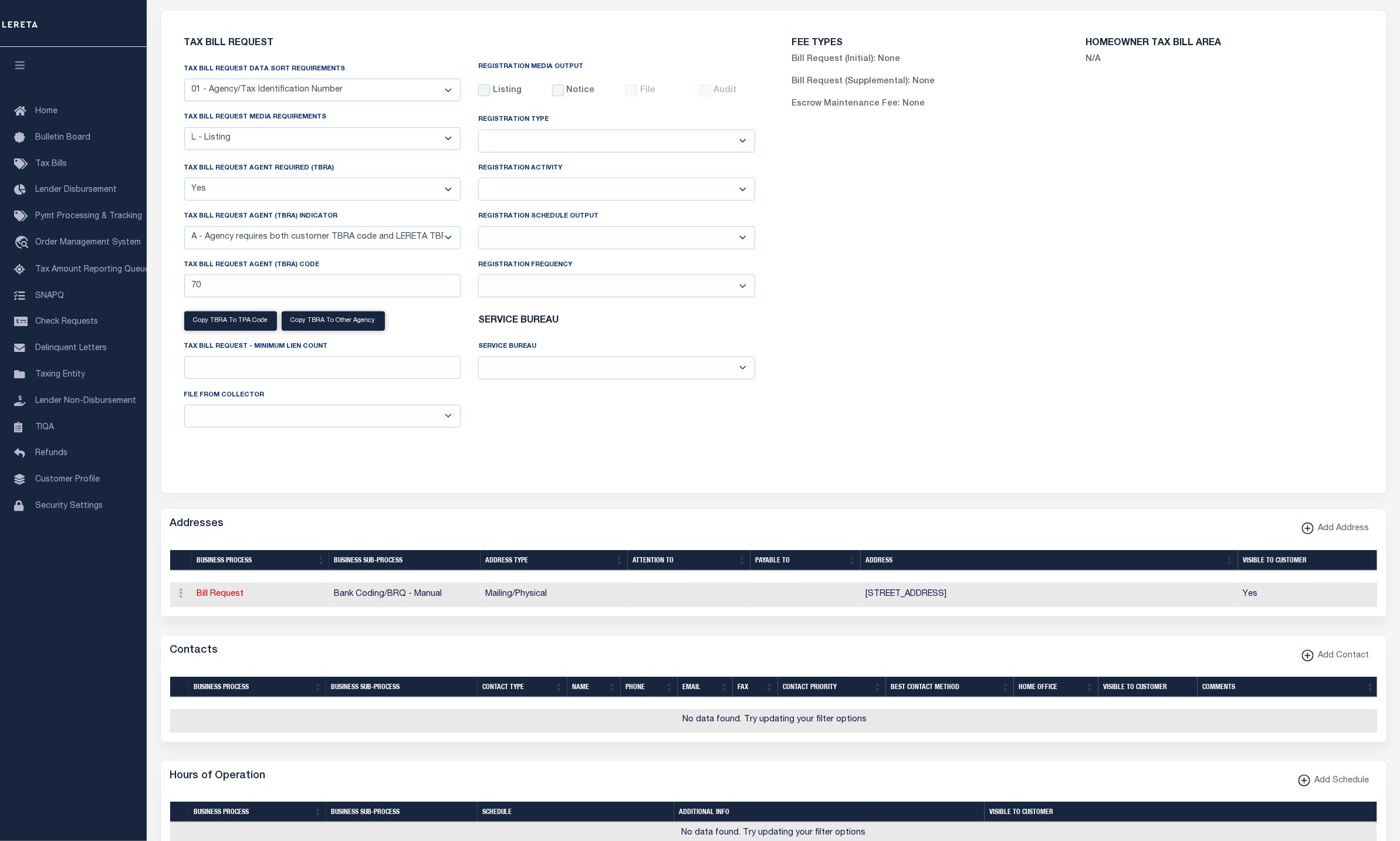
scroll to position [0, 0]
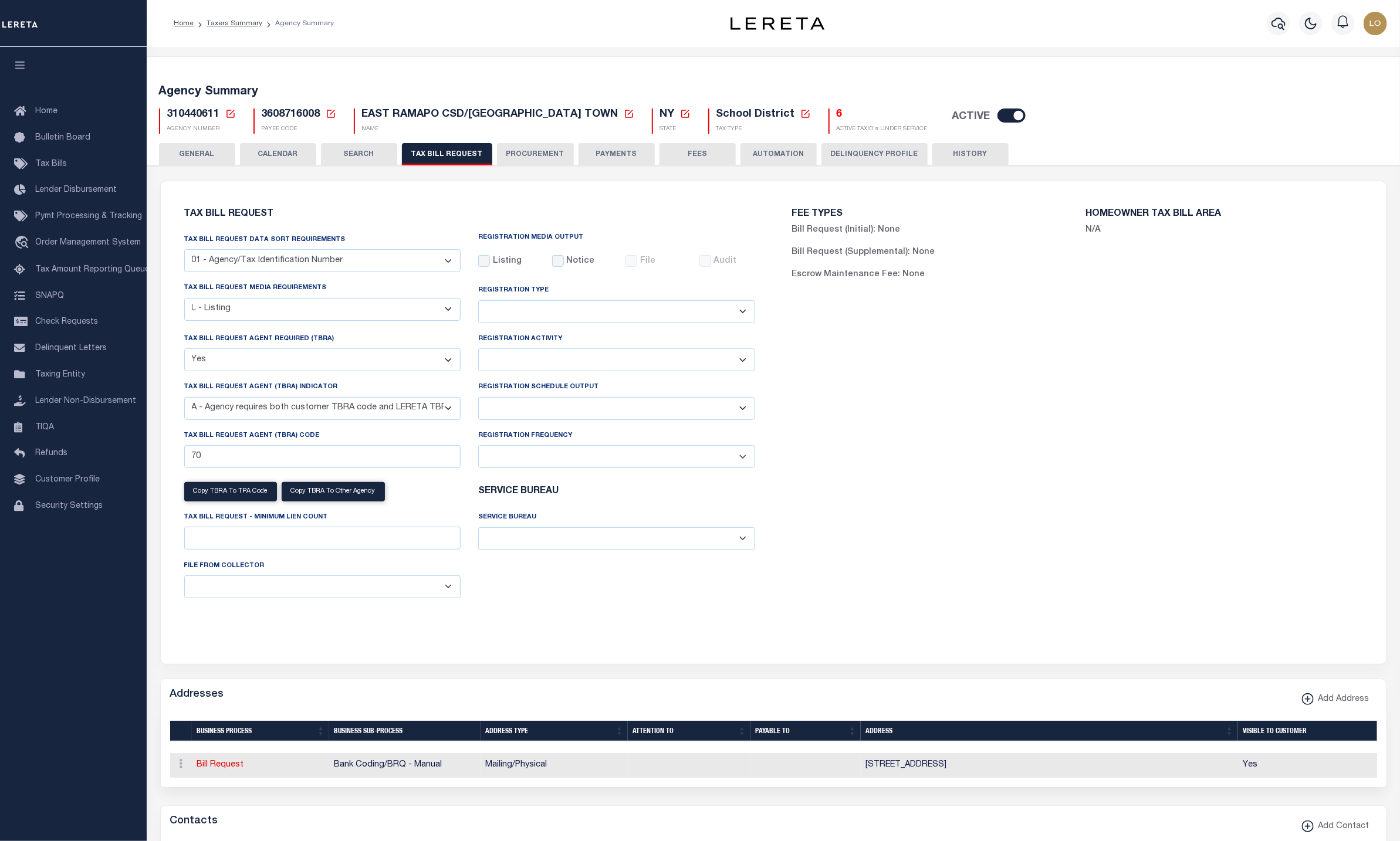
click at [434, 151] on button "TAX BILL REQUEST" at bounding box center [447, 154] width 90 height 22
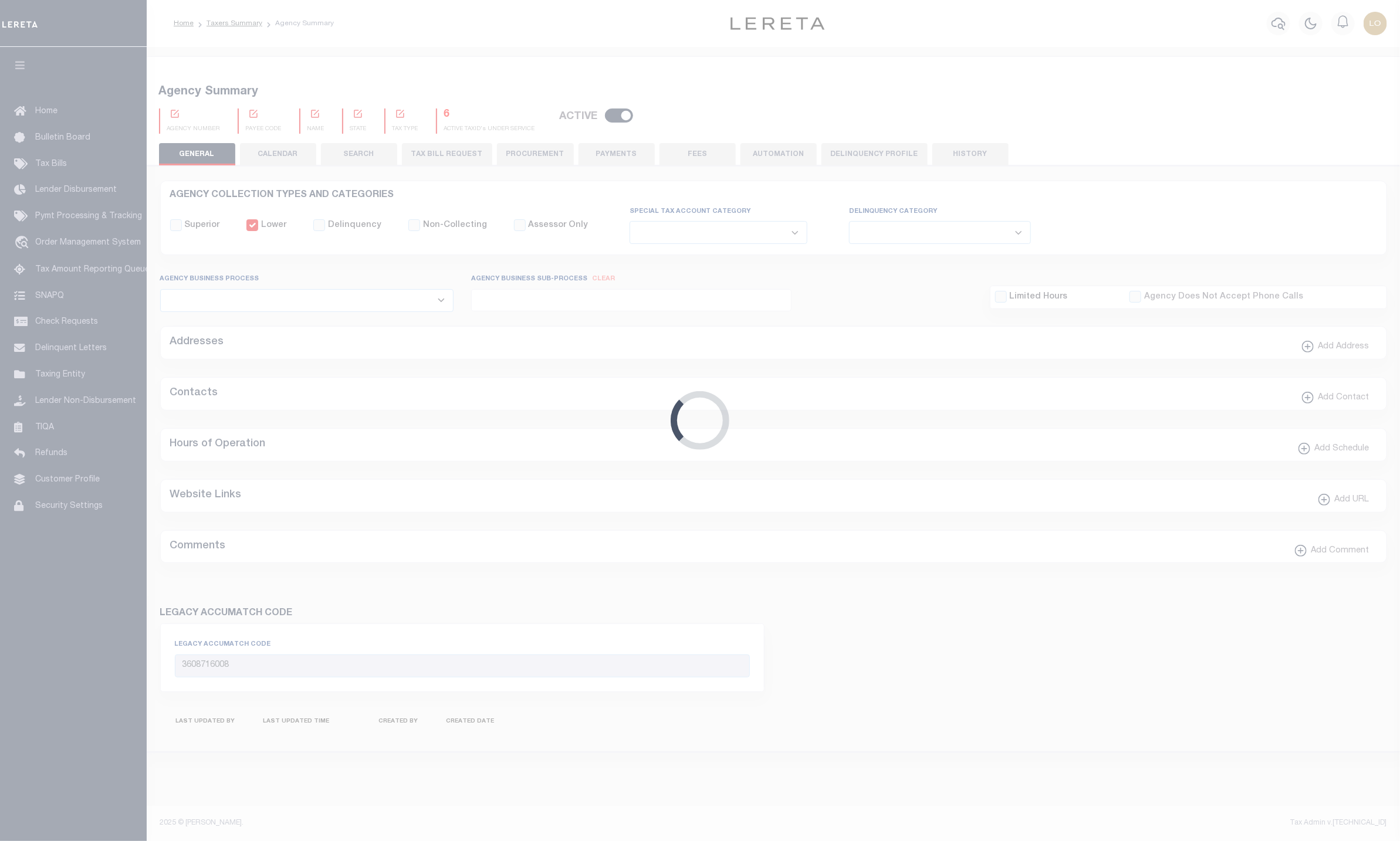
click at [453, 153] on div "Loading..." at bounding box center [700, 420] width 1400 height 841
click at [453, 153] on button "TAX BILL REQUEST" at bounding box center [447, 154] width 90 height 22
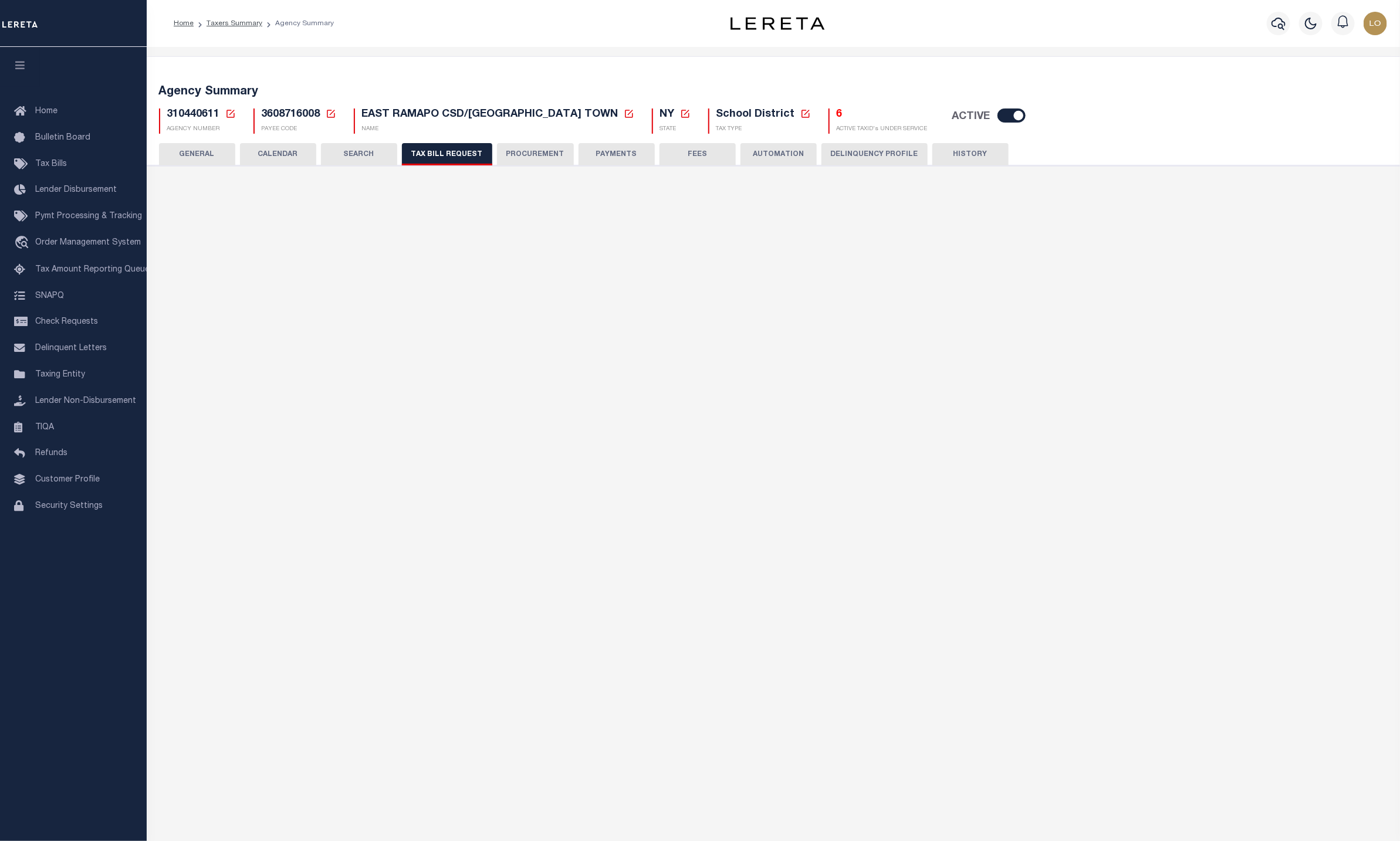
click at [453, 153] on button "TAX BILL REQUEST" at bounding box center [447, 154] width 90 height 22
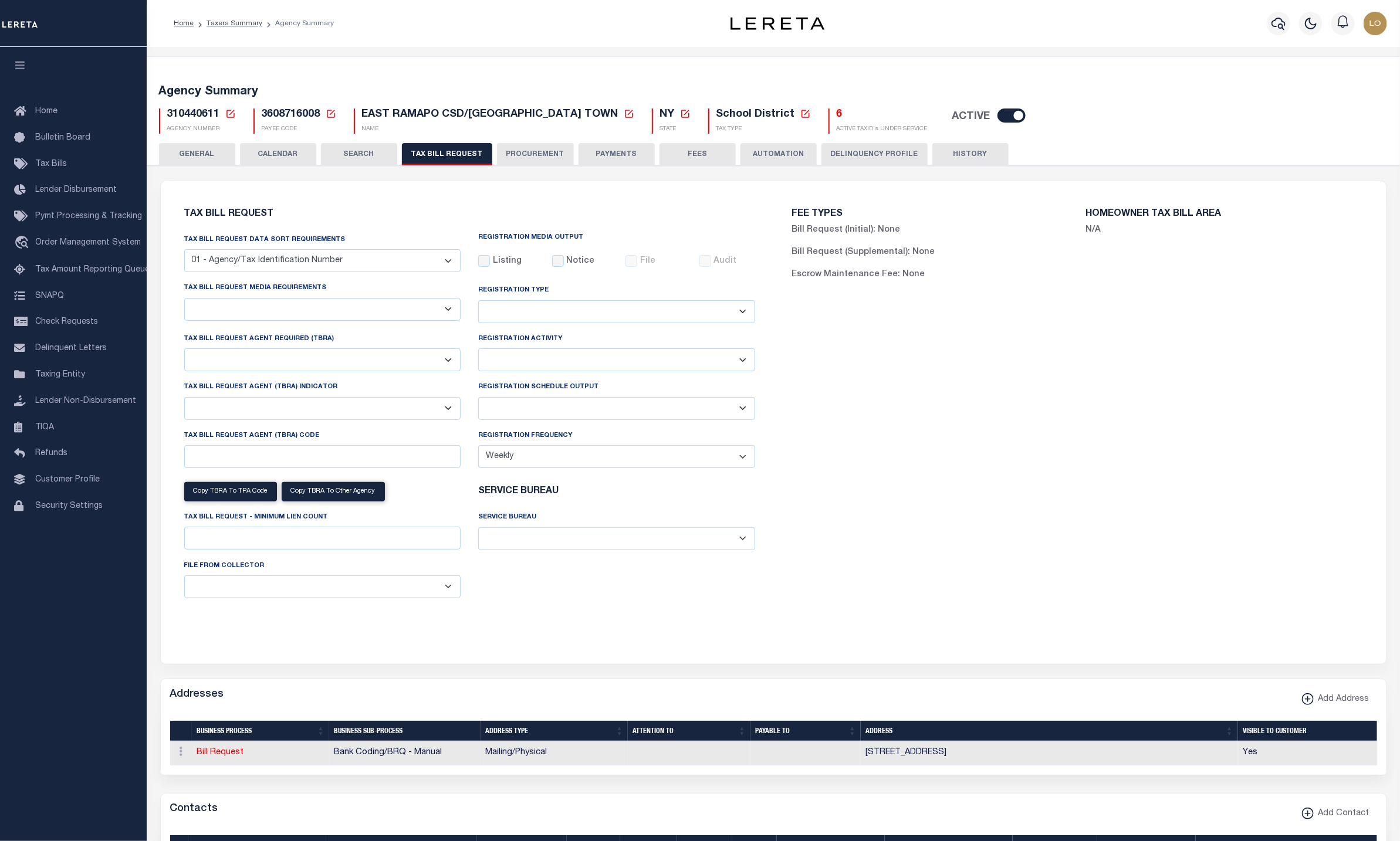
checkbox input "false"
select select "20"
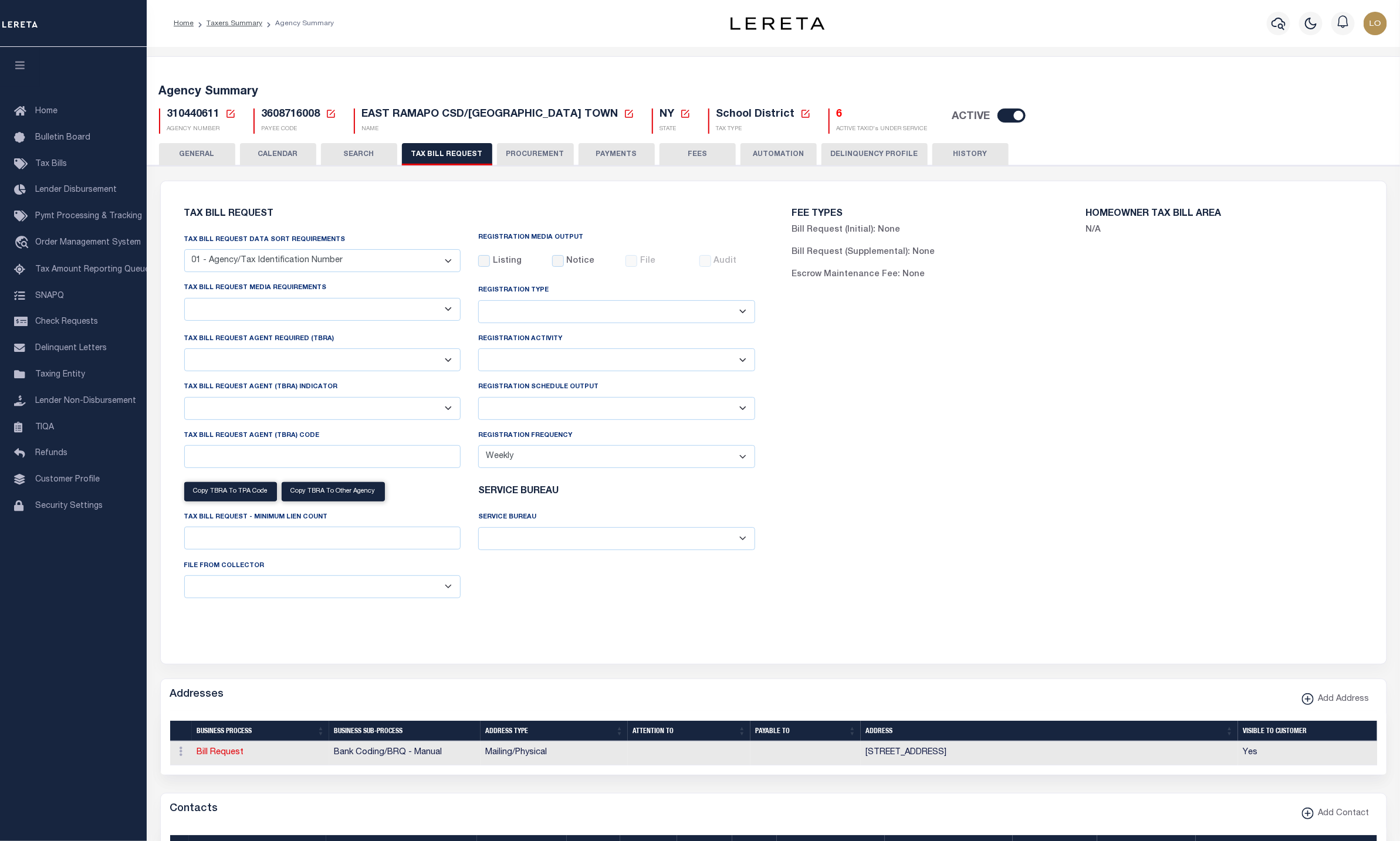
select select "true"
select select "9"
type input "70"
select select
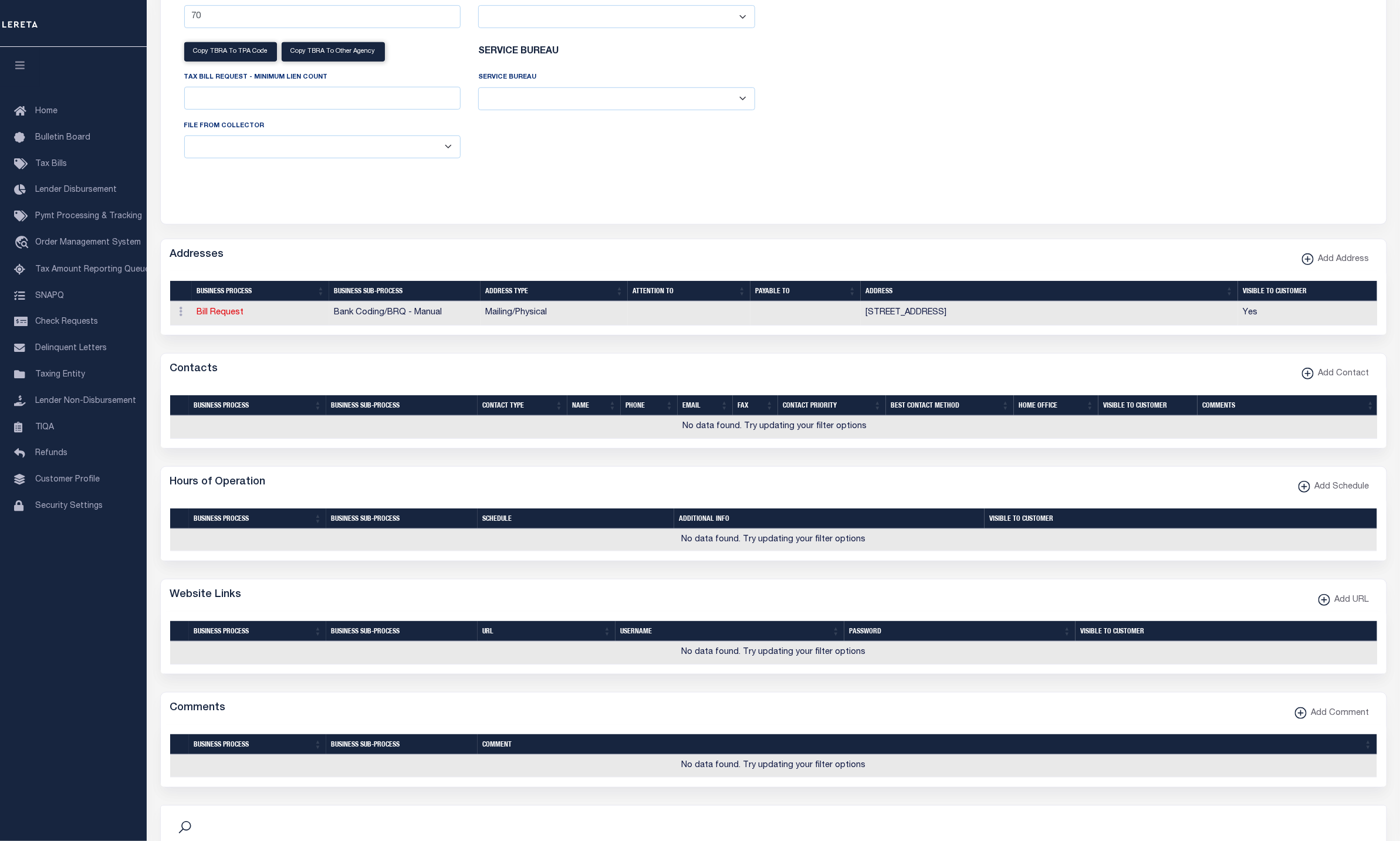
checkbox input "false"
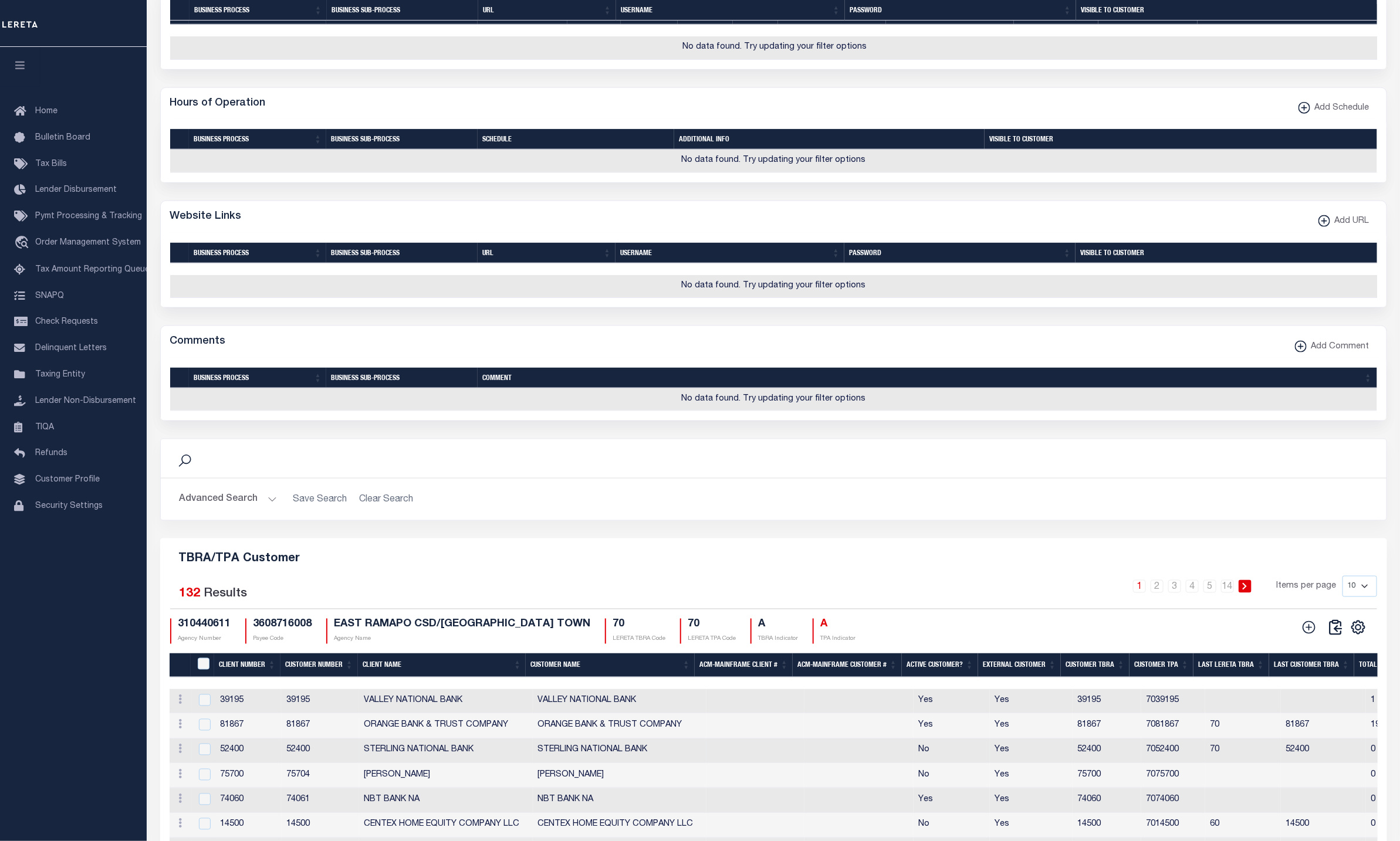
scroll to position [1138, 0]
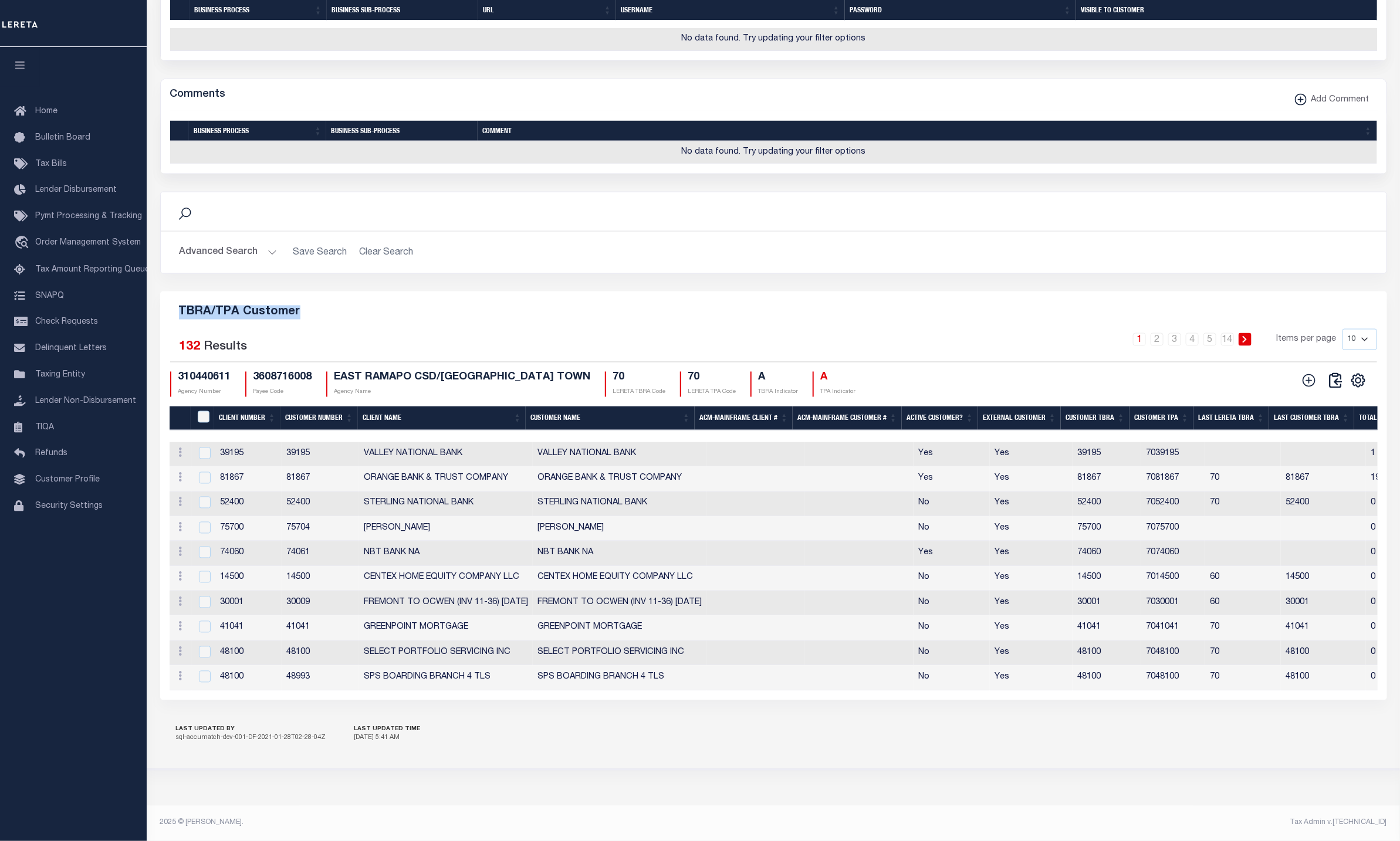
drag, startPoint x: 176, startPoint y: 303, endPoint x: 358, endPoint y: 307, distance: 182.0
click at [358, 307] on h5 "TBRA/TPA Customer" at bounding box center [773, 310] width 1208 height 18
copy h5 "TBRA/TPA Customer"
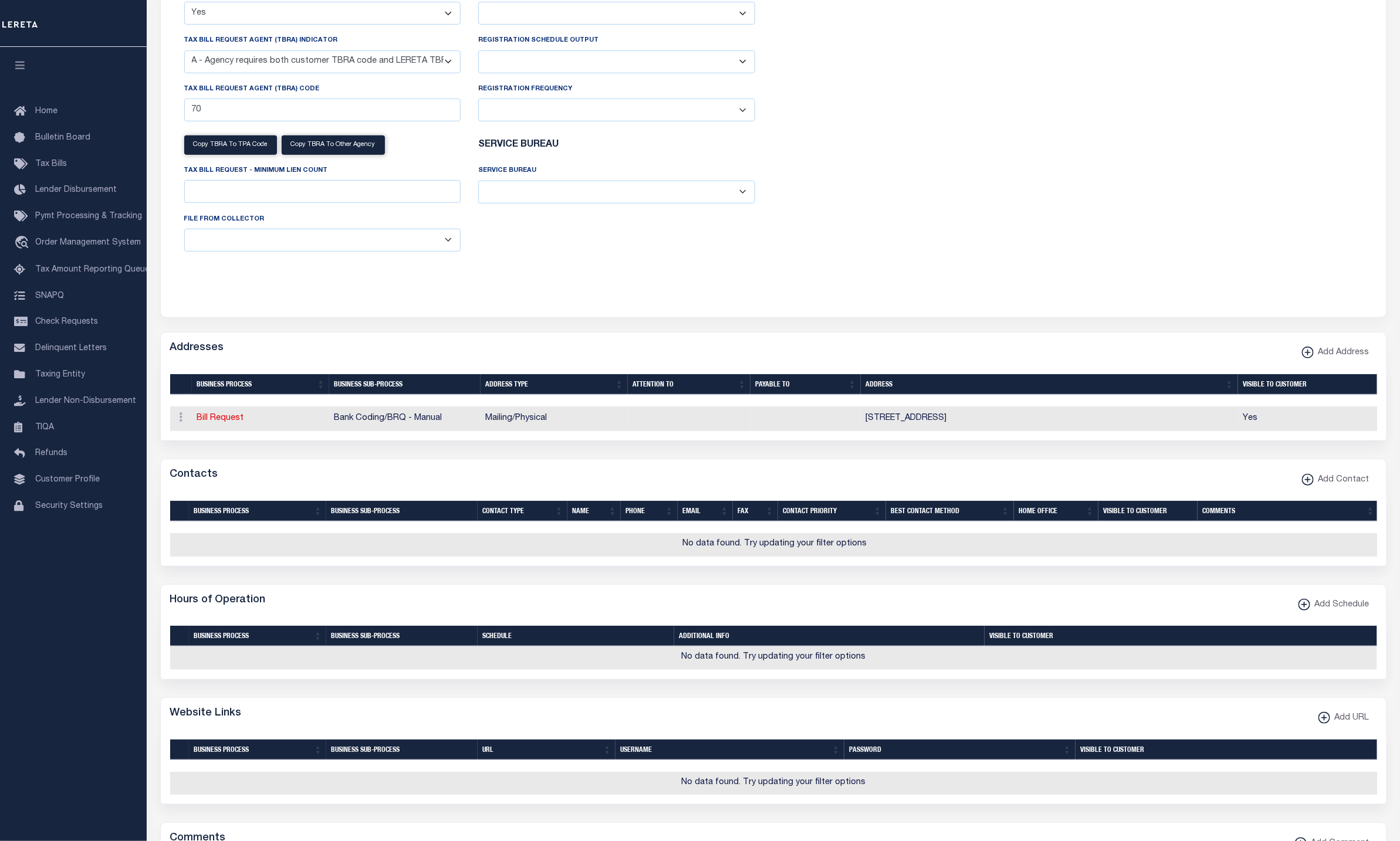
scroll to position [0, 0]
